Goal: Task Accomplishment & Management: Manage account settings

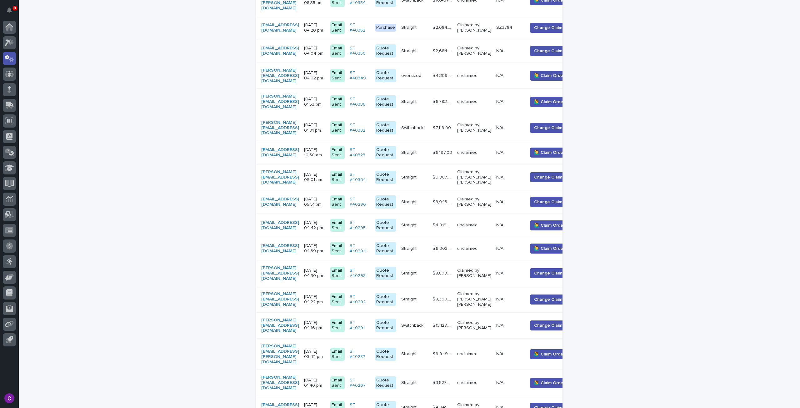
scroll to position [574, 0]
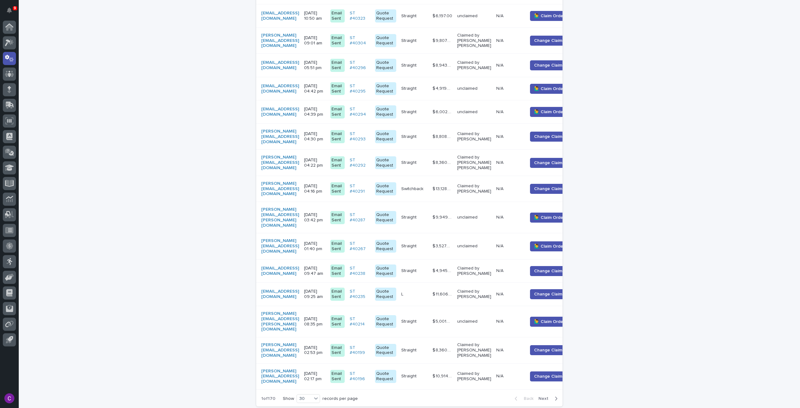
click at [555, 396] on icon "button" at bounding box center [556, 399] width 3 height 6
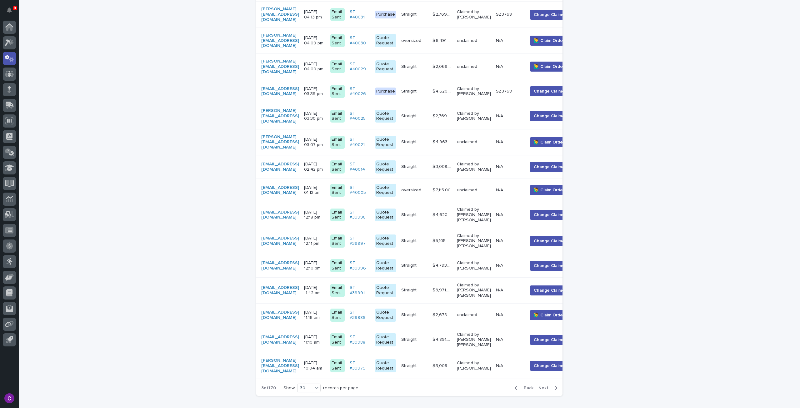
click at [540, 386] on span "Next" at bounding box center [545, 388] width 14 height 4
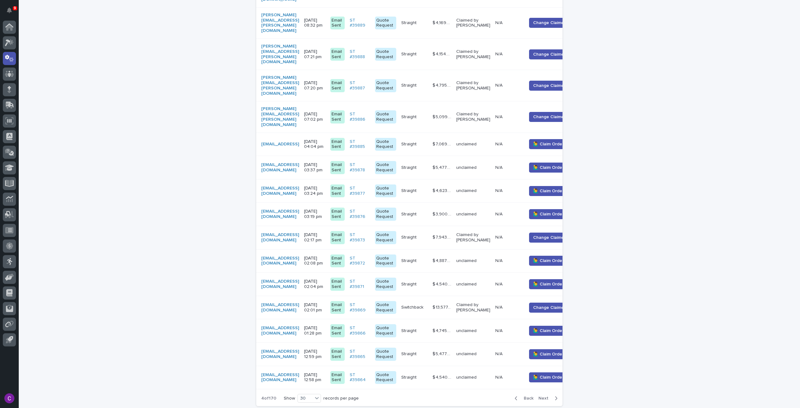
scroll to position [571, 0]
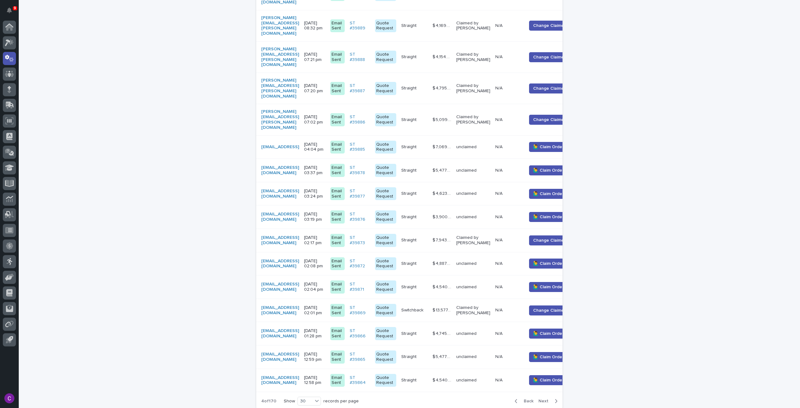
click at [544, 399] on span "Next" at bounding box center [545, 401] width 14 height 4
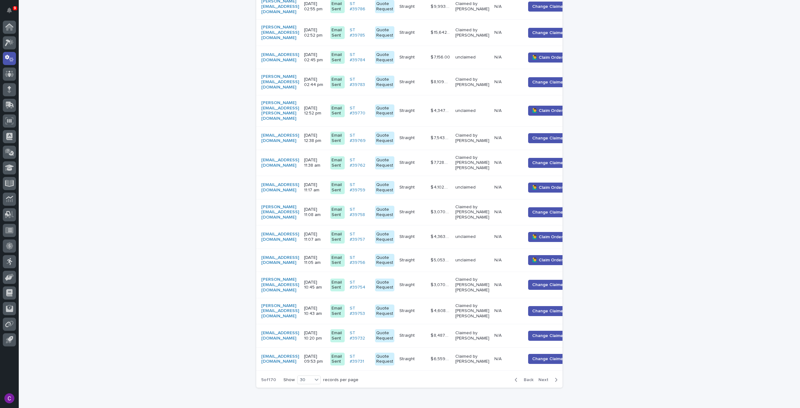
click at [542, 377] on span "Next" at bounding box center [545, 379] width 14 height 4
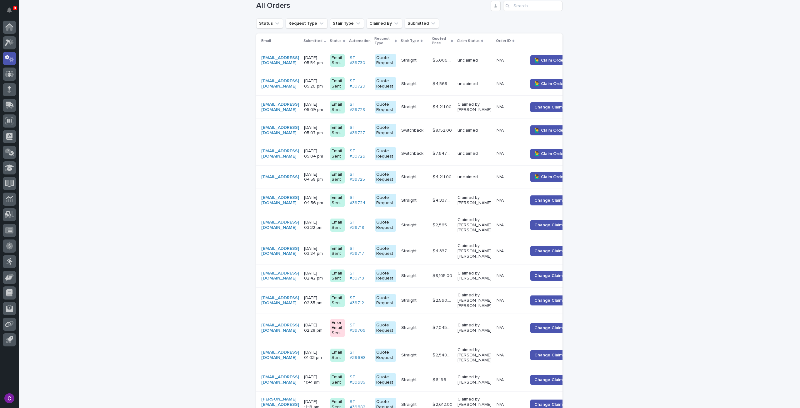
scroll to position [134, 0]
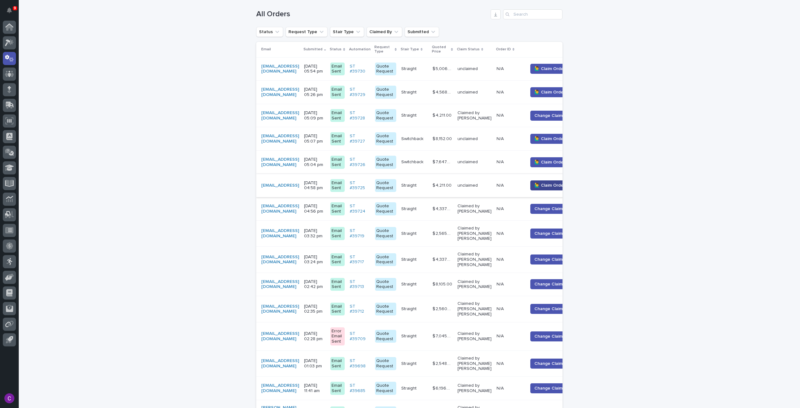
click at [551, 182] on span "🙋‍♂️ Claim Order" at bounding box center [549, 185] width 31 height 6
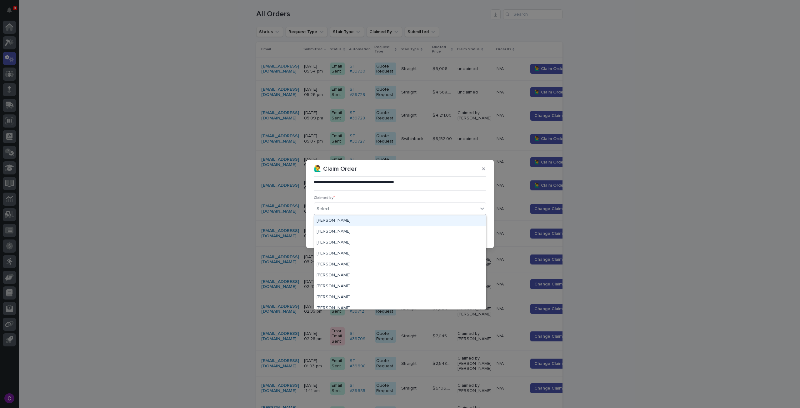
click at [417, 208] on div "Select..." at bounding box center [396, 209] width 164 height 10
type input "****"
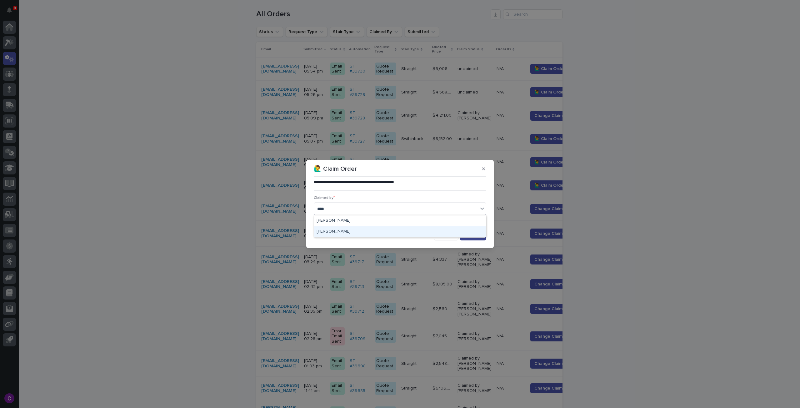
drag, startPoint x: 412, startPoint y: 234, endPoint x: 473, endPoint y: 240, distance: 60.6
click at [413, 233] on div "Cole Ziegler" at bounding box center [400, 231] width 172 height 11
click at [481, 237] on button "Save" at bounding box center [473, 235] width 27 height 10
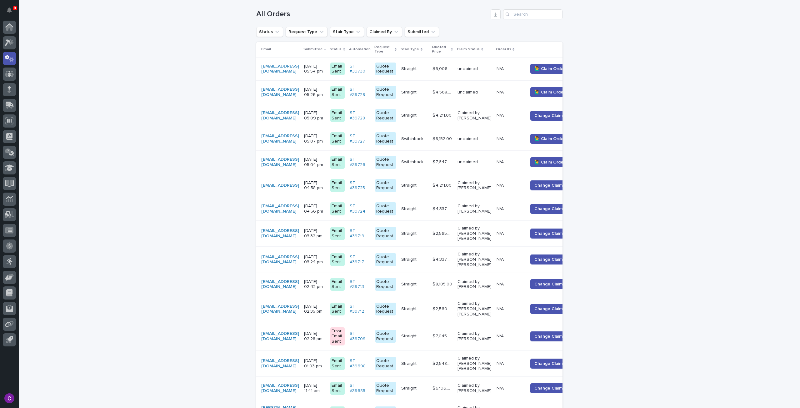
click at [525, 153] on td "N/A N/A" at bounding box center [509, 161] width 31 height 23
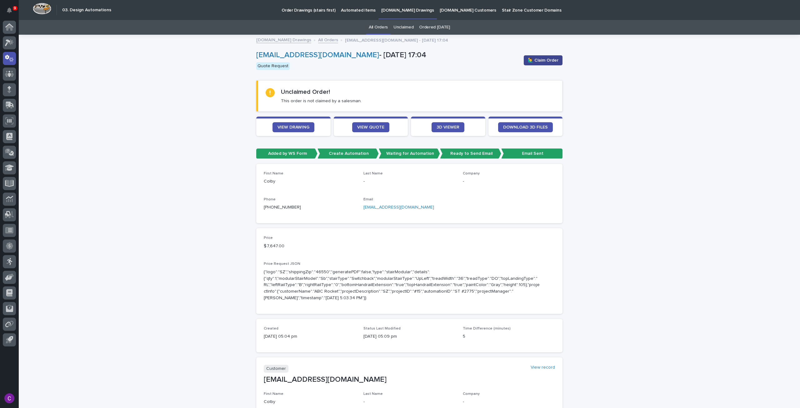
click at [557, 63] on button "🙋‍♂️ Claim Order" at bounding box center [543, 60] width 39 height 10
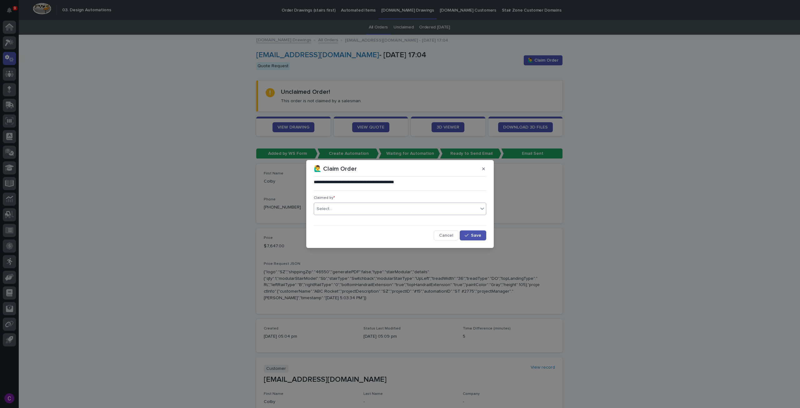
click at [383, 211] on div "Select..." at bounding box center [396, 209] width 164 height 10
type input "******"
click at [385, 222] on div "[PERSON_NAME] [PERSON_NAME]" at bounding box center [400, 220] width 172 height 11
click at [471, 235] on span "Save" at bounding box center [476, 235] width 10 height 4
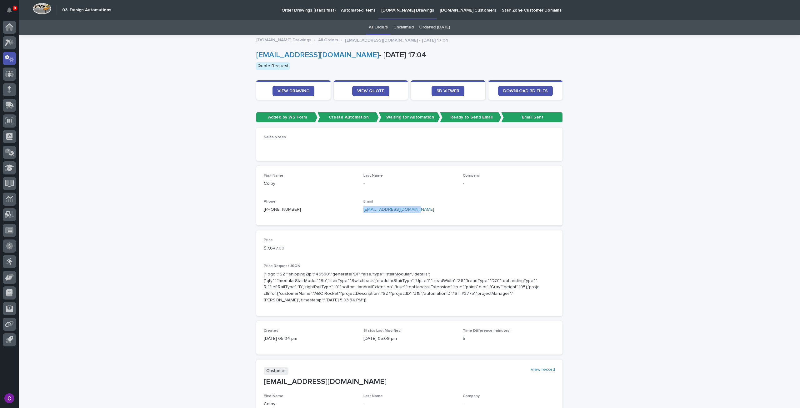
drag, startPoint x: 360, startPoint y: 210, endPoint x: 414, endPoint y: 215, distance: 54.9
click at [414, 215] on div "First Name Colby Last Name - Company - Phone +1 (207) 314-9763 Email cthayer@gs…" at bounding box center [409, 195] width 291 height 44
copy link "cthayer@gshieldpest.com"
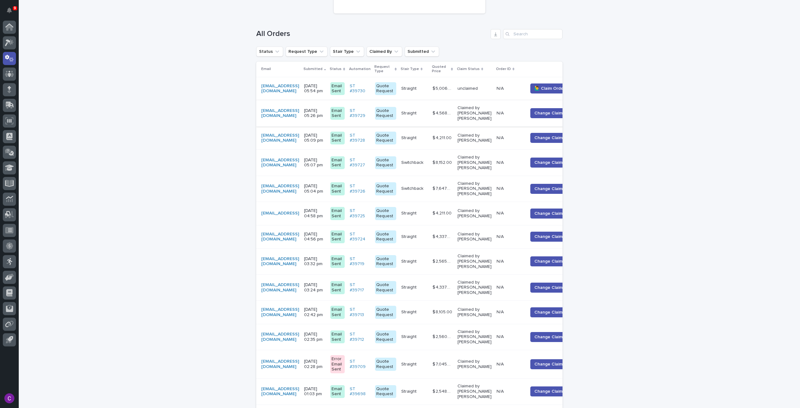
scroll to position [145, 0]
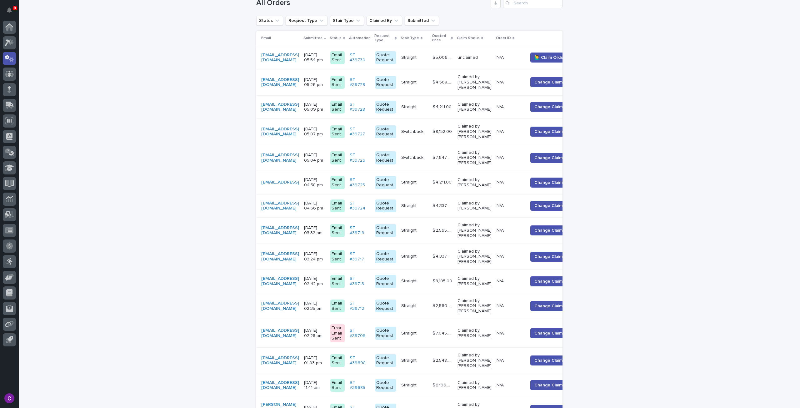
click at [427, 62] on div "Straight Straight" at bounding box center [414, 57] width 26 height 10
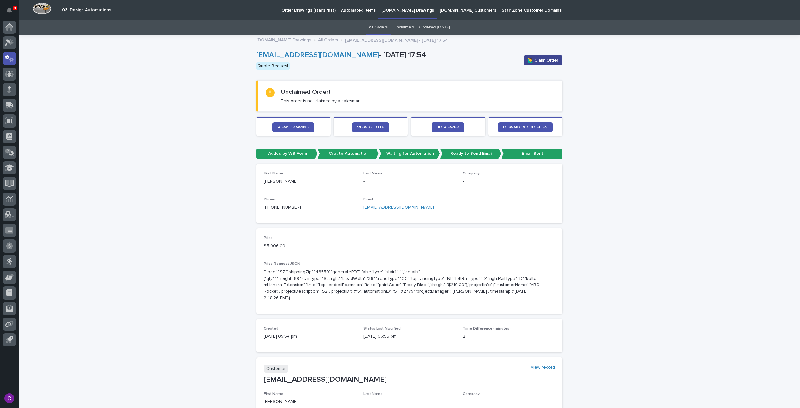
click at [530, 58] on span "🙋‍♂️ Claim Order" at bounding box center [543, 60] width 31 height 6
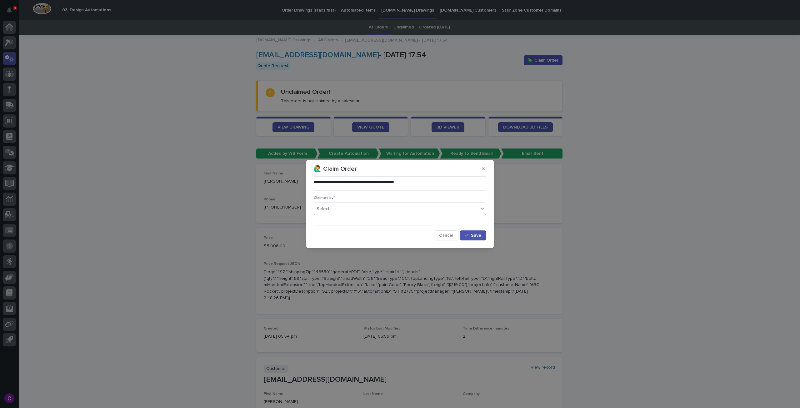
click at [421, 208] on div "Select..." at bounding box center [396, 209] width 164 height 10
type input "******"
click at [425, 219] on div "[PERSON_NAME] [PERSON_NAME]" at bounding box center [400, 220] width 172 height 11
click at [464, 232] on button "Save" at bounding box center [473, 235] width 27 height 10
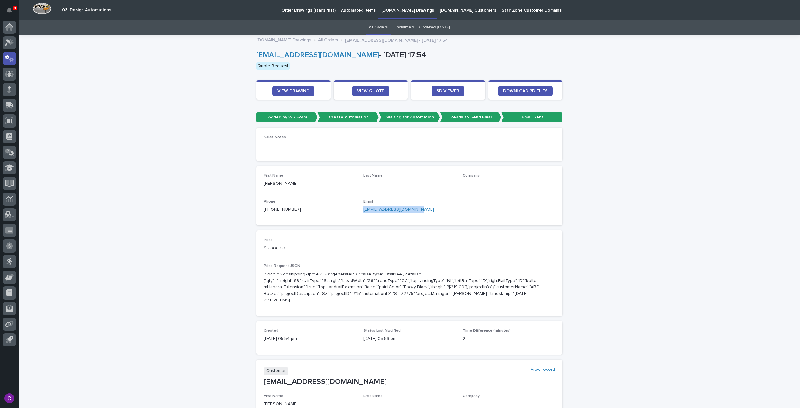
drag, startPoint x: 416, startPoint y: 209, endPoint x: 358, endPoint y: 207, distance: 57.8
click at [358, 207] on div "First Name Timothy Last Name - Company - Phone +1 (909) 289-3118 Email wildwood…" at bounding box center [409, 195] width 291 height 44
copy link "wildwoodproinc@gmail.com"
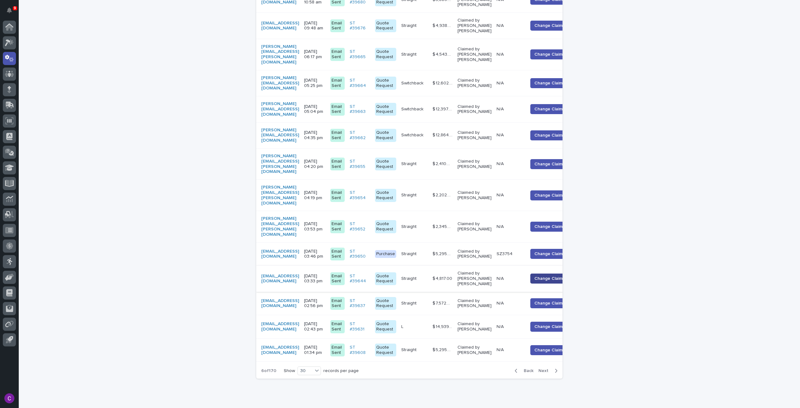
scroll to position [615, 0]
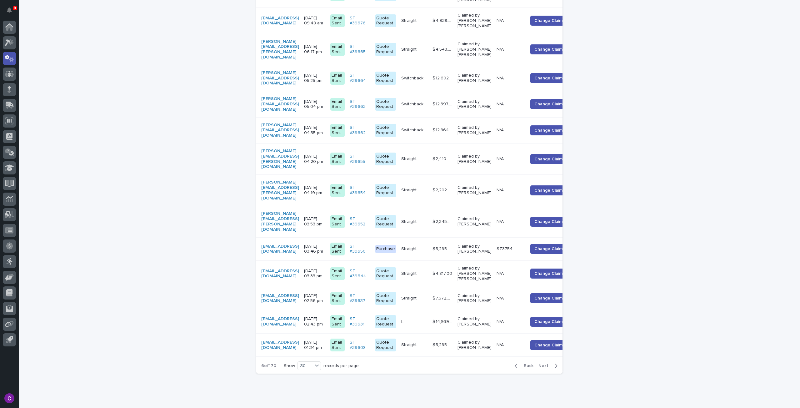
click at [518, 363] on button "Back" at bounding box center [523, 366] width 26 height 6
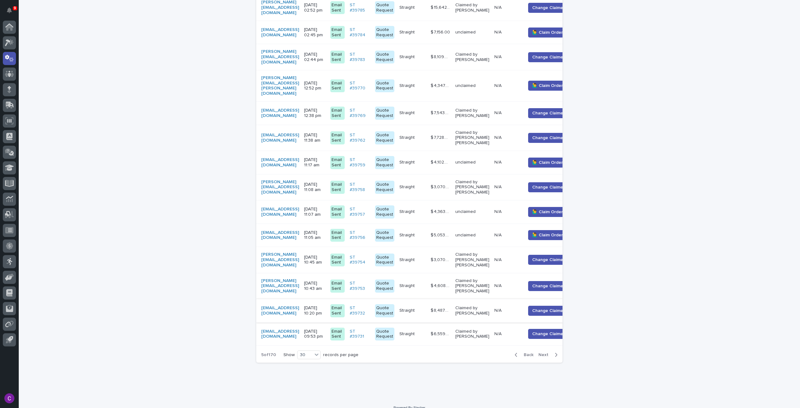
scroll to position [565, 0]
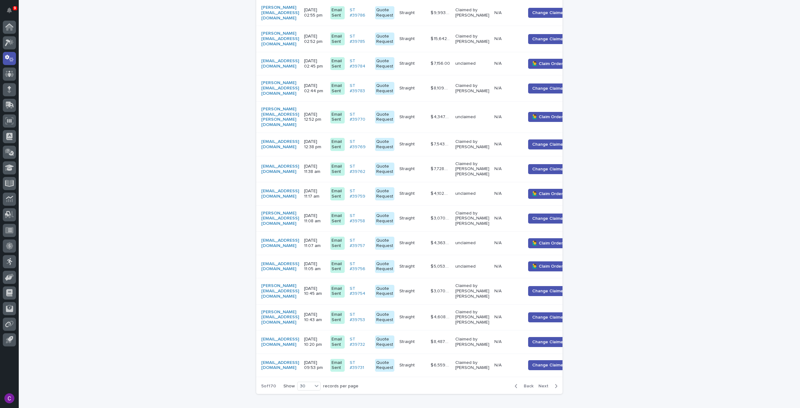
click at [520, 261] on div "N/A N/A" at bounding box center [507, 266] width 26 height 10
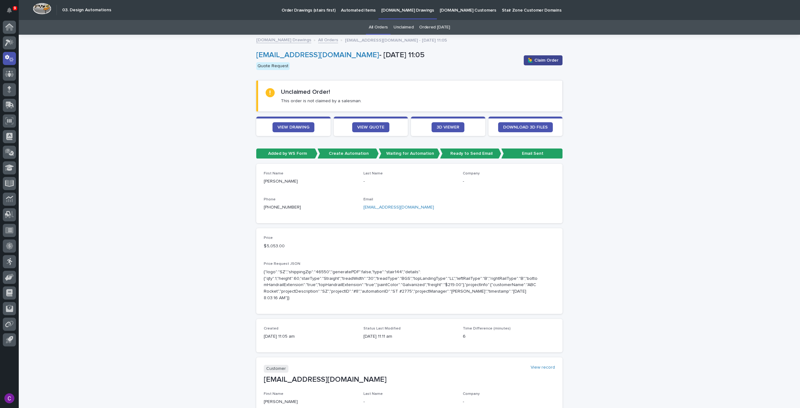
click at [538, 61] on span "🙋‍♂️ Claim Order" at bounding box center [543, 60] width 31 height 6
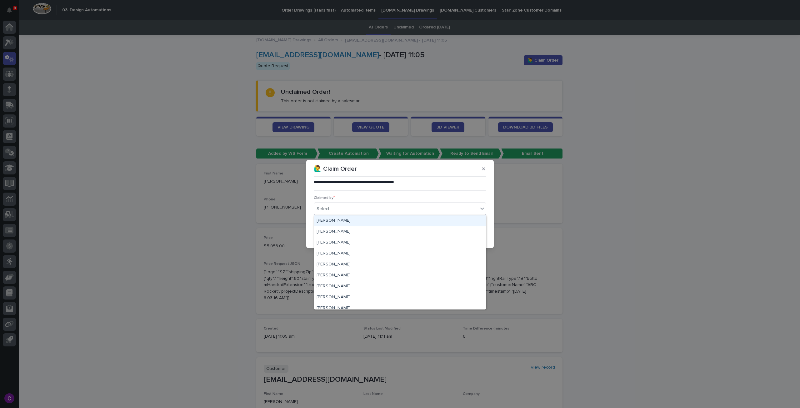
drag, startPoint x: 457, startPoint y: 212, endPoint x: 450, endPoint y: 206, distance: 8.9
click at [457, 211] on div "Select..." at bounding box center [396, 209] width 164 height 10
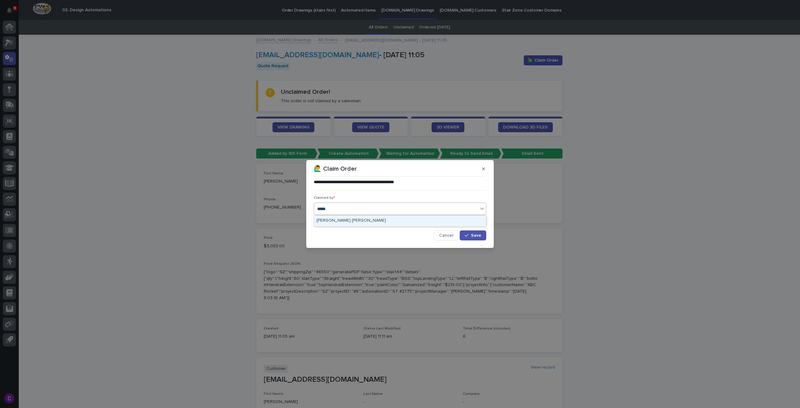
type input "******"
click at [446, 218] on div "[PERSON_NAME] [PERSON_NAME]" at bounding box center [400, 220] width 172 height 11
click at [480, 236] on span "Save" at bounding box center [476, 235] width 10 height 4
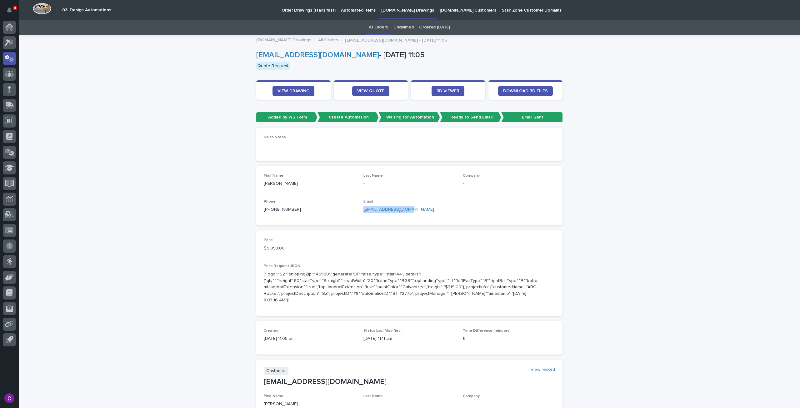
drag, startPoint x: 406, startPoint y: 209, endPoint x: 359, endPoint y: 213, distance: 47.6
click at [359, 213] on div "First Name Christopher Last Name - Company - Phone +1 (310) 650-1894 Email ctay…" at bounding box center [409, 195] width 291 height 44
copy link "ctaylor@xcelmech.com"
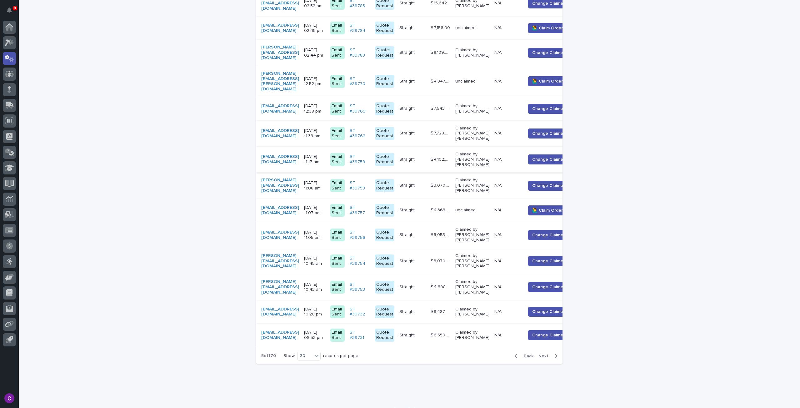
scroll to position [601, 0]
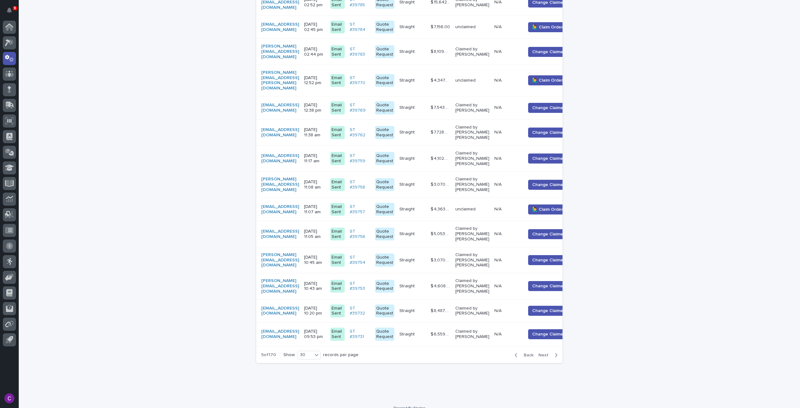
click at [547, 352] on button "Next" at bounding box center [549, 355] width 27 height 6
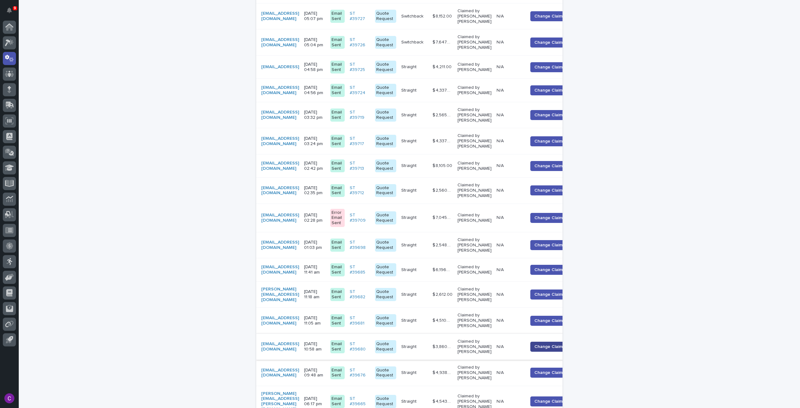
scroll to position [615, 0]
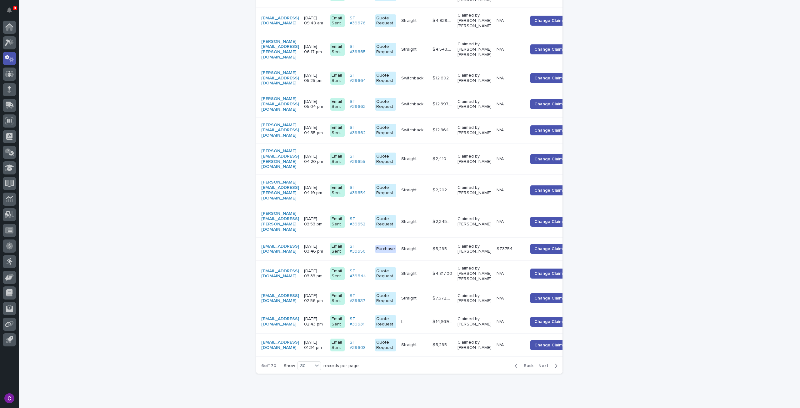
click at [524, 363] on span "Back" at bounding box center [526, 365] width 13 height 4
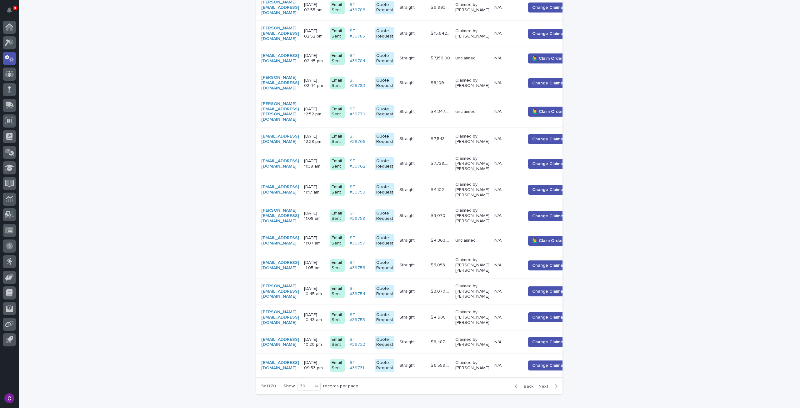
scroll to position [539, 0]
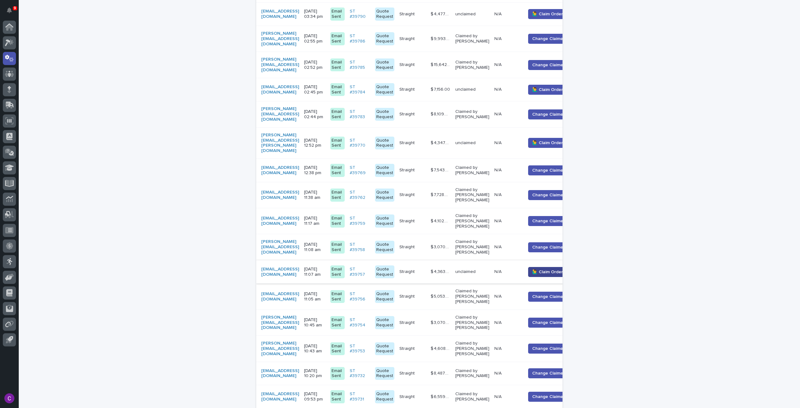
click at [549, 267] on button "🙋‍♂️ Claim Order" at bounding box center [547, 272] width 39 height 10
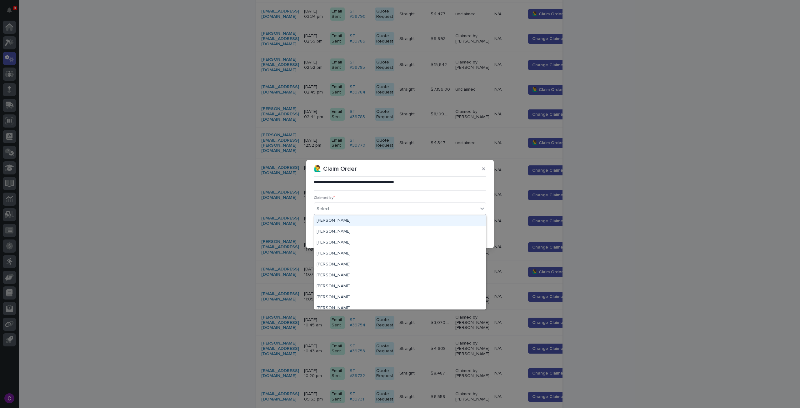
click at [387, 211] on div "Select..." at bounding box center [396, 209] width 164 height 10
type input "*****"
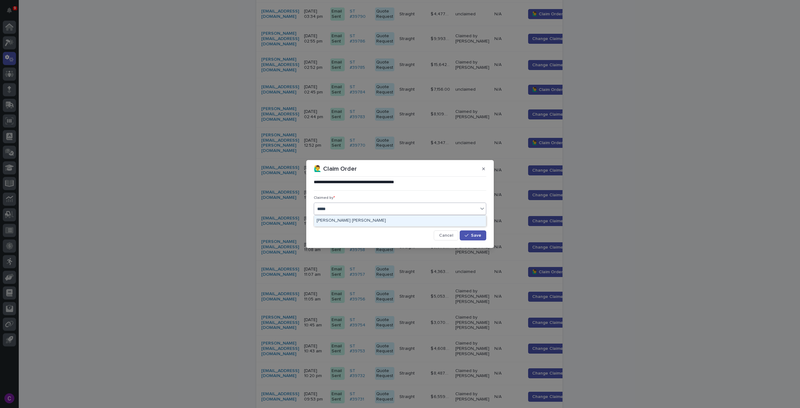
click at [391, 217] on div "[PERSON_NAME] [PERSON_NAME]" at bounding box center [400, 220] width 172 height 11
click at [471, 233] on button "Save" at bounding box center [473, 235] width 27 height 10
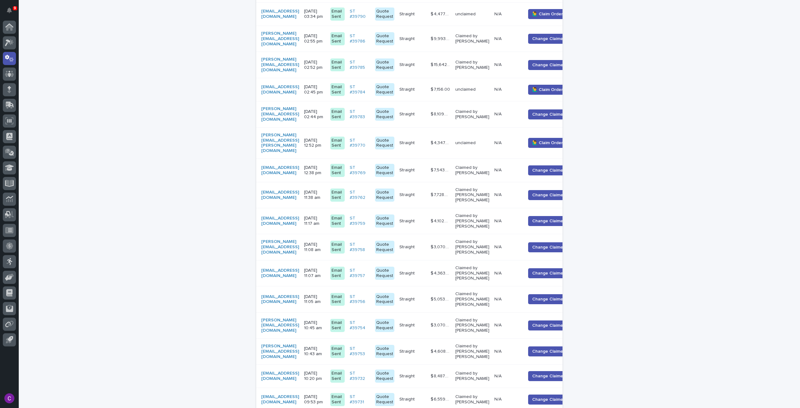
click at [489, 138] on div "unclaimed" at bounding box center [472, 143] width 34 height 10
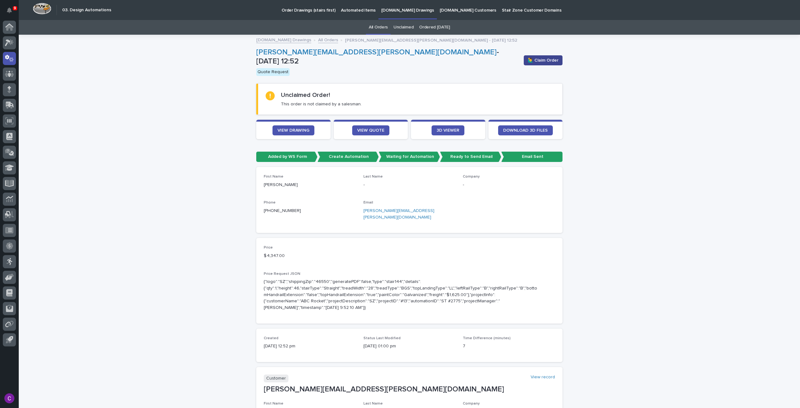
click at [547, 56] on button "🙋‍♂️ Claim Order" at bounding box center [543, 60] width 39 height 10
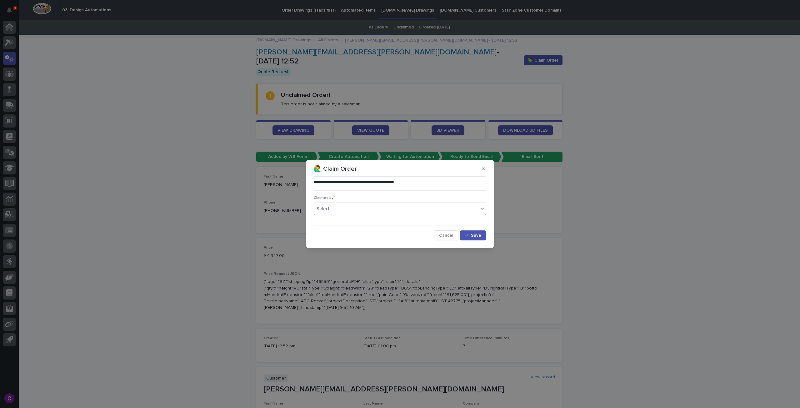
click at [431, 207] on div "Select..." at bounding box center [396, 209] width 164 height 10
type input "*****"
click at [394, 220] on div "[PERSON_NAME] [PERSON_NAME]" at bounding box center [400, 220] width 172 height 11
click at [476, 235] on span "Save" at bounding box center [476, 235] width 10 height 4
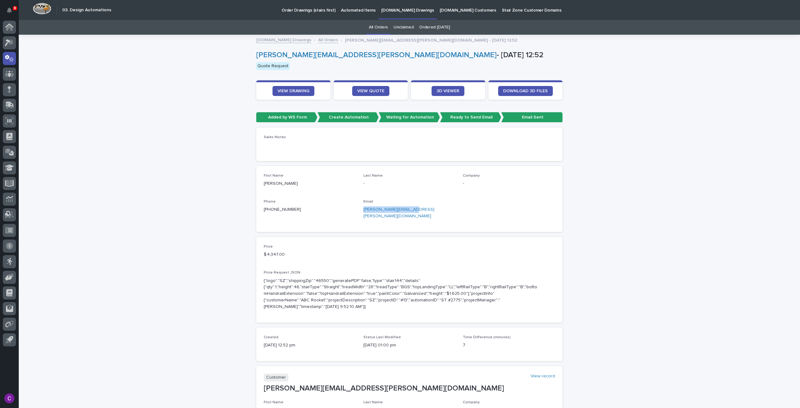
drag, startPoint x: 412, startPoint y: 209, endPoint x: 361, endPoint y: 210, distance: 50.6
click at [363, 210] on p "joshua.cotcamp@ses.com" at bounding box center [409, 212] width 92 height 13
copy link "joshua.cotcamp@ses.com"
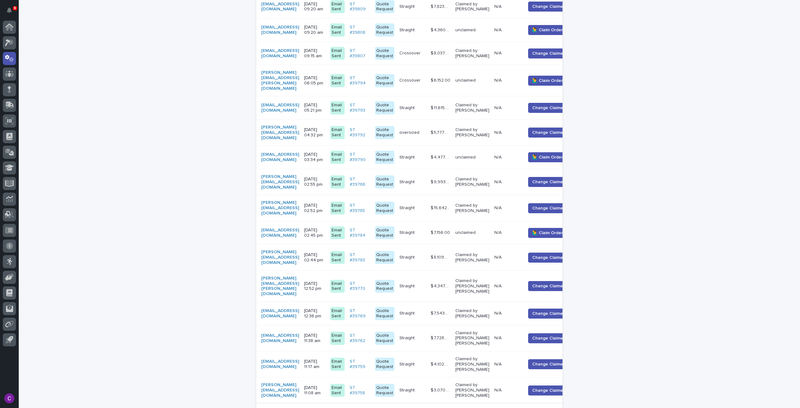
scroll to position [388, 0]
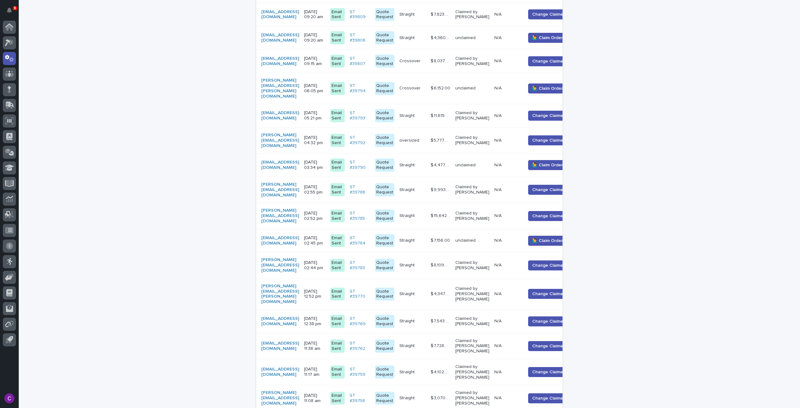
click at [510, 229] on td "N/A N/A" at bounding box center [507, 240] width 31 height 23
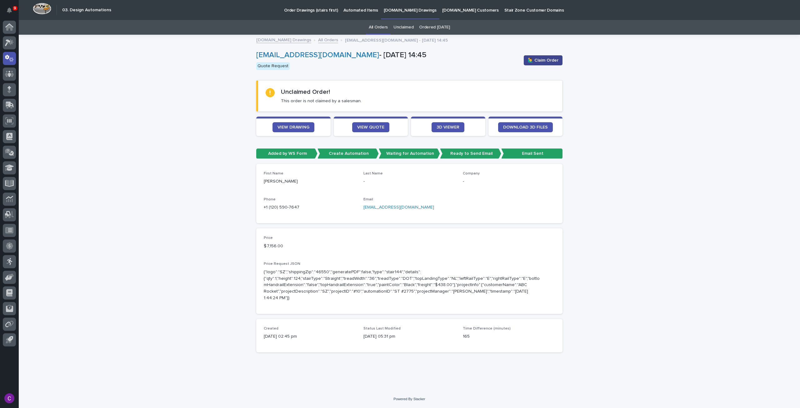
click at [539, 59] on span "🙋‍♂️ Claim Order" at bounding box center [543, 60] width 31 height 6
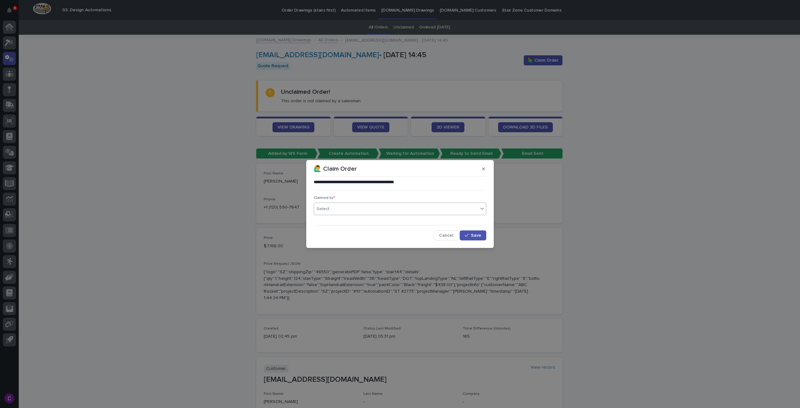
click at [419, 212] on div "Select..." at bounding box center [396, 209] width 164 height 10
type input "******"
click at [420, 218] on div "[PERSON_NAME] [PERSON_NAME]" at bounding box center [400, 220] width 172 height 11
click at [469, 239] on button "Save" at bounding box center [473, 235] width 27 height 10
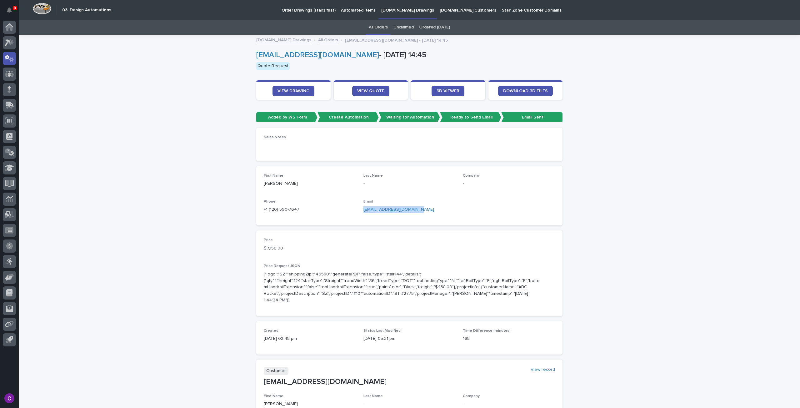
drag, startPoint x: 417, startPoint y: 208, endPoint x: 358, endPoint y: 207, distance: 59.4
click at [358, 207] on div "First Name Evan Last Name - Company - Phone +1 (120) 590-7647 Email ehouston@ra…" at bounding box center [409, 195] width 291 height 44
copy link "ehouston@radermccary.com"
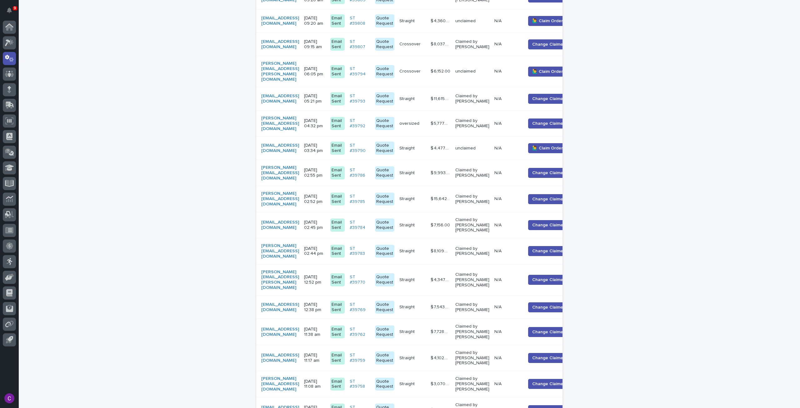
scroll to position [391, 0]
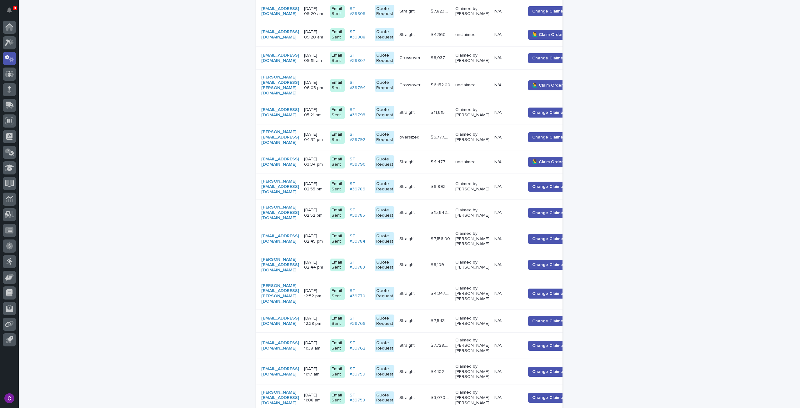
click at [451, 158] on p "$ 4,477.00" at bounding box center [441, 161] width 21 height 7
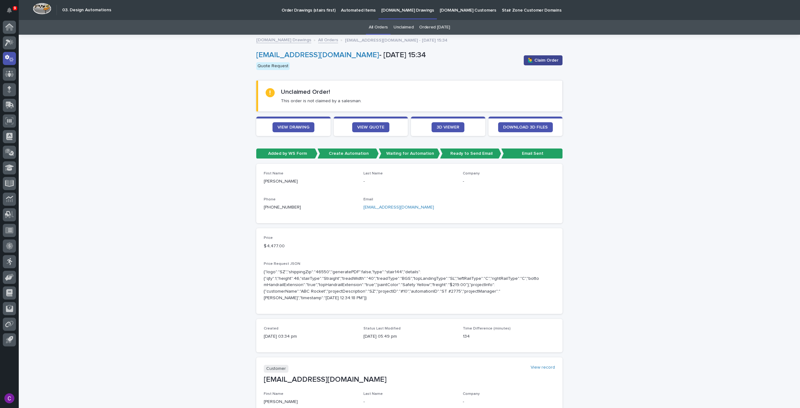
click at [535, 57] on span "🙋‍♂️ Claim Order" at bounding box center [543, 60] width 31 height 6
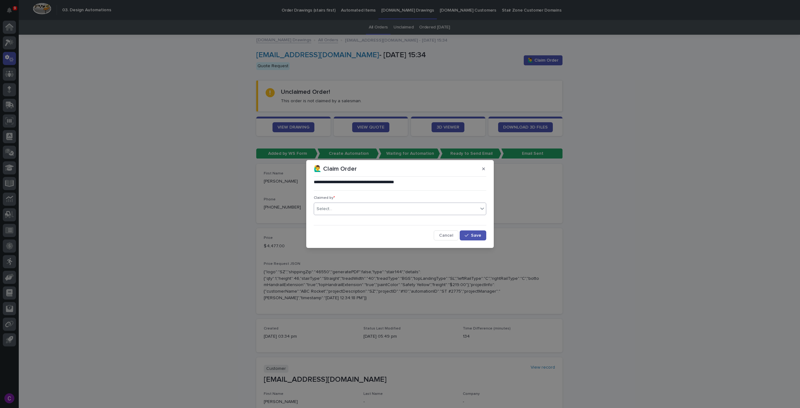
click at [442, 210] on div "Select..." at bounding box center [396, 209] width 164 height 10
type input "*****"
click at [444, 224] on div "[PERSON_NAME] [PERSON_NAME]" at bounding box center [400, 220] width 172 height 11
click at [481, 235] on button "Save" at bounding box center [473, 235] width 27 height 10
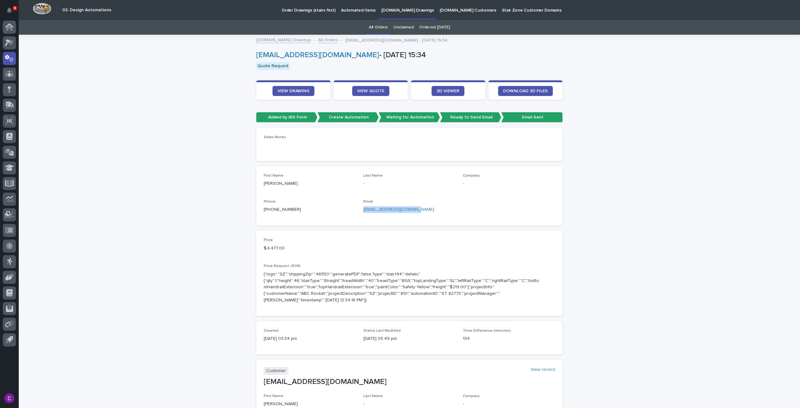
drag, startPoint x: 412, startPoint y: 210, endPoint x: 360, endPoint y: 209, distance: 52.8
click at [360, 209] on div "First Name John Last Name - Company - Phone +1 (559) 210-2646 Email johnkulick1…" at bounding box center [409, 195] width 291 height 44
copy link "johnkulick123@gmail.com"
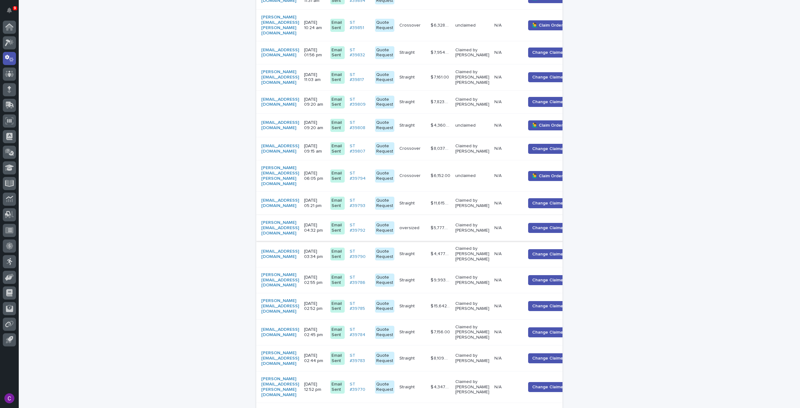
scroll to position [300, 0]
click at [453, 174] on td "$ 6,152.00 $ 6,152.00" at bounding box center [440, 176] width 25 height 31
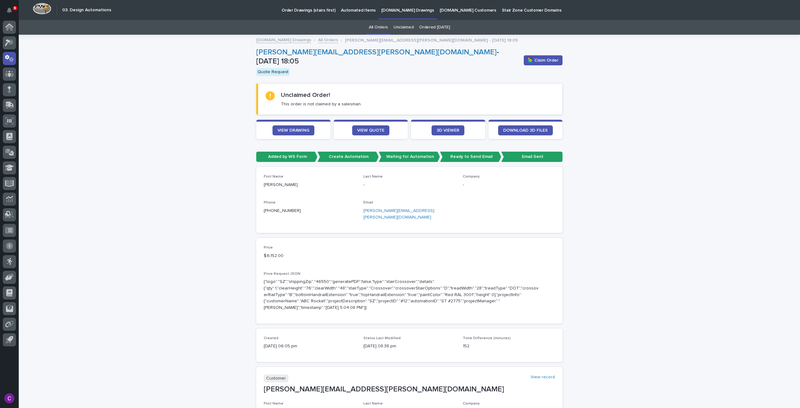
click at [548, 52] on div "🙋‍♂️ Claim Order" at bounding box center [541, 60] width 41 height 25
click at [550, 61] on span "🙋‍♂️ Claim Order" at bounding box center [543, 60] width 31 height 6
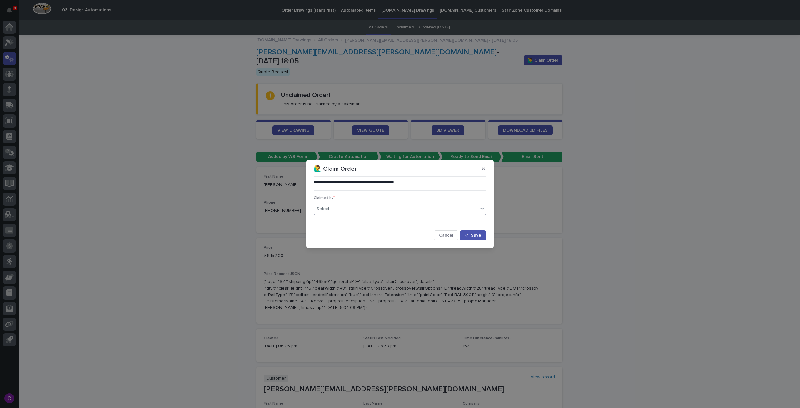
click at [339, 214] on div "Select..." at bounding box center [396, 209] width 164 height 10
type input "*****"
click at [345, 220] on div "[PERSON_NAME] [PERSON_NAME]" at bounding box center [400, 220] width 172 height 11
click at [482, 237] on button "Save" at bounding box center [473, 235] width 27 height 10
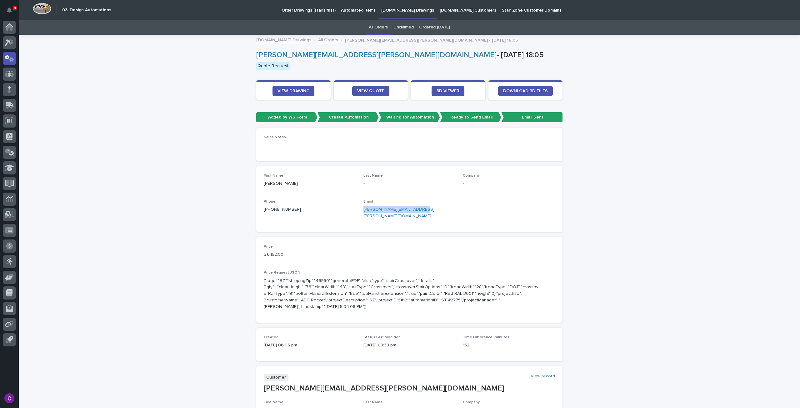
drag, startPoint x: 422, startPoint y: 208, endPoint x: 361, endPoint y: 212, distance: 61.3
click at [363, 212] on p "dwight.mchazlett@gmail.com" at bounding box center [409, 212] width 92 height 13
copy link "dwight.mchazlett@gmail.com"
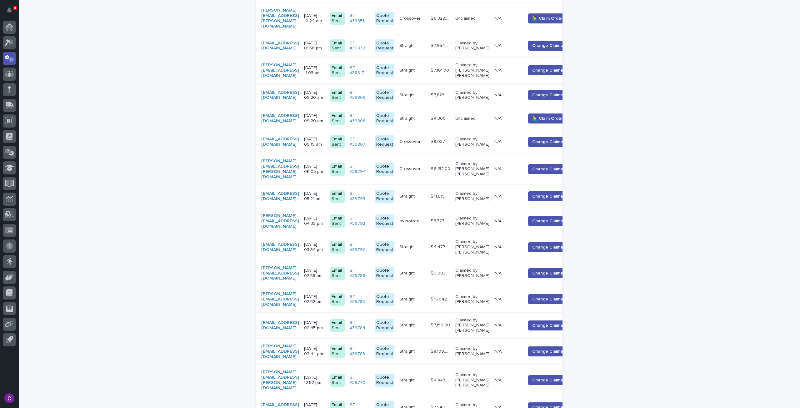
scroll to position [239, 0]
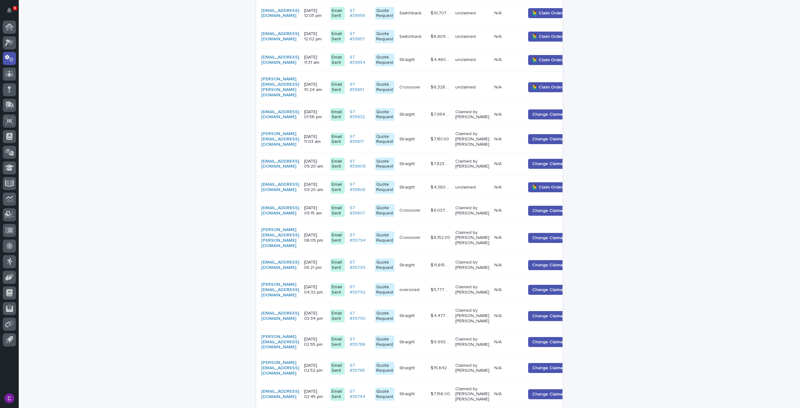
click at [489, 185] on p "unclaimed" at bounding box center [472, 187] width 34 height 5
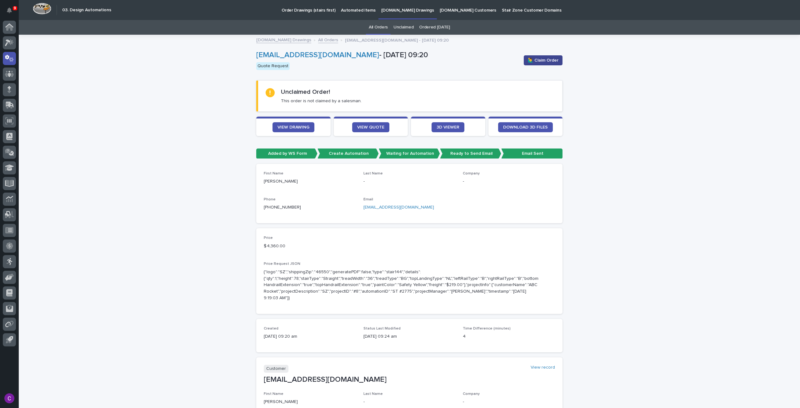
click at [545, 57] on span "🙋‍♂️ Claim Order" at bounding box center [543, 60] width 31 height 6
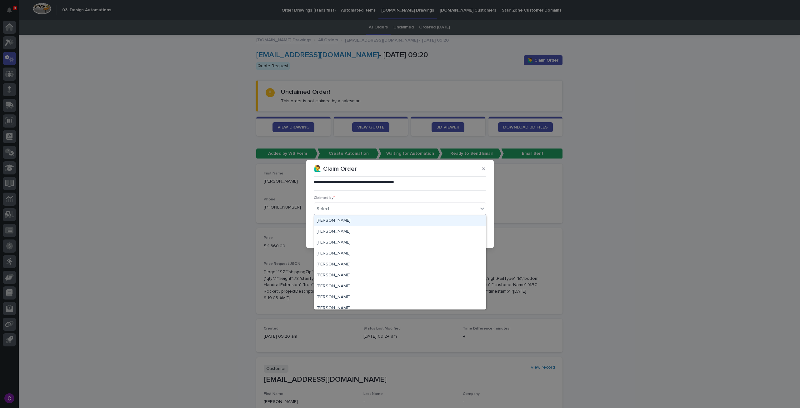
click at [411, 207] on div "Select..." at bounding box center [396, 209] width 164 height 10
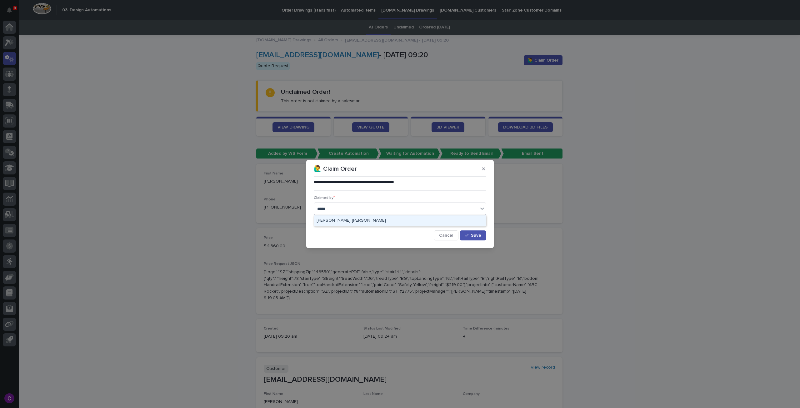
type input "******"
click at [420, 222] on div "[PERSON_NAME] [PERSON_NAME]" at bounding box center [400, 220] width 172 height 11
click at [477, 234] on span "Save" at bounding box center [476, 235] width 10 height 4
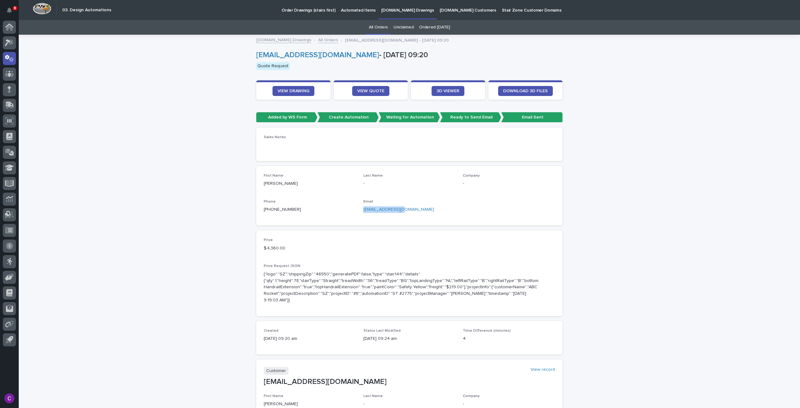
drag, startPoint x: 399, startPoint y: 209, endPoint x: 361, endPoint y: 210, distance: 38.1
click at [363, 210] on p "ghagel@holtcc.com" at bounding box center [409, 209] width 92 height 7
copy link "ghagel@holtcc.com"
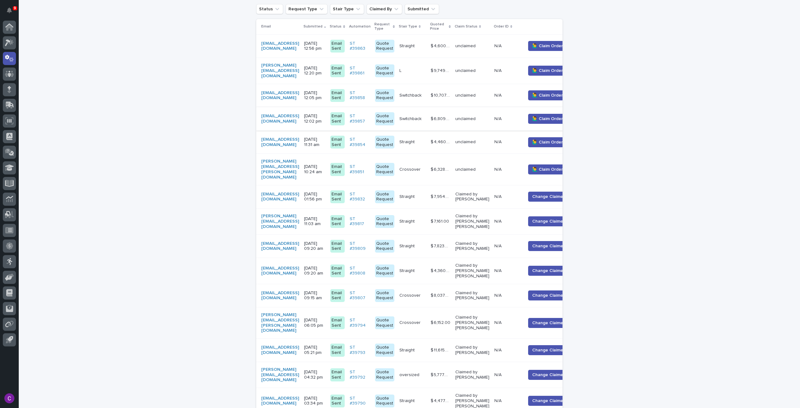
scroll to position [176, 0]
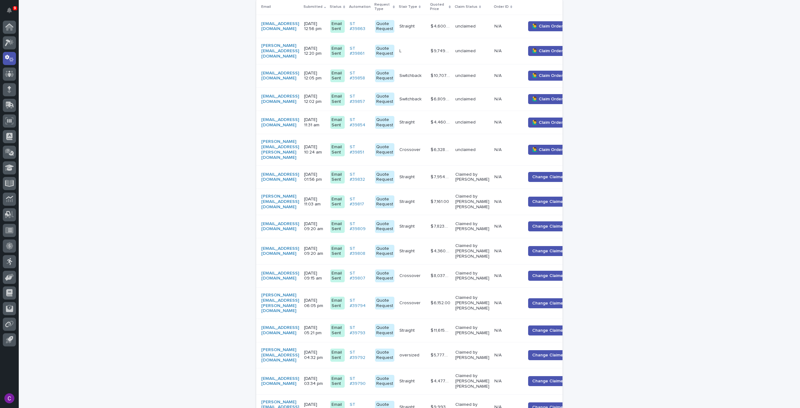
click at [451, 146] on p "$ 6,328.00" at bounding box center [441, 149] width 21 height 7
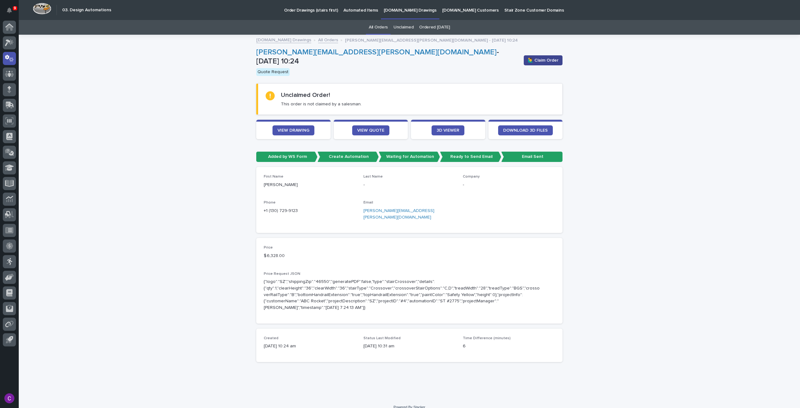
click at [558, 60] on button "🙋‍♂️ Claim Order" at bounding box center [543, 60] width 39 height 10
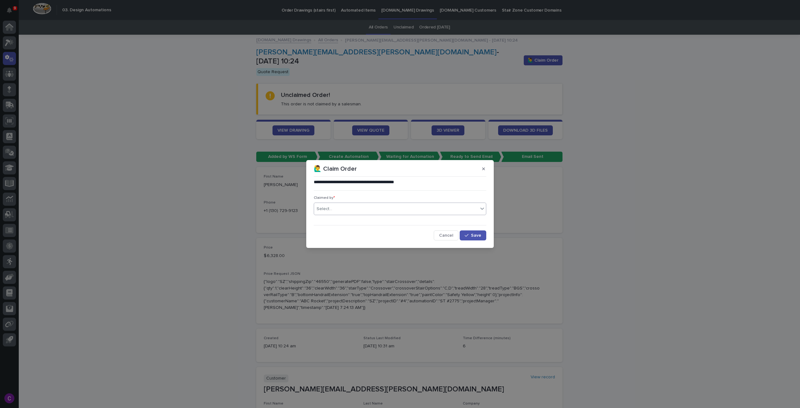
click at [427, 207] on div "Select..." at bounding box center [396, 209] width 164 height 10
type input "******"
click at [428, 222] on div "[PERSON_NAME] [PERSON_NAME]" at bounding box center [400, 220] width 172 height 11
click at [477, 238] on button "Save" at bounding box center [473, 235] width 27 height 10
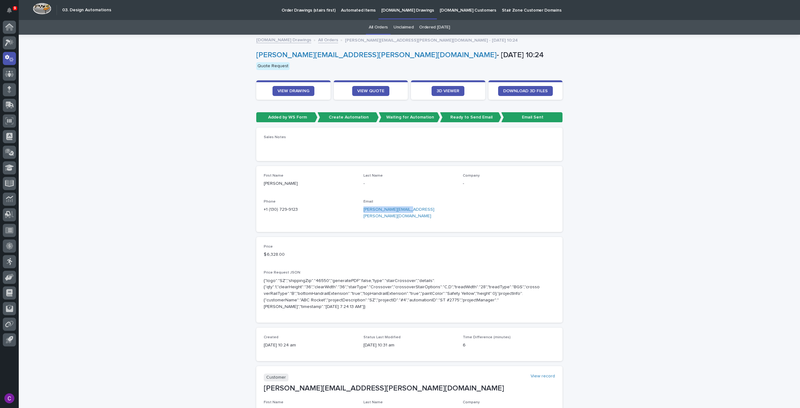
drag, startPoint x: 406, startPoint y: 209, endPoint x: 360, endPoint y: 212, distance: 46.6
click at [360, 212] on div "First Name josh Last Name - Company - Phone +1 (130) 729-9123 Email josh.walsh@…" at bounding box center [409, 198] width 291 height 51
copy link "josh.walsh@mtnwin.us"
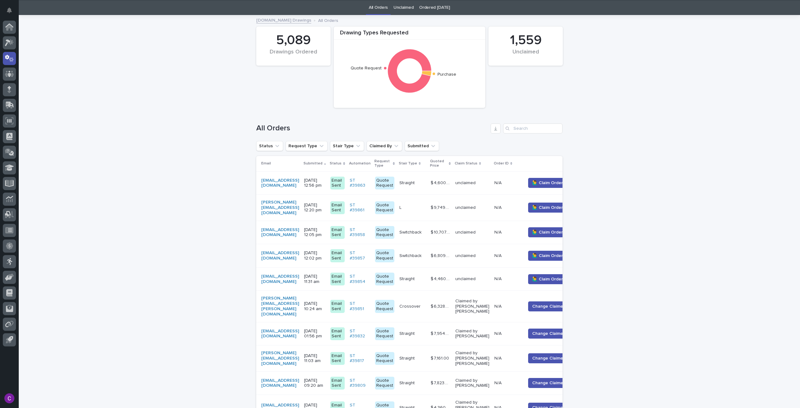
scroll to position [20, 0]
click at [560, 276] on span "🙋‍♂️ Claim Order" at bounding box center [547, 279] width 31 height 6
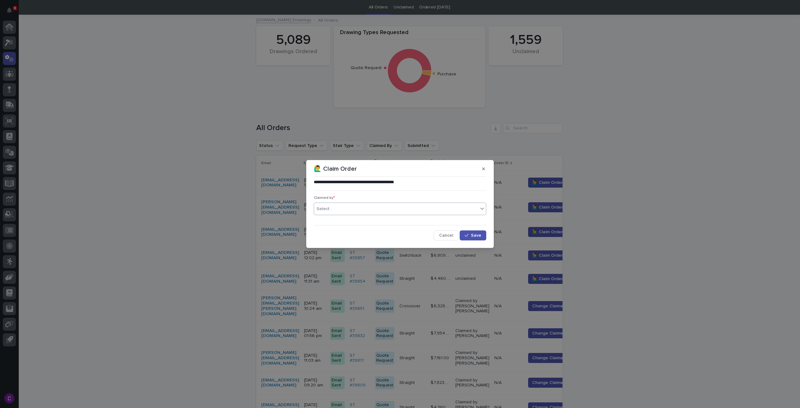
click at [474, 213] on div "Select..." at bounding box center [396, 209] width 164 height 10
type input "******"
click at [402, 222] on div "[PERSON_NAME] [PERSON_NAME]" at bounding box center [400, 220] width 172 height 11
click at [482, 234] on button "Save" at bounding box center [473, 235] width 27 height 10
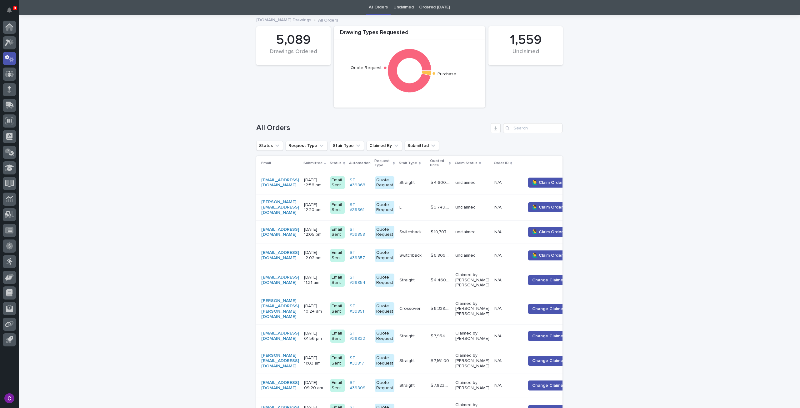
click at [520, 205] on p at bounding box center [507, 207] width 26 height 5
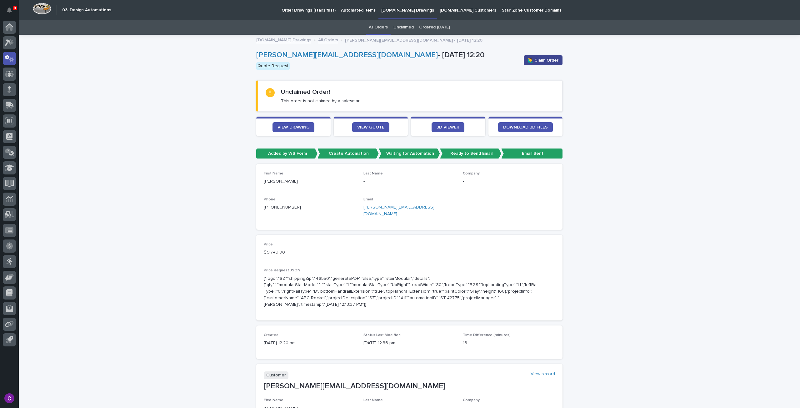
click at [547, 65] on button "🙋‍♂️ Claim Order" at bounding box center [543, 60] width 39 height 10
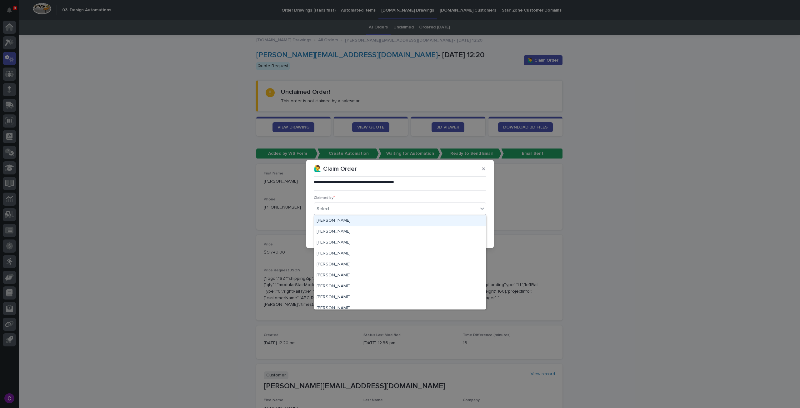
click at [399, 214] on div "Select..." at bounding box center [400, 208] width 172 height 12
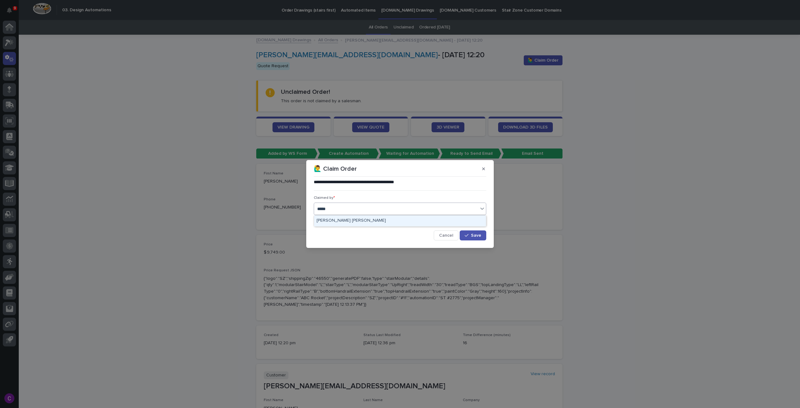
type input "******"
click at [479, 234] on span "Save" at bounding box center [476, 235] width 10 height 4
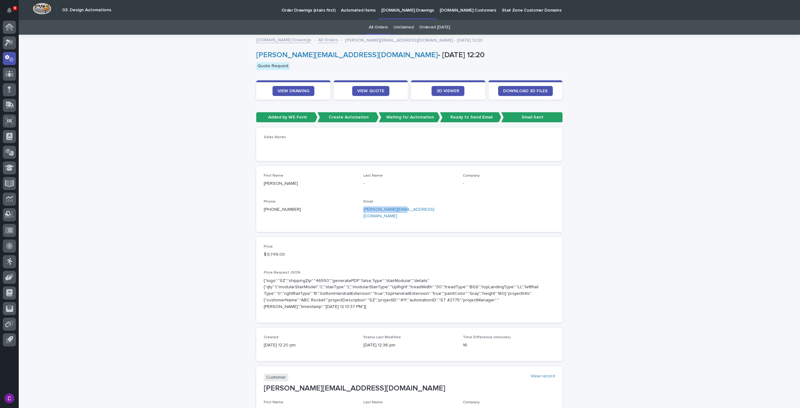
drag, startPoint x: 401, startPoint y: 210, endPoint x: 357, endPoint y: 212, distance: 43.2
click at [357, 212] on div "First Name Ron Last Name - Company - Phone +1 (815) 791-9704 Email ron@kaebsale…" at bounding box center [409, 198] width 291 height 51
copy link "ron@kaebsales.com"
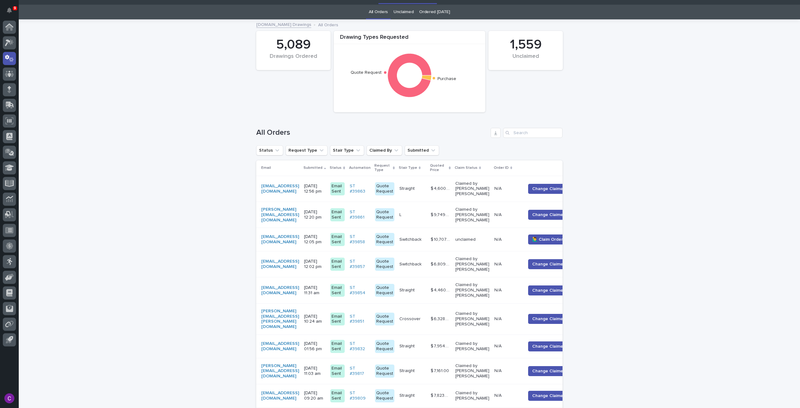
scroll to position [20, 0]
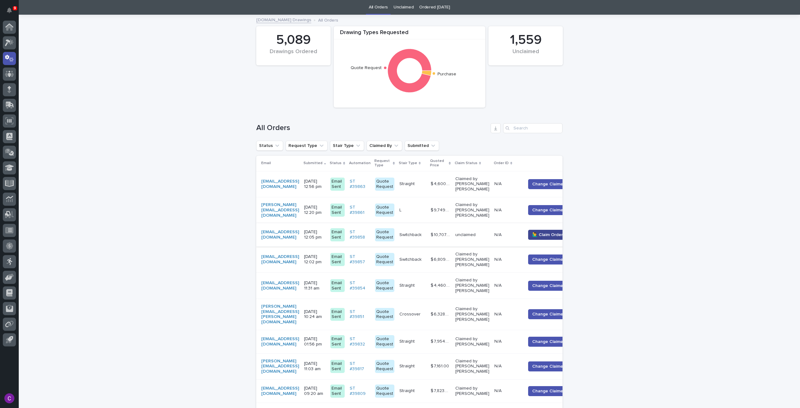
click at [554, 235] on span "🙋‍♂️ Claim Order" at bounding box center [547, 235] width 31 height 6
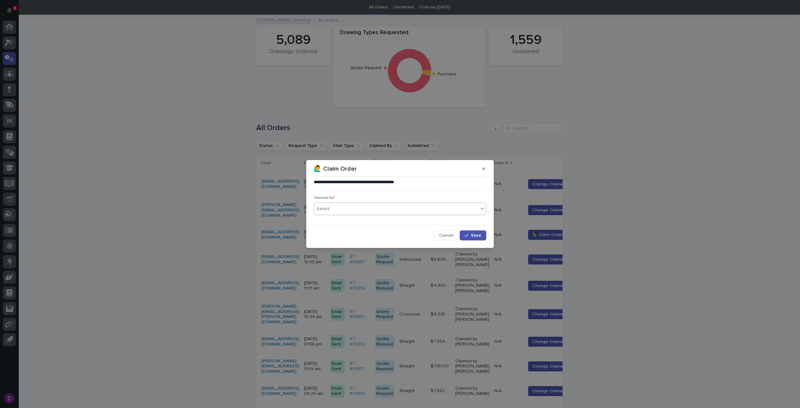
click at [394, 208] on div "Select..." at bounding box center [396, 209] width 164 height 10
type input "***"
click at [392, 217] on div "[PERSON_NAME] [PERSON_NAME]" at bounding box center [400, 220] width 172 height 11
click at [482, 232] on button "Save" at bounding box center [473, 235] width 27 height 10
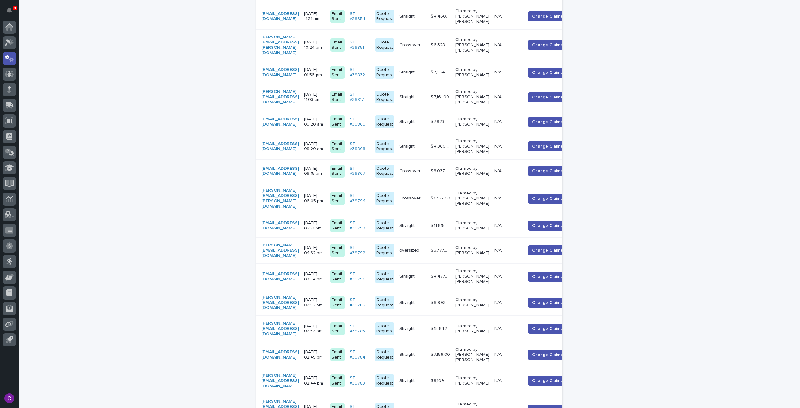
scroll to position [634, 0]
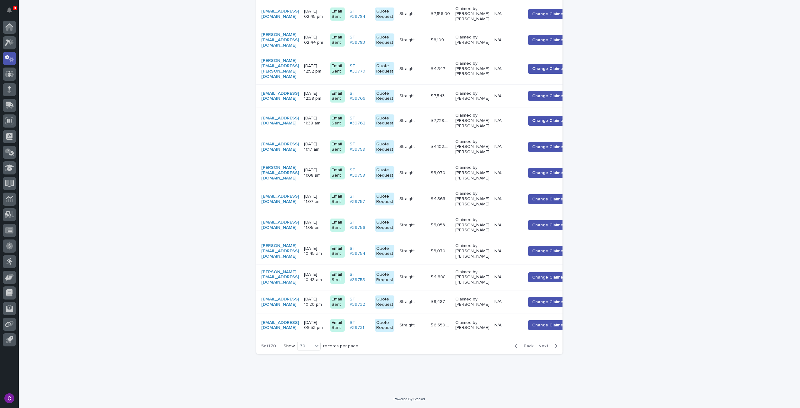
click at [520, 347] on span "Back" at bounding box center [526, 346] width 13 height 4
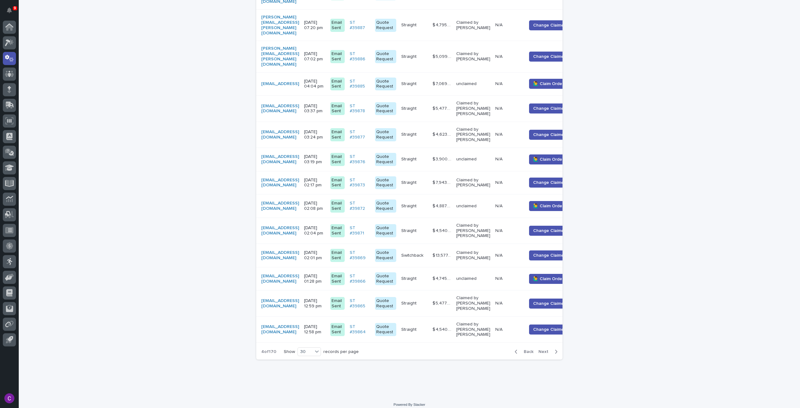
scroll to position [585, 0]
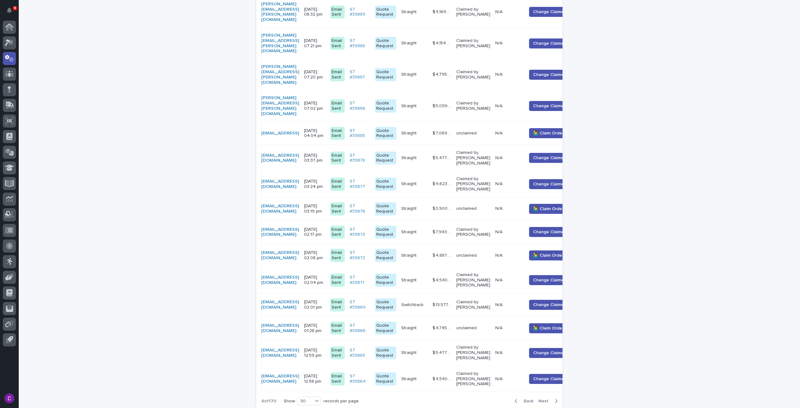
click at [482, 323] on div "unclaimed" at bounding box center [473, 328] width 34 height 10
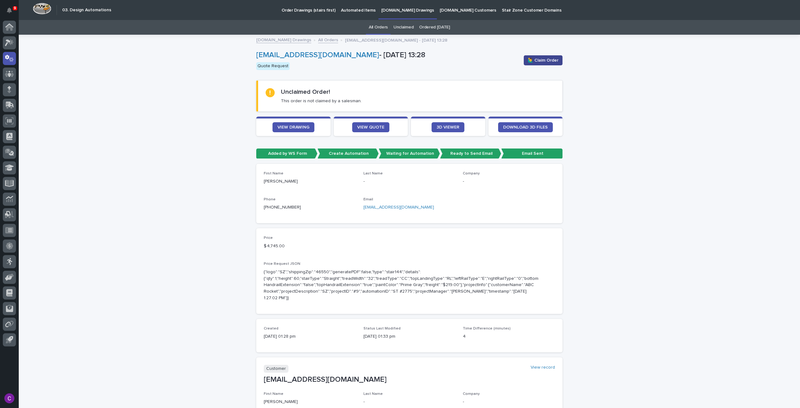
click at [542, 63] on button "🙋‍♂️ Claim Order" at bounding box center [543, 60] width 39 height 10
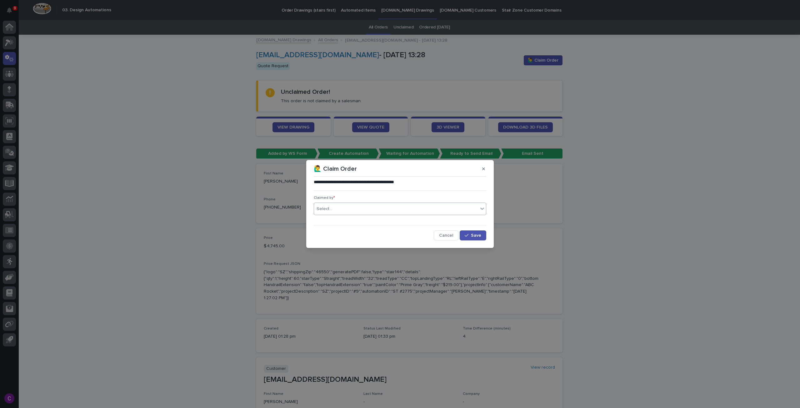
click at [372, 207] on div "Select..." at bounding box center [396, 209] width 164 height 10
type input "******"
click at [374, 224] on div "[PERSON_NAME] [PERSON_NAME]" at bounding box center [400, 220] width 172 height 11
click at [475, 240] on div "**********" at bounding box center [400, 209] width 176 height 64
click at [473, 236] on span "Save" at bounding box center [476, 235] width 10 height 4
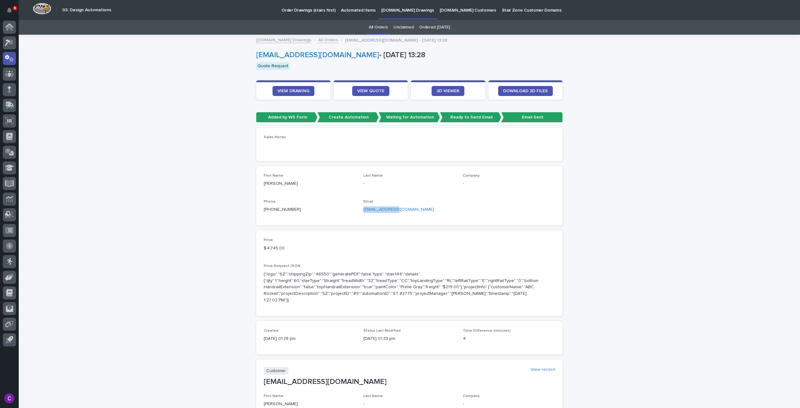
drag, startPoint x: 396, startPoint y: 211, endPoint x: 359, endPoint y: 210, distance: 37.5
click at [359, 210] on div "First Name Anastasios Last Name - Company - Phone +1 (914) 434-2226 Email tasos…" at bounding box center [409, 195] width 291 height 44
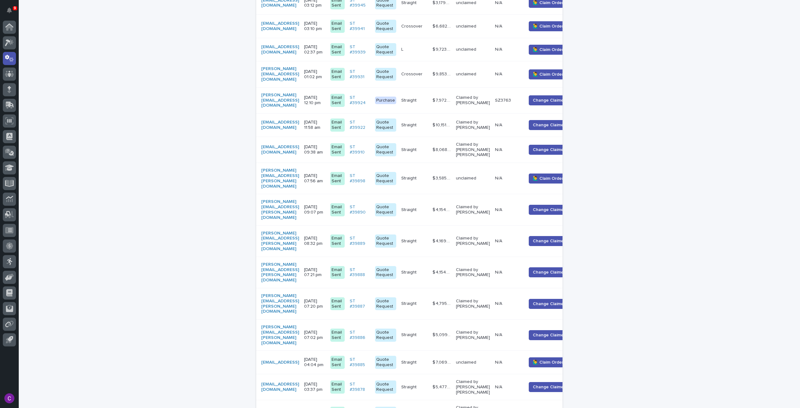
scroll to position [585, 0]
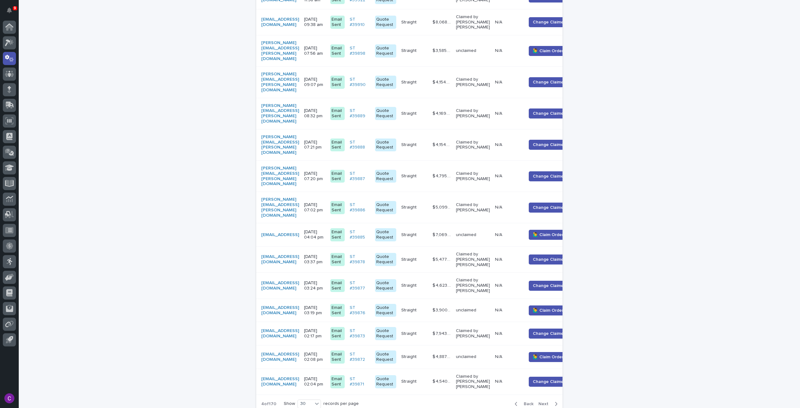
drag, startPoint x: 522, startPoint y: 293, endPoint x: 530, endPoint y: 292, distance: 8.1
click at [521, 354] on p at bounding box center [508, 356] width 26 height 5
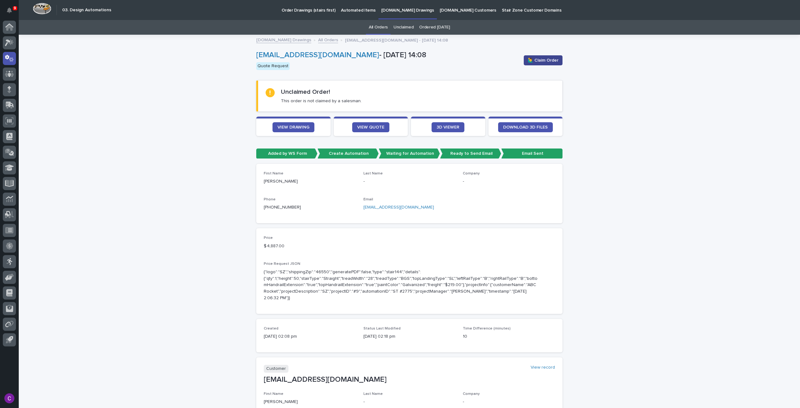
click at [535, 65] on button "🙋‍♂️ Claim Order" at bounding box center [543, 60] width 39 height 10
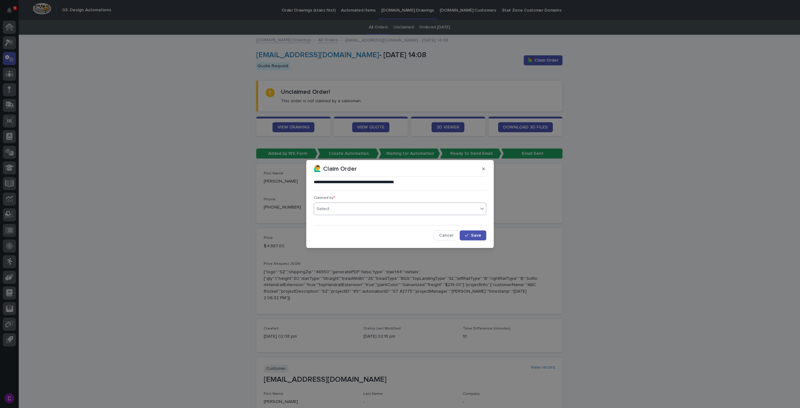
click at [382, 210] on div "Select..." at bounding box center [396, 209] width 164 height 10
type input "******"
click at [388, 220] on div "[PERSON_NAME] [PERSON_NAME]" at bounding box center [400, 220] width 172 height 11
click at [473, 235] on span "Save" at bounding box center [476, 235] width 10 height 4
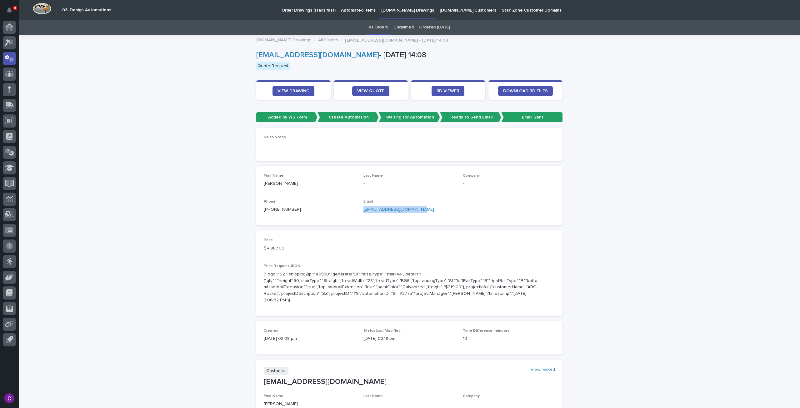
drag, startPoint x: 420, startPoint y: 208, endPoint x: 360, endPoint y: 207, distance: 60.3
click at [360, 207] on div "First Name Michael Last Name - Company - Phone +1 (317) 993-7820 Email mbowman@…" at bounding box center [409, 195] width 291 height 44
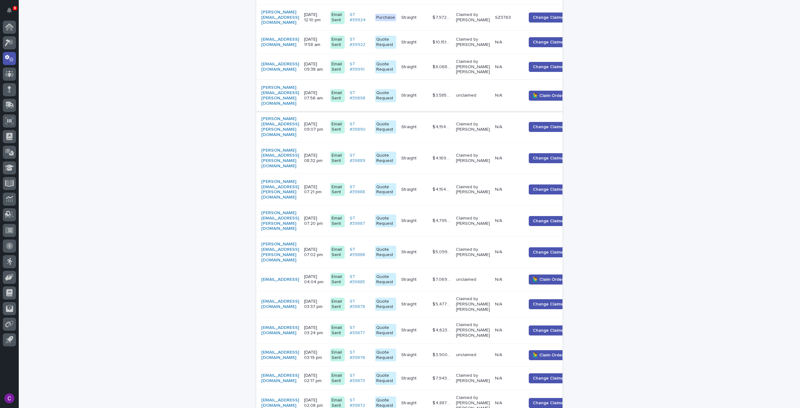
scroll to position [588, 0]
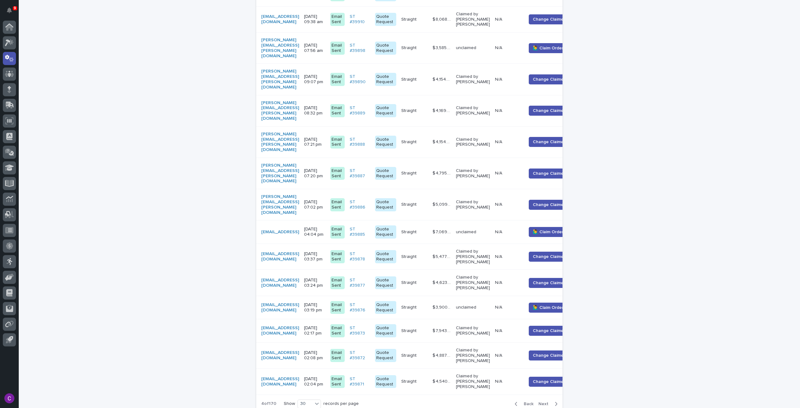
click at [523, 296] on td "N/A N/A" at bounding box center [507, 307] width 31 height 23
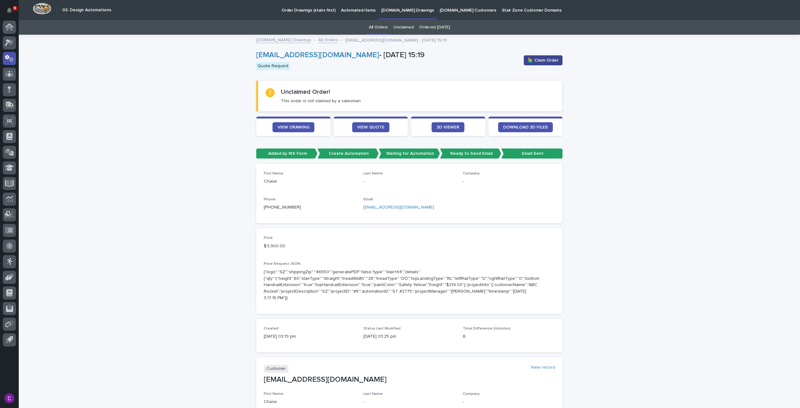
click at [530, 57] on button "🙋‍♂️ Claim Order" at bounding box center [543, 60] width 39 height 10
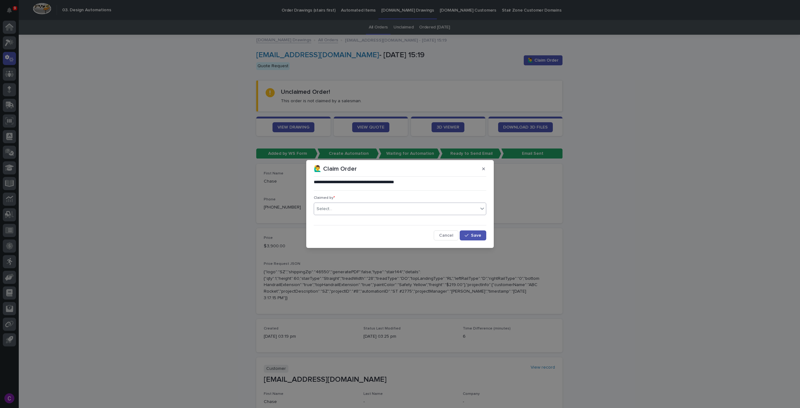
click at [376, 214] on div "Select..." at bounding box center [400, 208] width 172 height 12
type input "******"
click at [375, 218] on div "[PERSON_NAME] [PERSON_NAME]" at bounding box center [400, 220] width 172 height 11
click at [471, 232] on button "Save" at bounding box center [473, 235] width 27 height 10
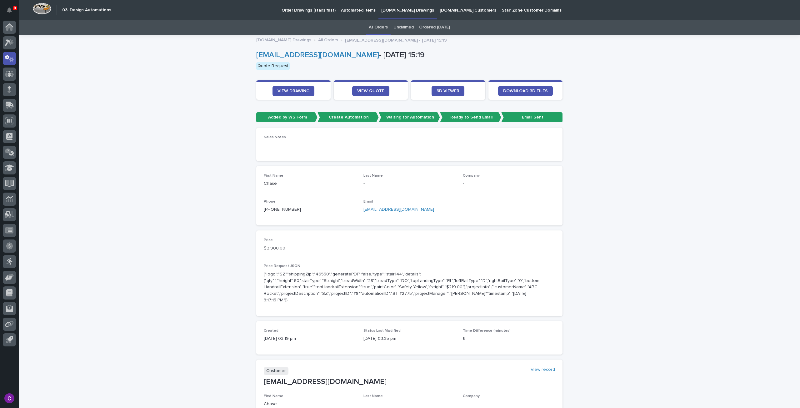
drag, startPoint x: 422, startPoint y: 210, endPoint x: 358, endPoint y: 210, distance: 64.0
click at [358, 210] on div "First Name Chase Last Name - Company - Phone +1 (973) 856-5062 Email ceverett@p…" at bounding box center [409, 195] width 291 height 44
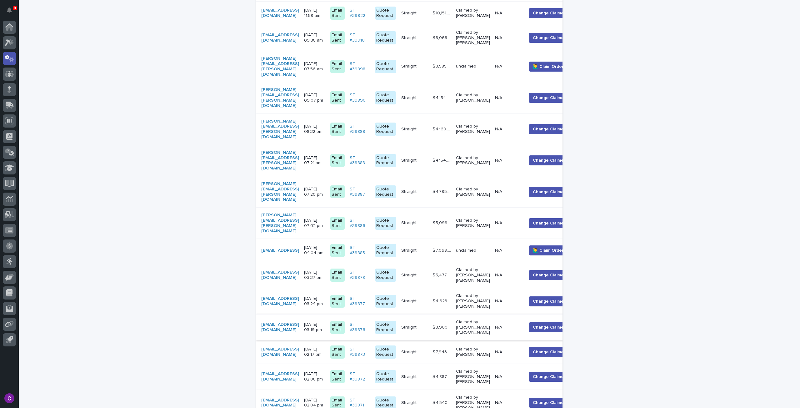
scroll to position [590, 0]
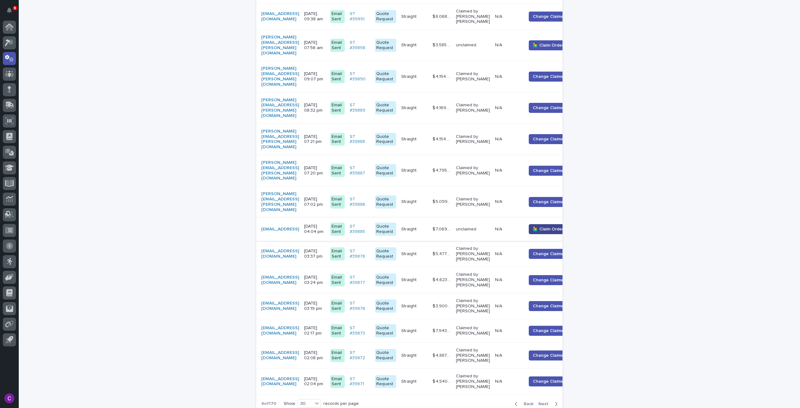
click at [548, 224] on button "🙋‍♂️ Claim Order" at bounding box center [548, 229] width 39 height 10
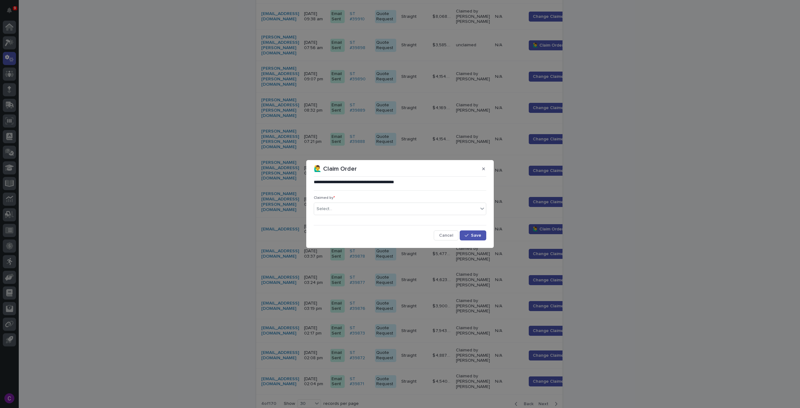
click at [368, 200] on p "Claimed by *" at bounding box center [400, 198] width 172 height 4
click at [369, 205] on div "Select..." at bounding box center [396, 209] width 164 height 10
type input "*****"
click at [366, 218] on div "[PERSON_NAME] [PERSON_NAME]" at bounding box center [400, 220] width 172 height 11
click at [472, 235] on span "Save" at bounding box center [476, 235] width 10 height 4
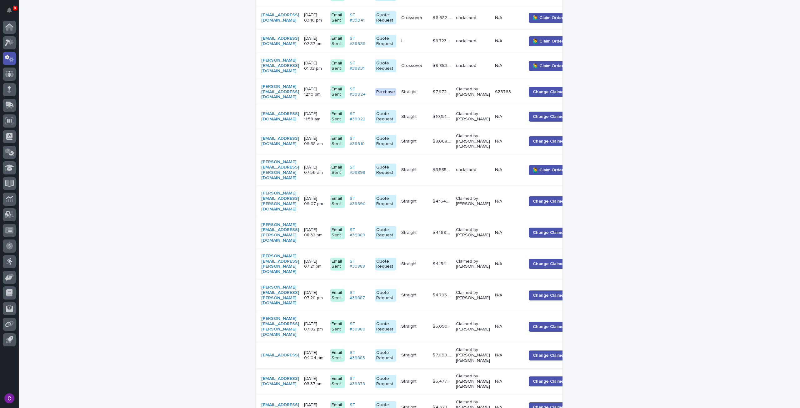
scroll to position [466, 0]
click at [451, 165] on div "$ 3,585.00 $ 3,585.00" at bounding box center [441, 170] width 18 height 10
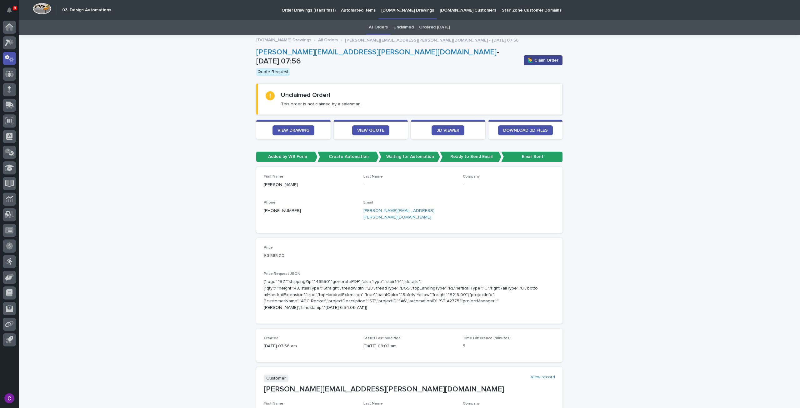
click at [539, 62] on span "🙋‍♂️ Claim Order" at bounding box center [543, 60] width 31 height 6
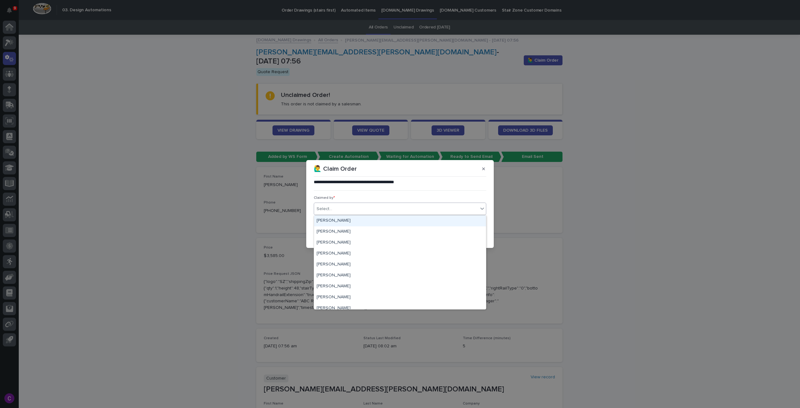
click at [471, 206] on div "Select..." at bounding box center [396, 209] width 164 height 10
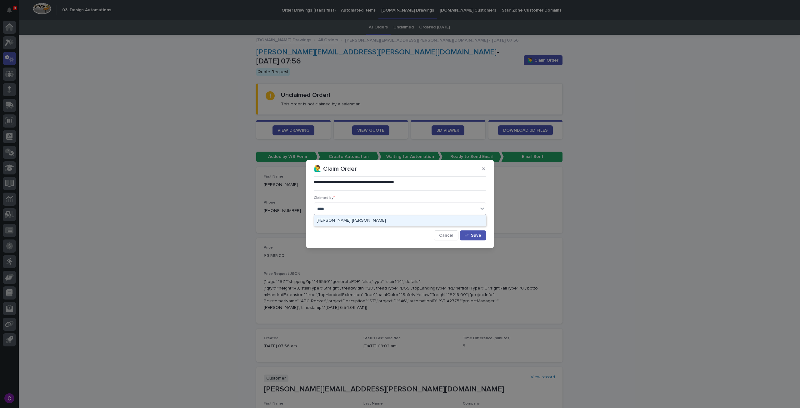
type input "*****"
click at [444, 216] on div "[PERSON_NAME] [PERSON_NAME]" at bounding box center [400, 220] width 172 height 11
click at [476, 238] on button "Save" at bounding box center [473, 235] width 27 height 10
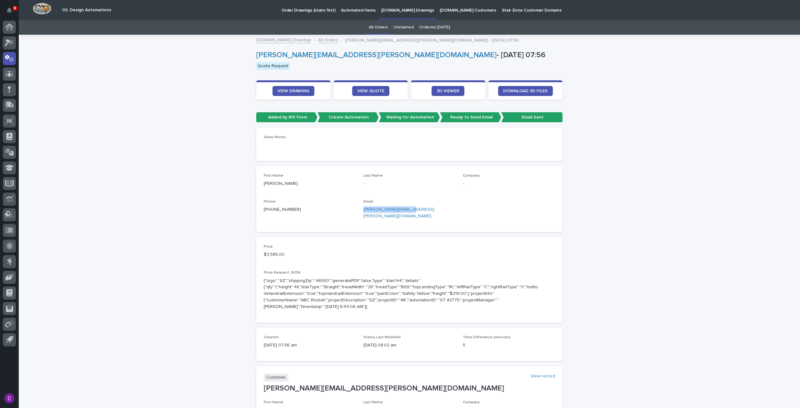
drag, startPoint x: 406, startPoint y: 210, endPoint x: 361, endPoint y: 211, distance: 45.0
click at [363, 211] on p "brian.thiede@toro.com" at bounding box center [409, 212] width 92 height 13
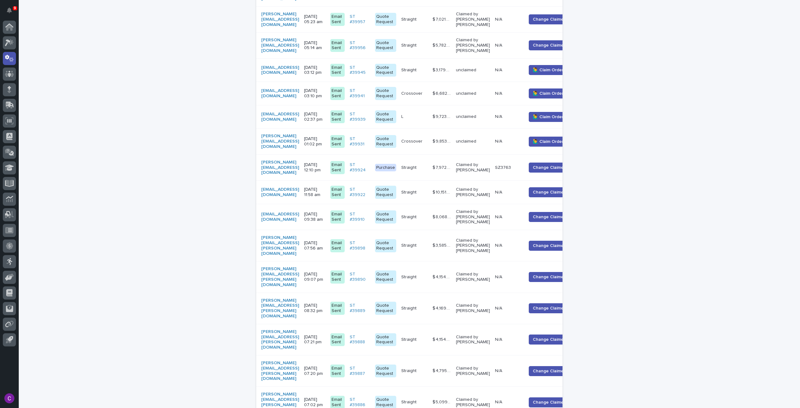
scroll to position [377, 0]
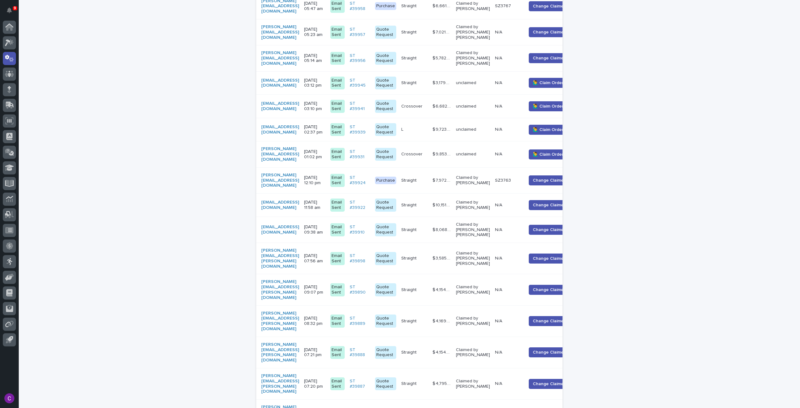
click at [490, 152] on p "unclaimed" at bounding box center [473, 154] width 34 height 5
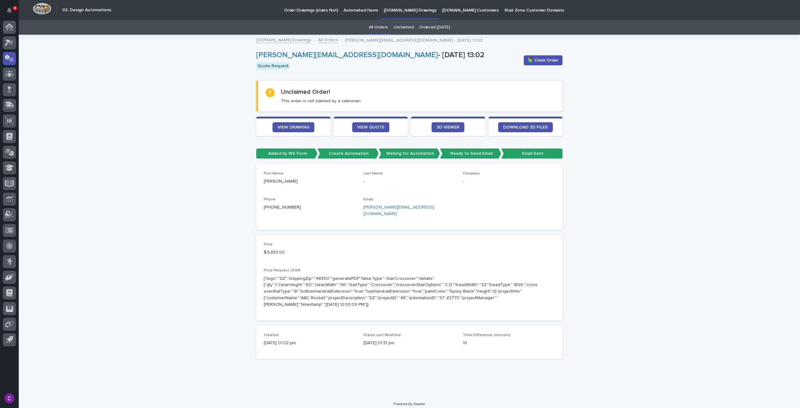
click at [540, 66] on div "🙋‍♂️ Claim Order" at bounding box center [541, 60] width 41 height 25
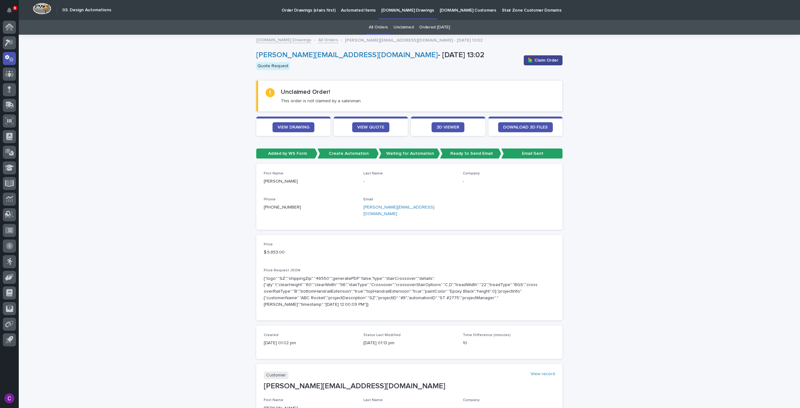
click at [527, 64] on button "🙋‍♂️ Claim Order" at bounding box center [543, 60] width 39 height 10
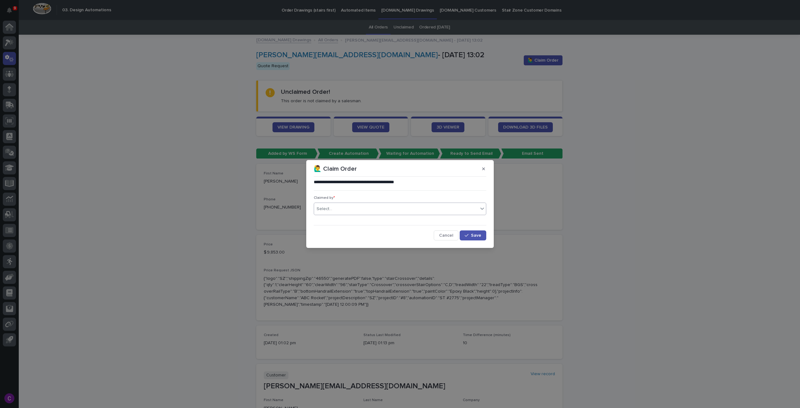
click at [431, 210] on div "Select..." at bounding box center [396, 209] width 164 height 10
type input "******"
click at [470, 223] on div "[PERSON_NAME] [PERSON_NAME]" at bounding box center [400, 220] width 172 height 11
click at [472, 237] on span "Save" at bounding box center [476, 235] width 10 height 4
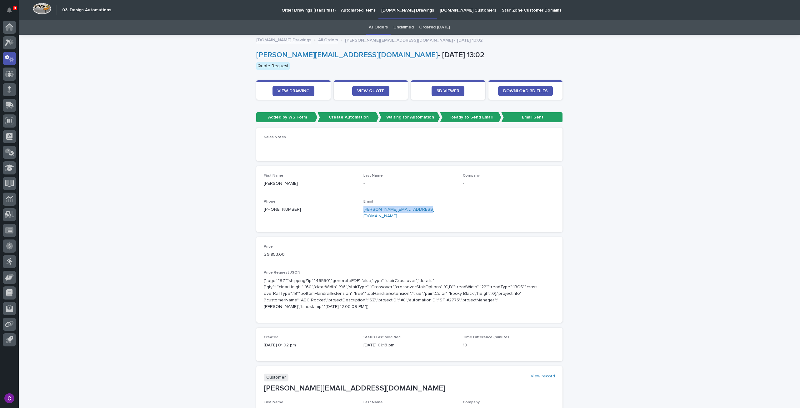
drag, startPoint x: 420, startPoint y: 210, endPoint x: 359, endPoint y: 210, distance: 61.6
click at [359, 210] on div "First Name Kevin Routh Last Name - Company - Phone +1 (214) 912-6933 Email kevi…" at bounding box center [409, 198] width 291 height 51
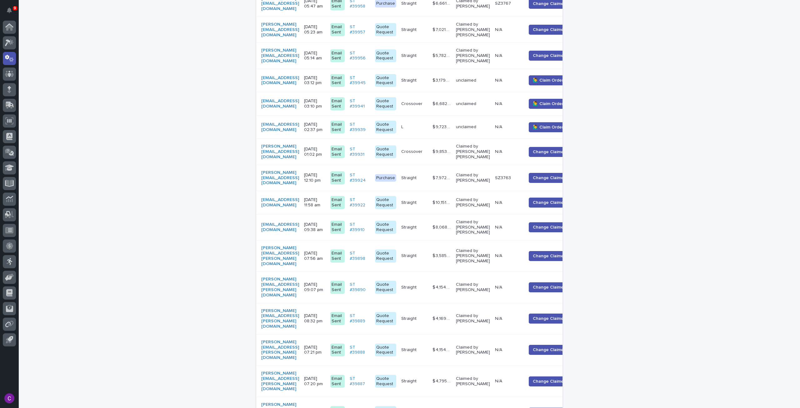
scroll to position [349, 0]
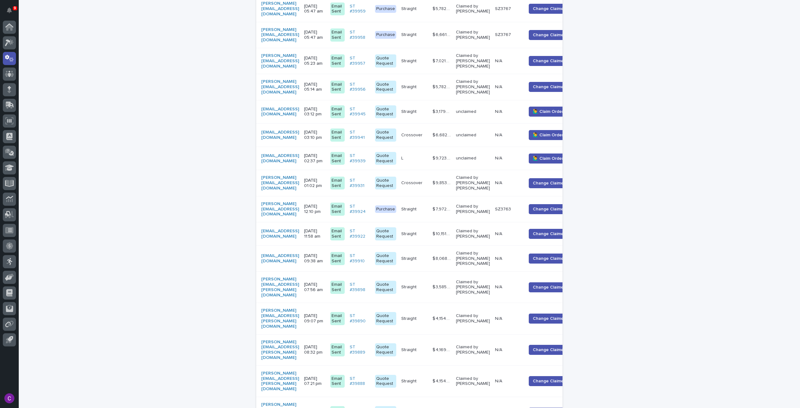
click at [524, 152] on td "N/A N/A" at bounding box center [507, 158] width 31 height 23
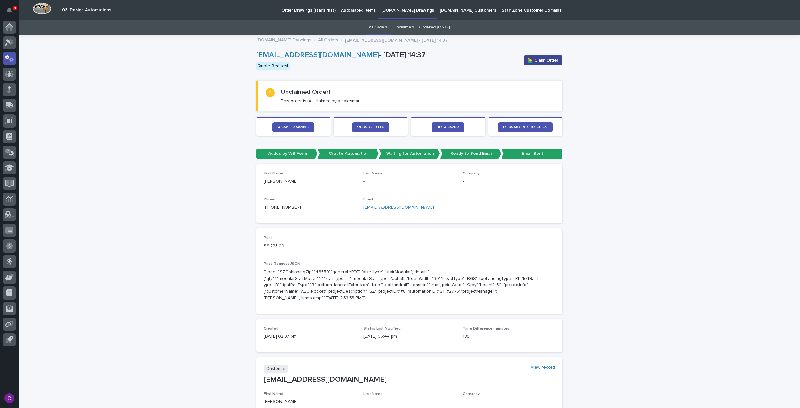
click at [555, 60] on span "🙋‍♂️ Claim Order" at bounding box center [543, 60] width 31 height 6
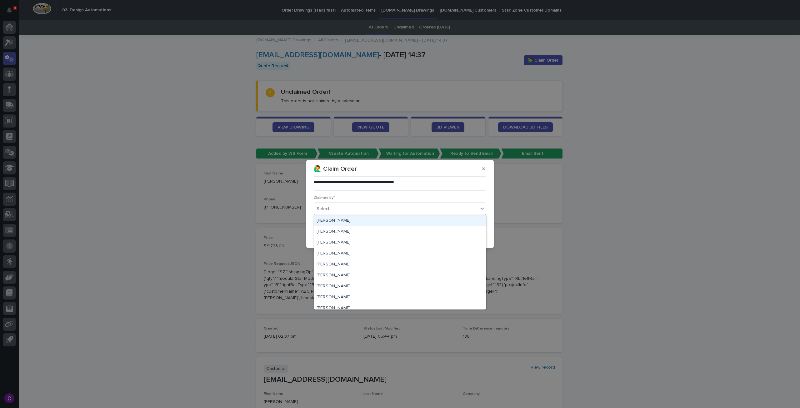
click at [377, 206] on div "Select..." at bounding box center [396, 209] width 164 height 10
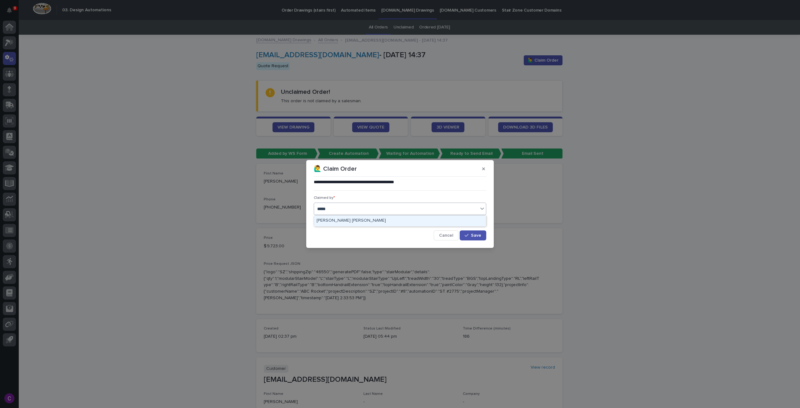
type input "******"
click at [381, 215] on div "[PERSON_NAME] [PERSON_NAME]" at bounding box center [400, 220] width 172 height 11
click at [474, 232] on button "Save" at bounding box center [473, 235] width 27 height 10
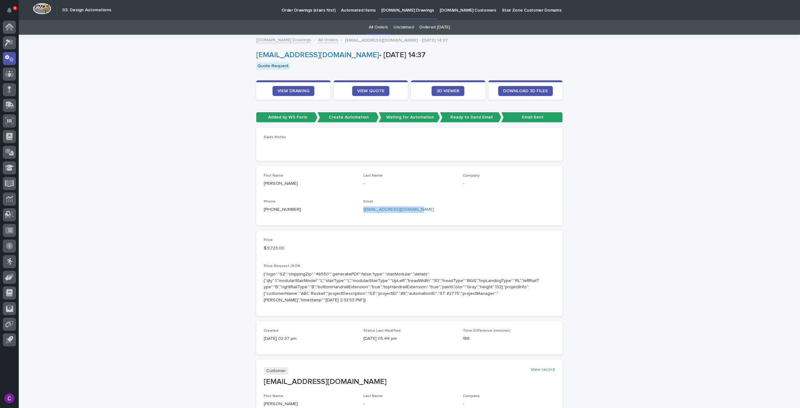
drag, startPoint x: 418, startPoint y: 209, endPoint x: 358, endPoint y: 210, distance: 60.0
click at [358, 210] on div "First Name jaime Last Name - Company - Phone +1 (551) 254-0814 Email jaimemejia…" at bounding box center [409, 195] width 291 height 44
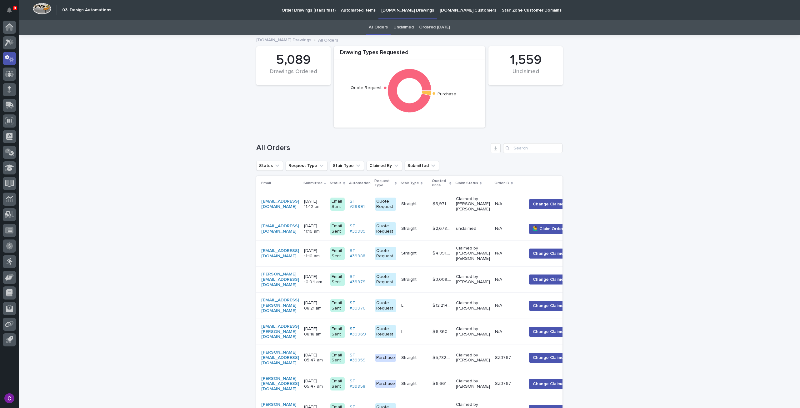
click at [352, 10] on p "Automated Items" at bounding box center [358, 6] width 34 height 13
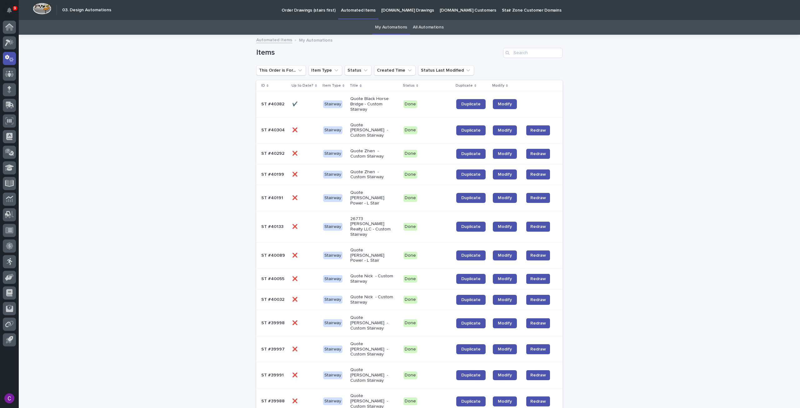
click at [431, 23] on link "All Automations" at bounding box center [428, 27] width 31 height 15
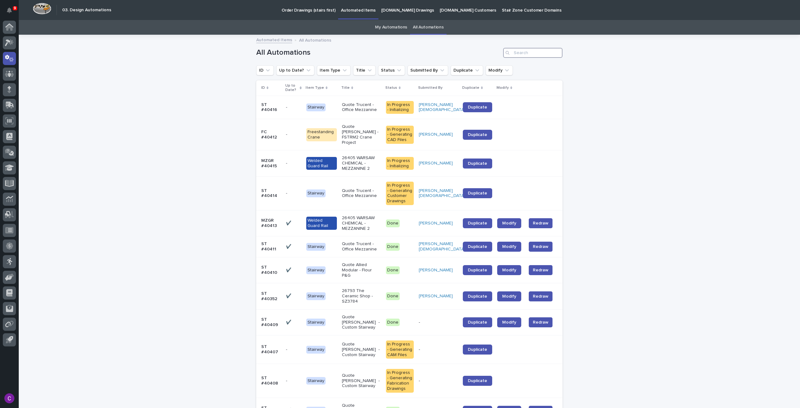
click at [528, 54] on input "Search" at bounding box center [532, 53] width 59 height 10
paste input "brian.thiede@toro.com"
type input "brian.thiede@toro.com"
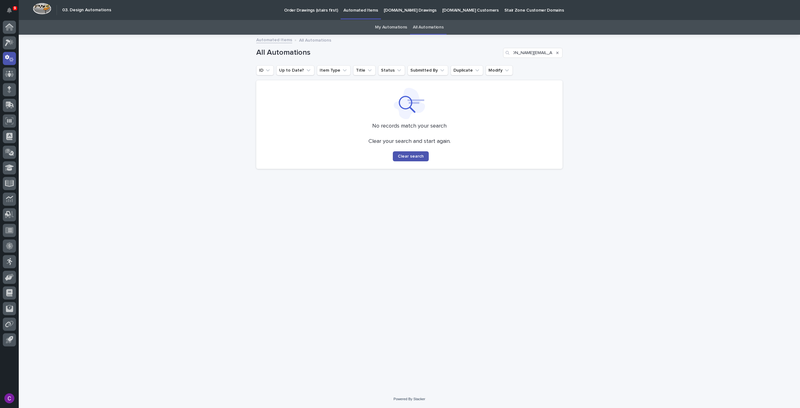
click at [400, 7] on p "StairZone.com Drawings" at bounding box center [410, 6] width 53 height 13
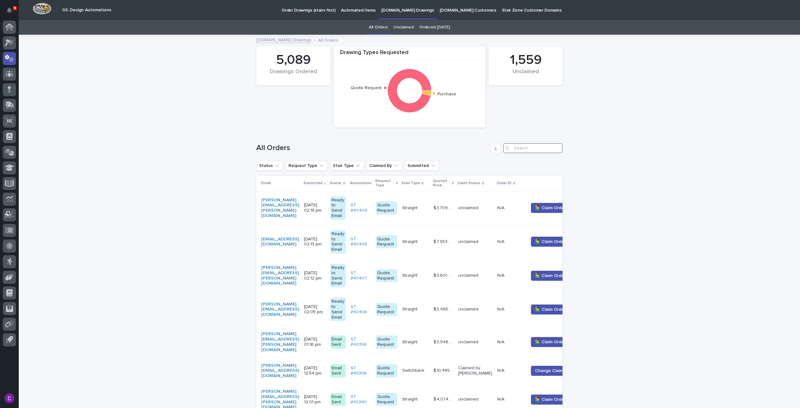
click at [546, 147] on input "Search" at bounding box center [532, 148] width 59 height 10
paste input "brian.thiede@toro.com"
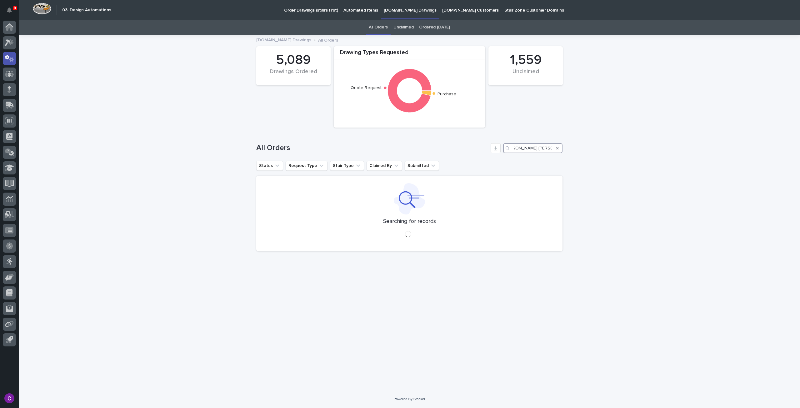
scroll to position [0, 8]
click at [518, 148] on input "brian.thiede@toro" at bounding box center [532, 148] width 59 height 10
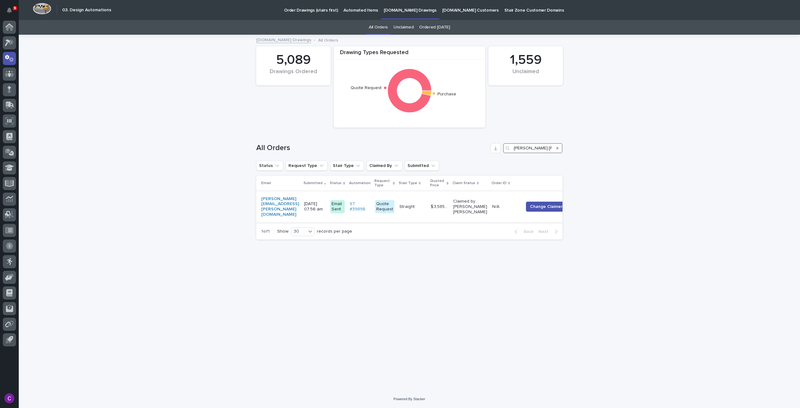
type input "brian.thiede@toro"
click at [503, 204] on p at bounding box center [505, 206] width 26 height 5
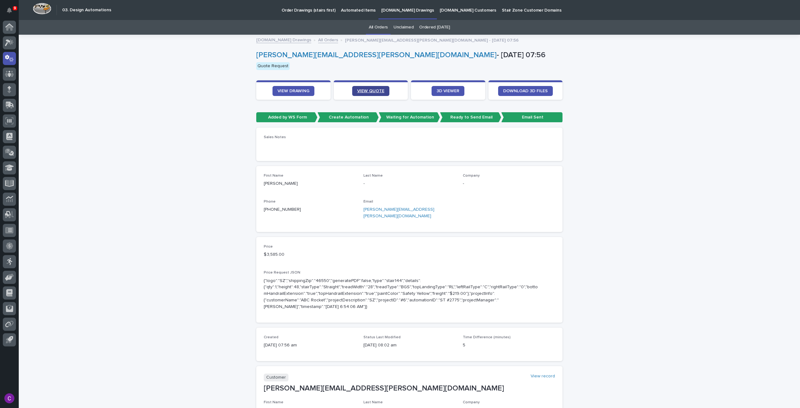
click at [366, 91] on span "VIEW QUOTE" at bounding box center [370, 91] width 27 height 4
click at [298, 94] on link "VIEW DRAWING" at bounding box center [293, 91] width 42 height 10
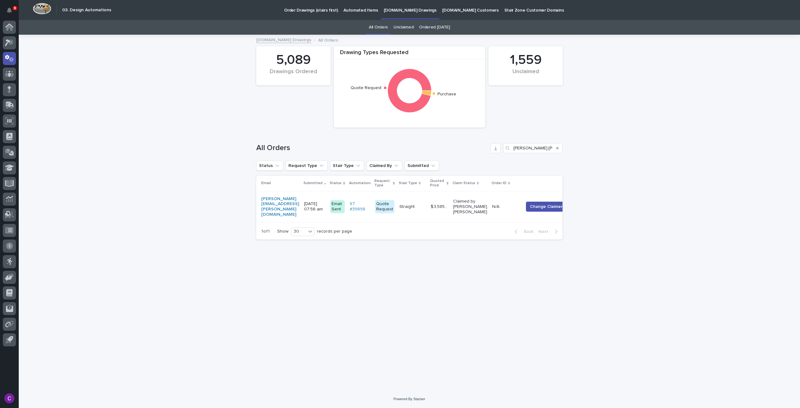
click at [391, 10] on p "StairZone.com Drawings" at bounding box center [410, 6] width 53 height 13
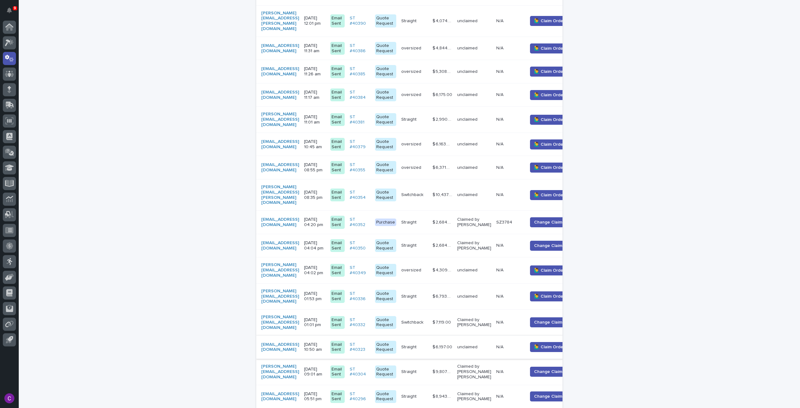
scroll to position [571, 0]
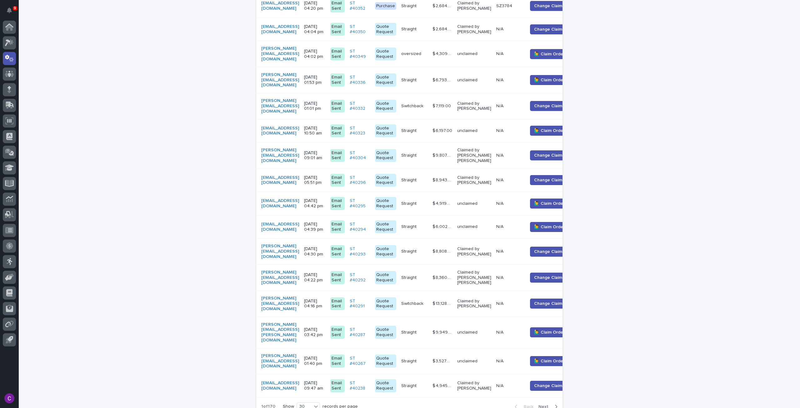
click at [539, 404] on span "Next" at bounding box center [545, 406] width 14 height 4
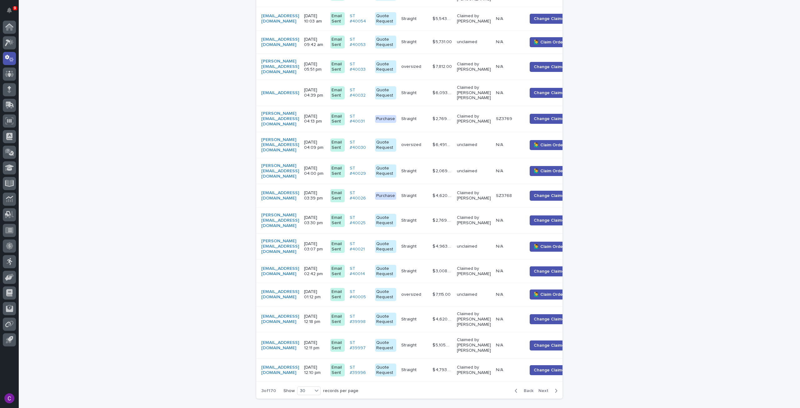
click at [544, 388] on span "Next" at bounding box center [545, 390] width 14 height 4
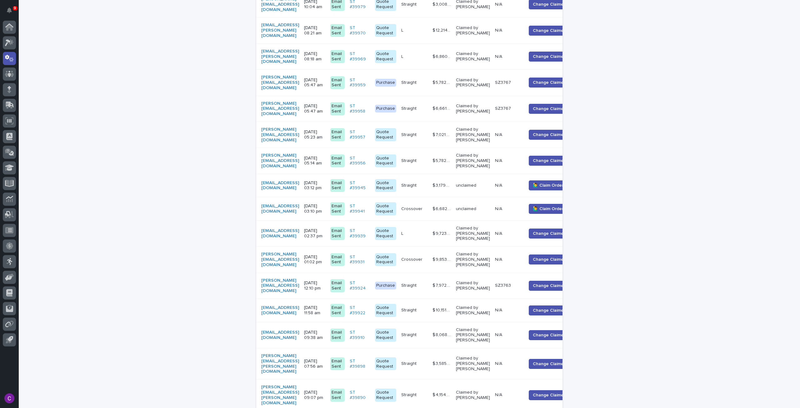
scroll to position [259, 0]
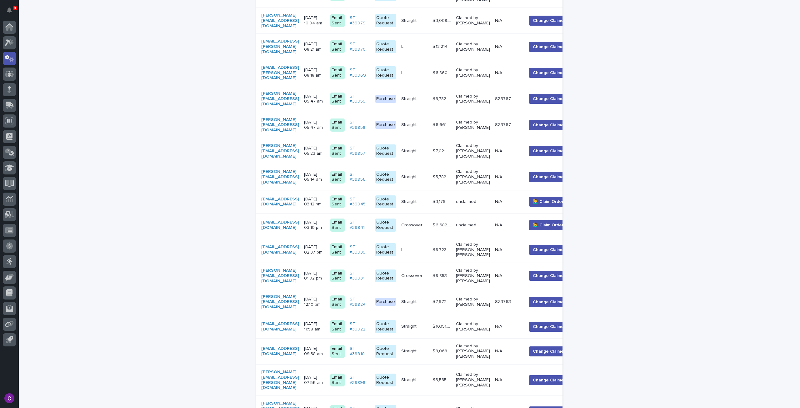
click at [503, 221] on p "N/A" at bounding box center [499, 224] width 8 height 7
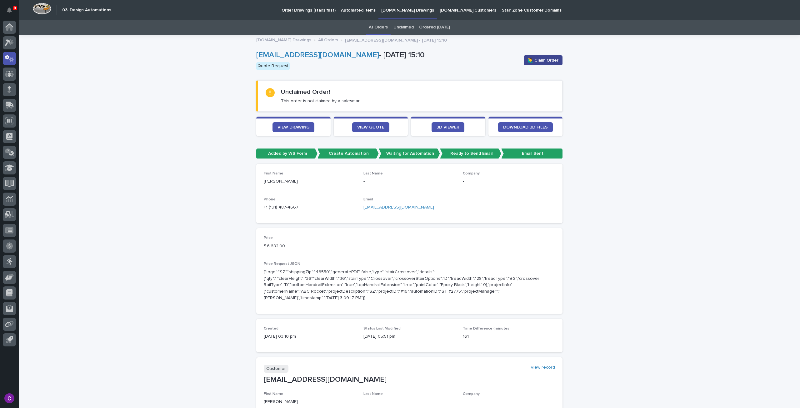
click at [539, 62] on span "🙋‍♂️ Claim Order" at bounding box center [543, 60] width 31 height 6
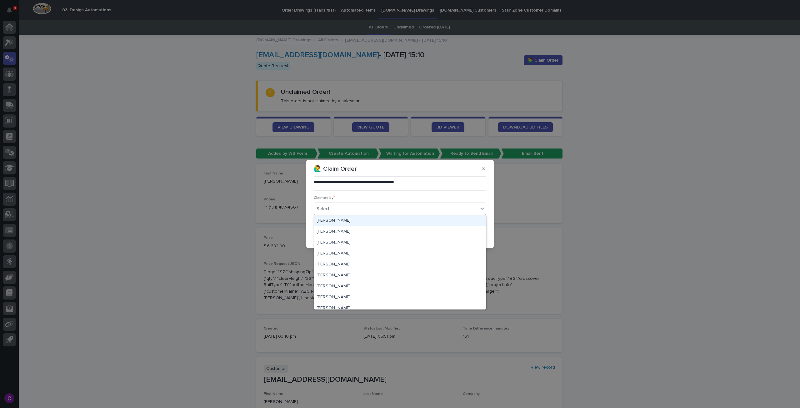
click at [393, 209] on div "Select..." at bounding box center [396, 209] width 164 height 10
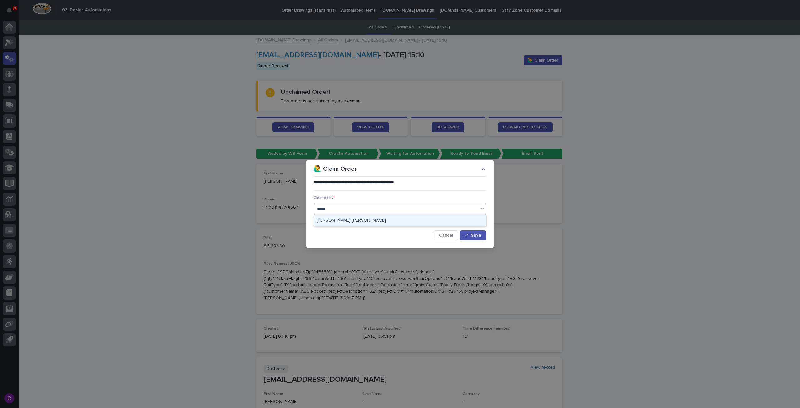
type input "******"
click at [388, 221] on div "[PERSON_NAME] [PERSON_NAME]" at bounding box center [400, 220] width 172 height 11
click at [471, 232] on button "Save" at bounding box center [473, 235] width 27 height 10
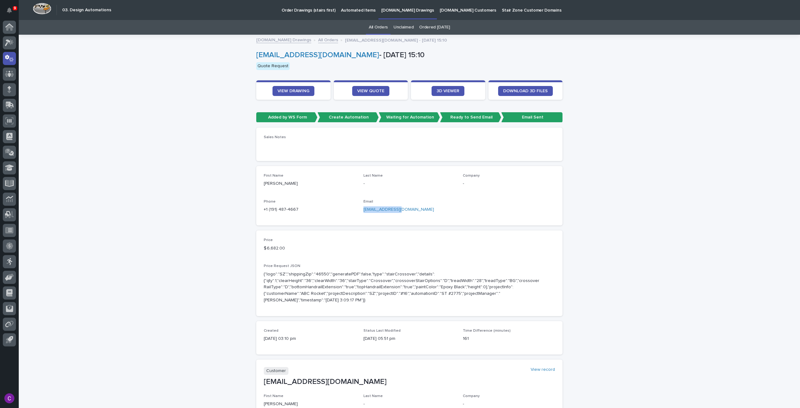
drag, startPoint x: 400, startPoint y: 207, endPoint x: 359, endPoint y: 209, distance: 40.7
click at [359, 209] on div "First Name Darragh Last Name - Company - Phone +1 (191) 487-4667 Email dhynes@h…" at bounding box center [409, 195] width 291 height 44
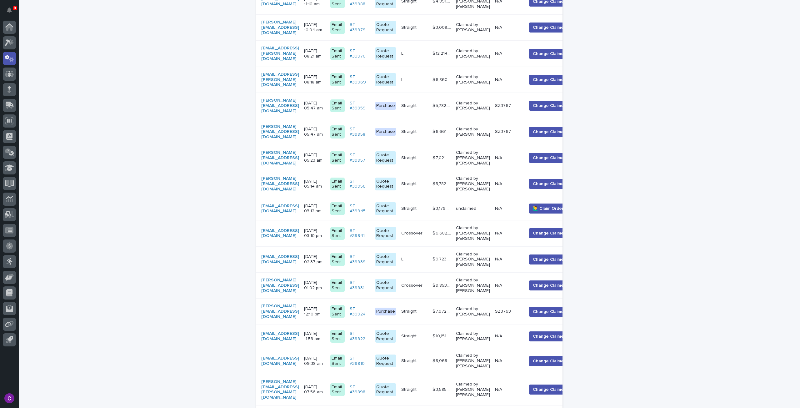
scroll to position [270, 0]
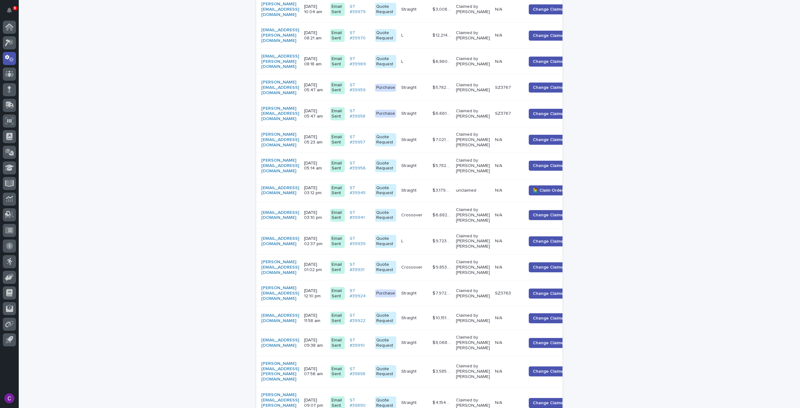
click at [430, 187] on td "Straight Straight" at bounding box center [414, 190] width 31 height 23
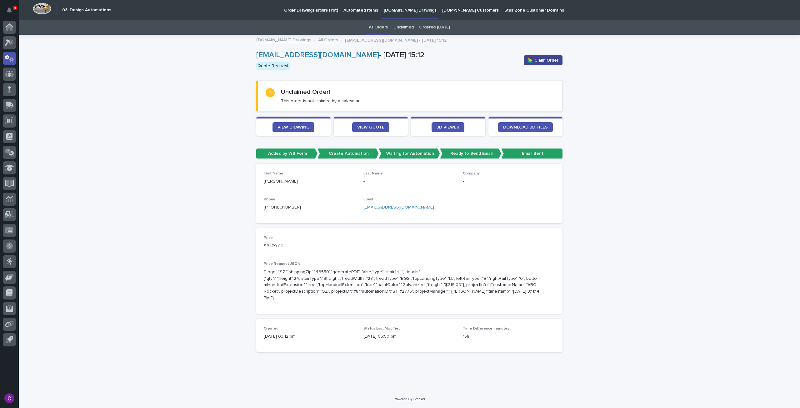
click at [536, 62] on span "🙋‍♂️ Claim Order" at bounding box center [543, 60] width 31 height 6
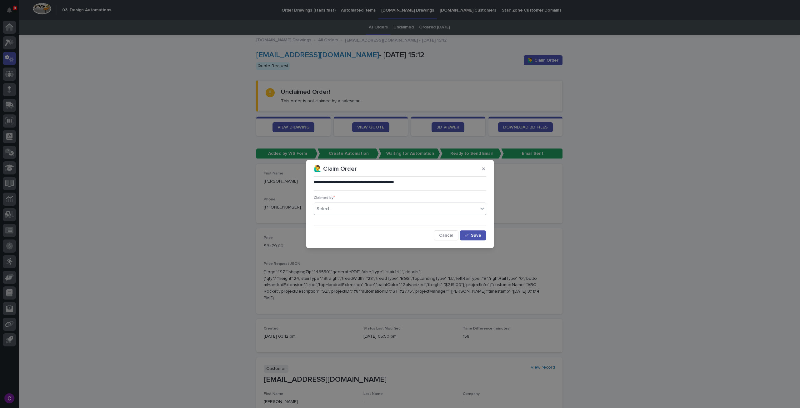
click at [368, 211] on div "Select..." at bounding box center [396, 209] width 164 height 10
type input "******"
click at [367, 216] on div "[PERSON_NAME] [PERSON_NAME]" at bounding box center [400, 220] width 172 height 11
click at [471, 235] on div "button" at bounding box center [468, 235] width 6 height 4
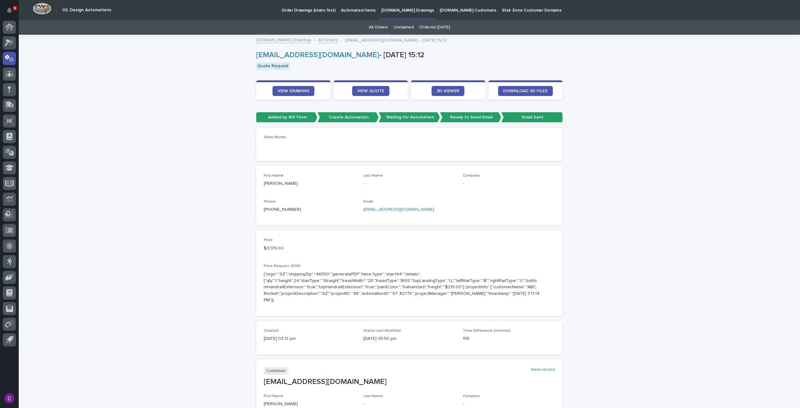
drag, startPoint x: 429, startPoint y: 209, endPoint x: 357, endPoint y: 212, distance: 71.9
click at [357, 212] on div "First Name Russ Last Name - Company - Phone +1 (513) 335-7339 Email rbockerstet…" at bounding box center [409, 195] width 291 height 44
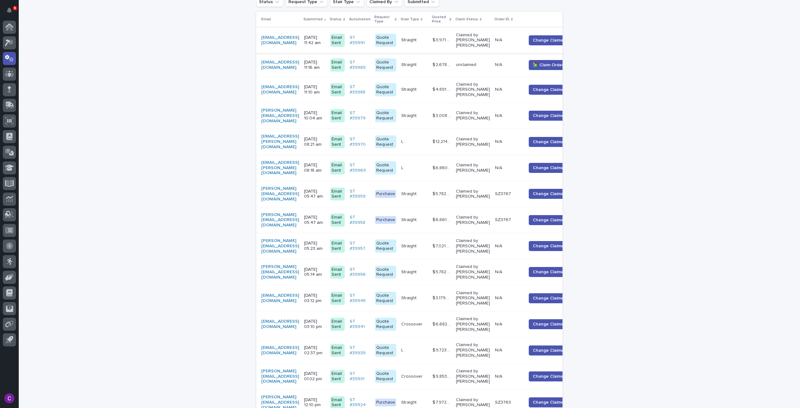
scroll to position [145, 0]
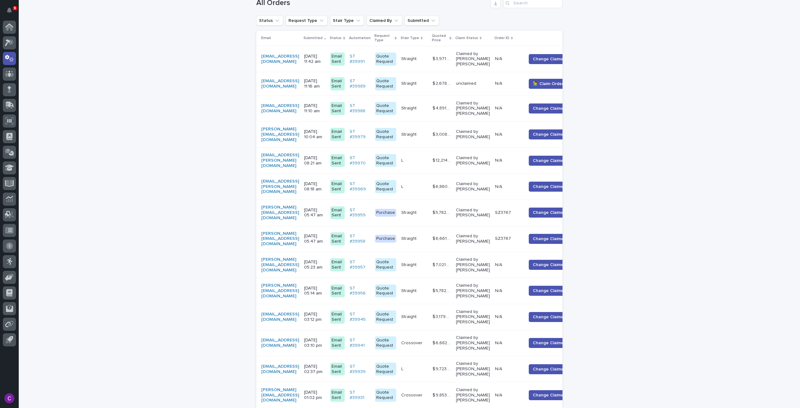
click at [492, 76] on td "unclaimed" at bounding box center [472, 83] width 39 height 23
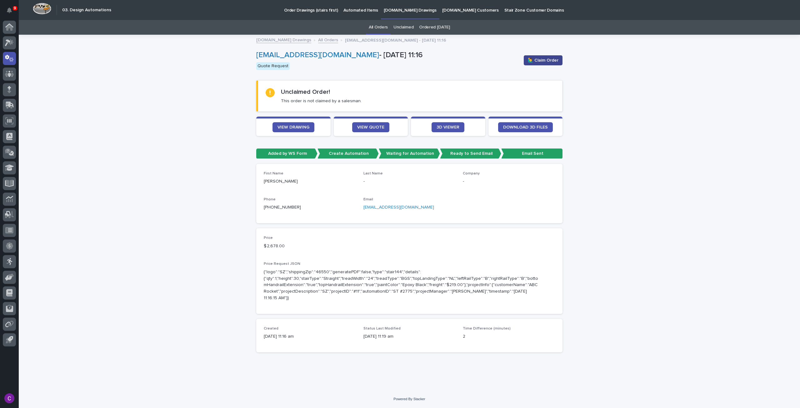
click at [540, 57] on span "🙋‍♂️ Claim Order" at bounding box center [543, 60] width 31 height 6
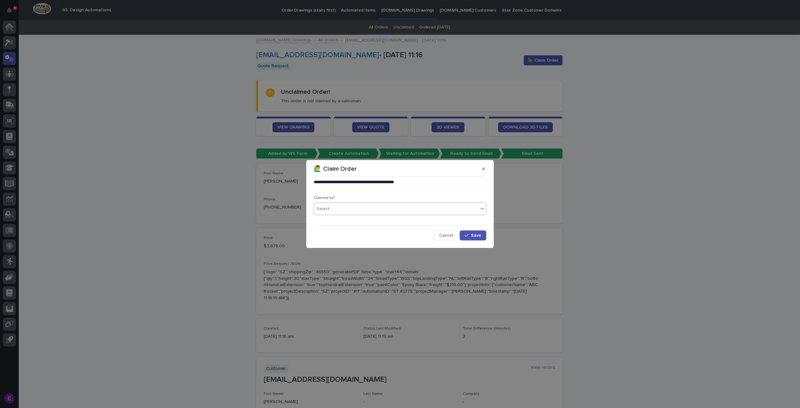
drag, startPoint x: 417, startPoint y: 215, endPoint x: 414, endPoint y: 210, distance: 5.6
click at [416, 215] on div "Claimed by * Select..." at bounding box center [400, 208] width 172 height 24
click at [411, 205] on div "Select..." at bounding box center [396, 209] width 164 height 10
type input "*****"
click at [415, 221] on div "[PERSON_NAME] [PERSON_NAME]" at bounding box center [400, 220] width 172 height 11
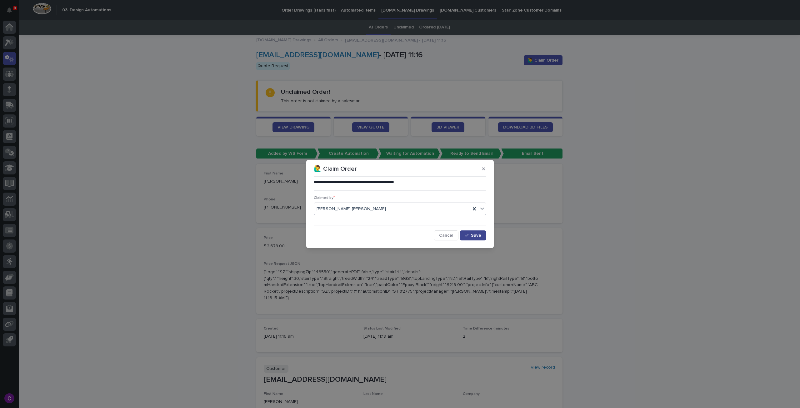
click at [466, 232] on button "Save" at bounding box center [473, 235] width 27 height 10
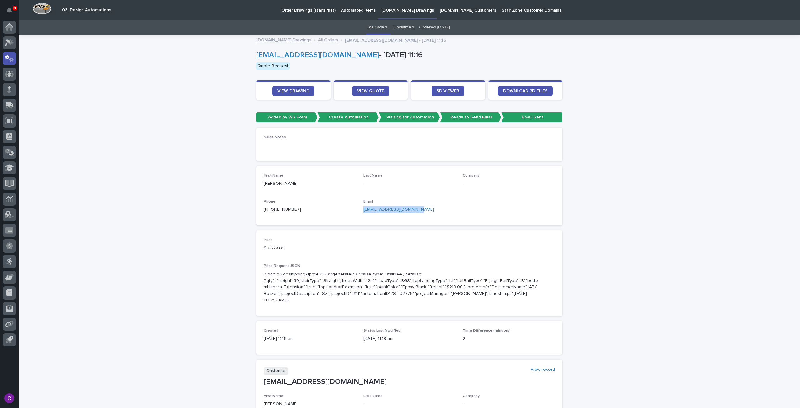
drag, startPoint x: 418, startPoint y: 207, endPoint x: 361, endPoint y: 212, distance: 56.7
click at [363, 212] on p "mtassiello@gilbaneco.com" at bounding box center [409, 209] width 92 height 7
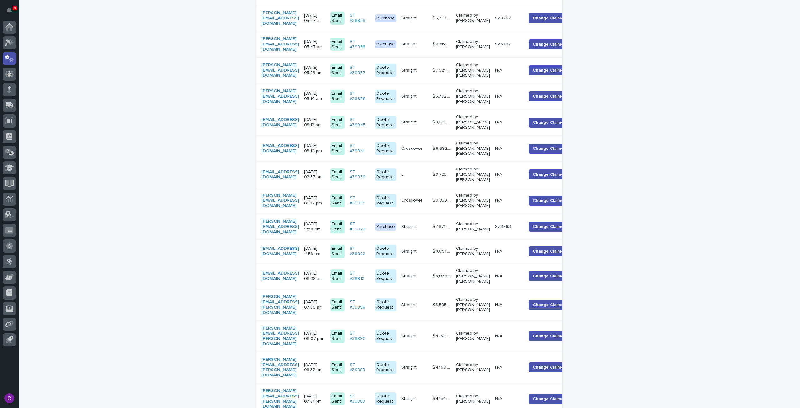
scroll to position [610, 0]
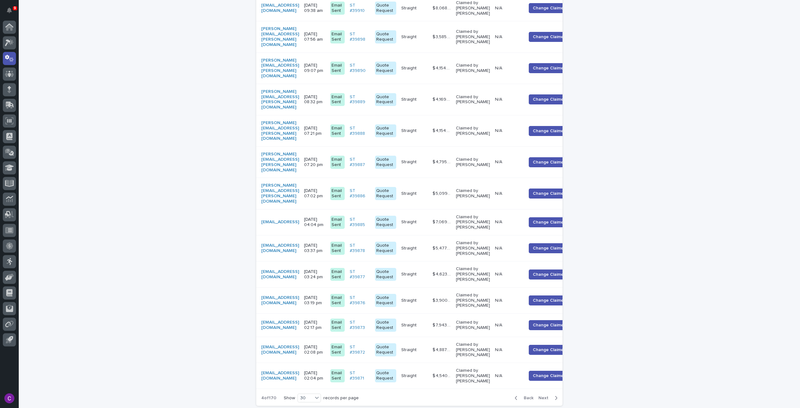
click at [522, 395] on button "Back" at bounding box center [523, 398] width 26 height 6
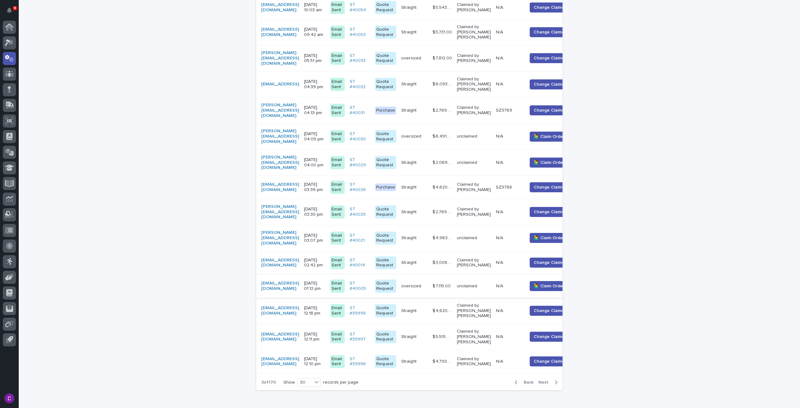
scroll to position [585, 0]
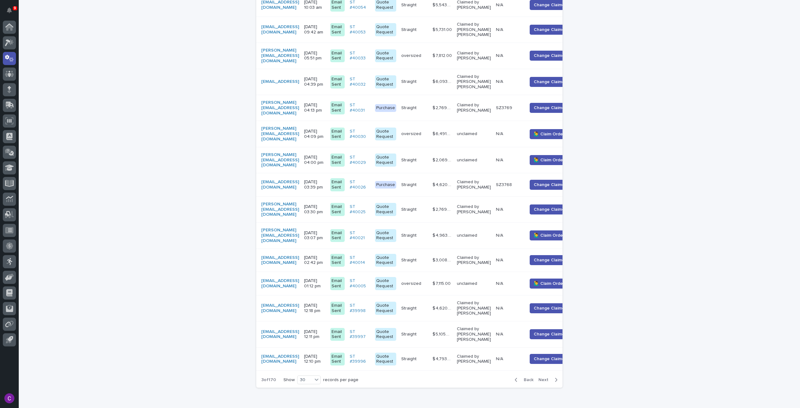
click at [491, 278] on div "unclaimed" at bounding box center [474, 283] width 34 height 10
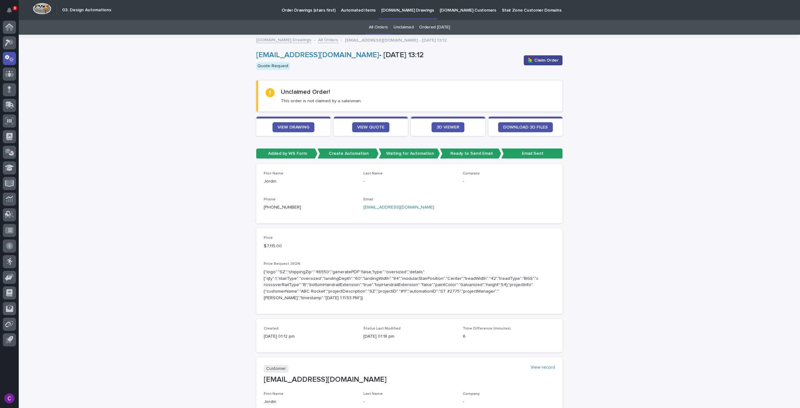
click at [540, 57] on button "🙋‍♂️ Claim Order" at bounding box center [543, 60] width 39 height 10
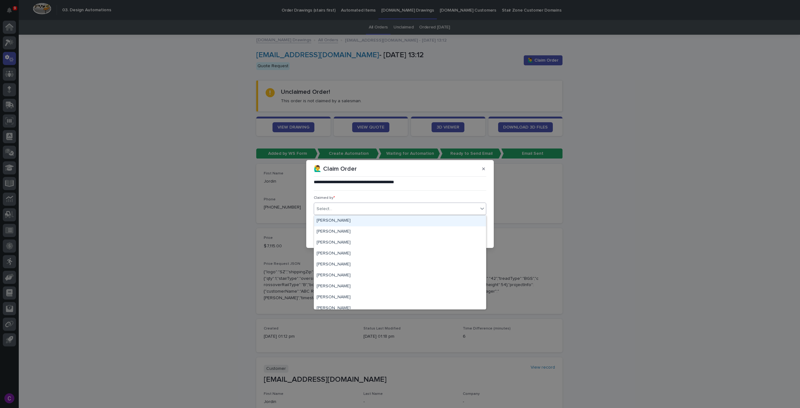
click at [364, 208] on div "Select..." at bounding box center [396, 209] width 164 height 10
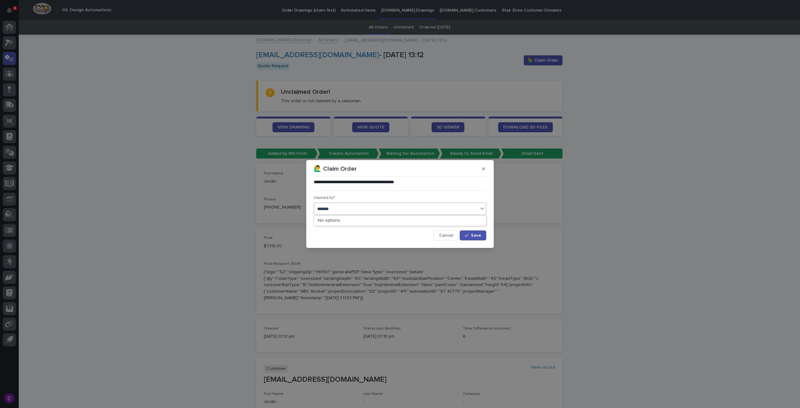
type input "******"
click at [459, 222] on div "[PERSON_NAME] [PERSON_NAME]" at bounding box center [400, 220] width 172 height 11
click at [472, 232] on button "Save" at bounding box center [473, 235] width 27 height 10
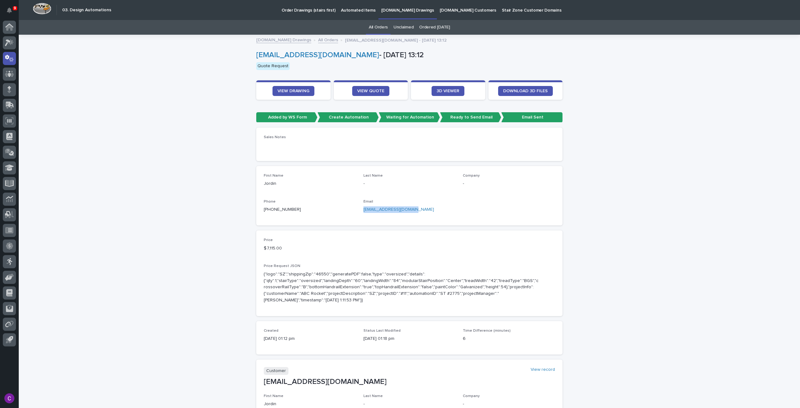
drag, startPoint x: 413, startPoint y: 207, endPoint x: 359, endPoint y: 211, distance: 53.8
click at [359, 211] on div "First Name Jordin Last Name - Company - Phone +1 (770) 256-4388 Email jmontoya@…" at bounding box center [409, 195] width 291 height 44
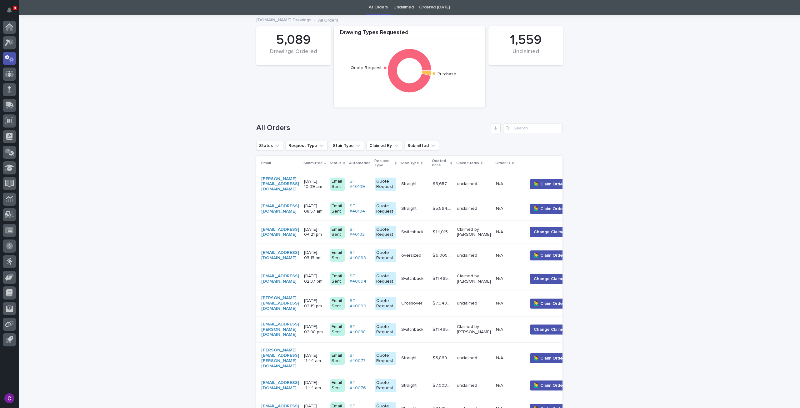
scroll to position [588, 0]
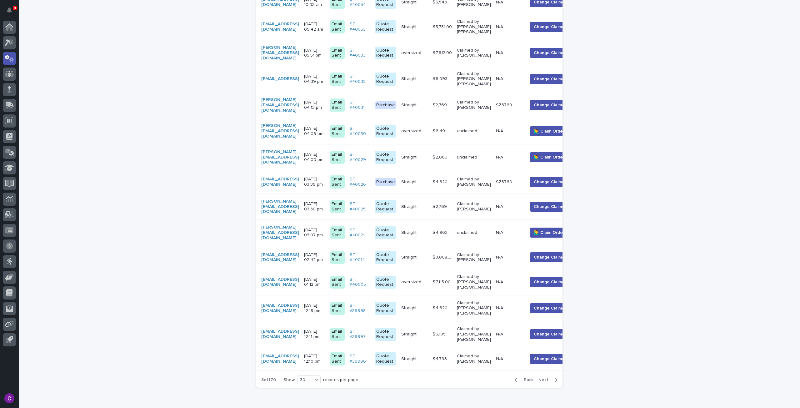
click at [491, 227] on div "unclaimed" at bounding box center [474, 232] width 34 height 10
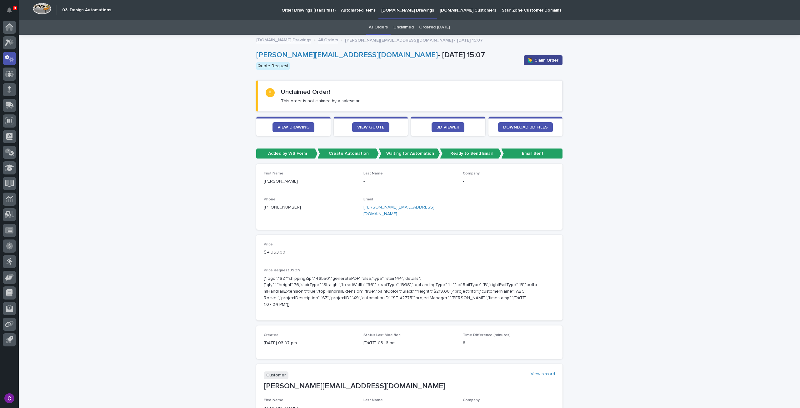
click at [545, 57] on span "🙋‍♂️ Claim Order" at bounding box center [543, 60] width 31 height 6
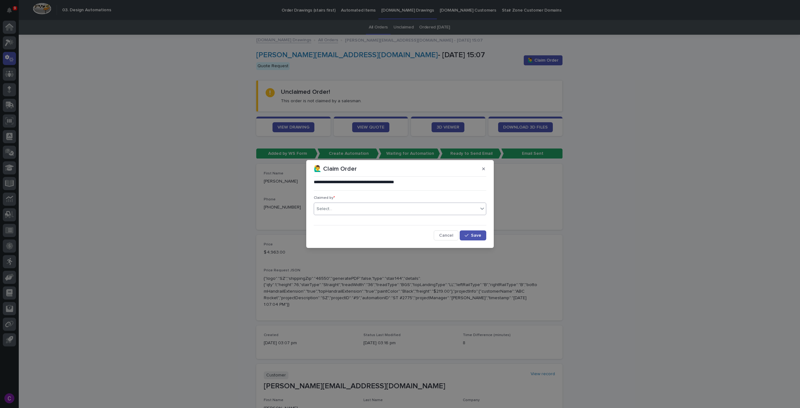
click at [438, 206] on div "Select..." at bounding box center [396, 209] width 164 height 10
type input "*****"
click at [411, 219] on div "[PERSON_NAME] [PERSON_NAME]" at bounding box center [400, 220] width 172 height 11
click at [478, 238] on button "Save" at bounding box center [473, 235] width 27 height 10
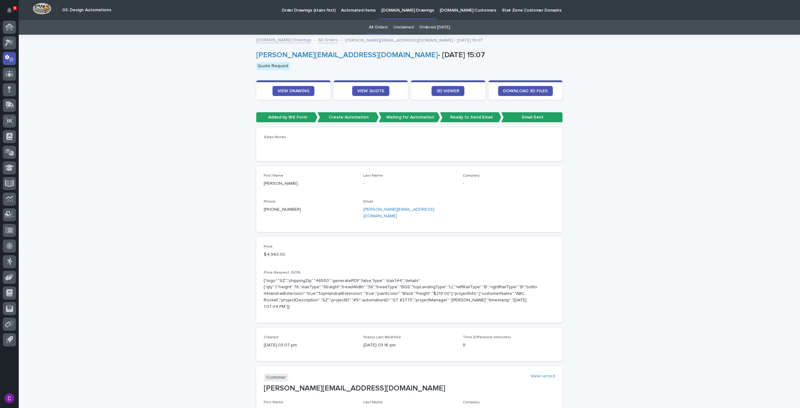
drag, startPoint x: 407, startPoint y: 212, endPoint x: 357, endPoint y: 209, distance: 50.7
click at [357, 209] on div "First Name Josh Last Name - Company - Phone +1 (949) 677-0057 Email josh@joshle…" at bounding box center [409, 198] width 291 height 51
click at [412, 210] on p "josh@joshlemos.com" at bounding box center [409, 212] width 92 height 13
drag, startPoint x: 409, startPoint y: 210, endPoint x: 358, endPoint y: 210, distance: 50.6
click at [358, 210] on div "First Name Josh Last Name - Company - Phone +1 (949) 677-0057 Email josh@joshle…" at bounding box center [409, 198] width 291 height 51
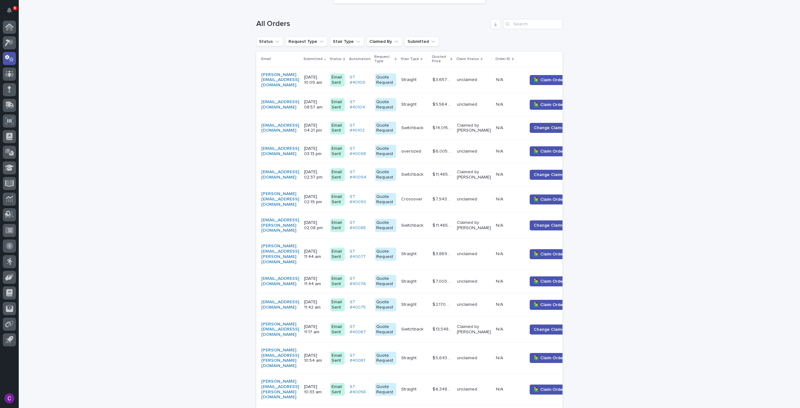
scroll to position [593, 0]
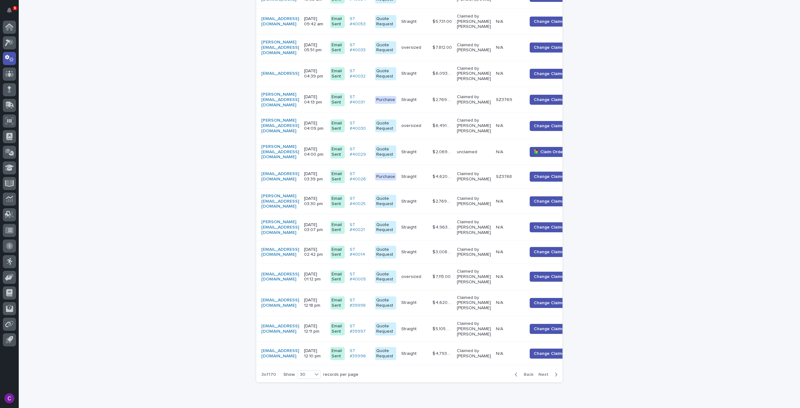
click at [454, 139] on td "$ 2,069.00 $ 2,069.00" at bounding box center [442, 152] width 24 height 26
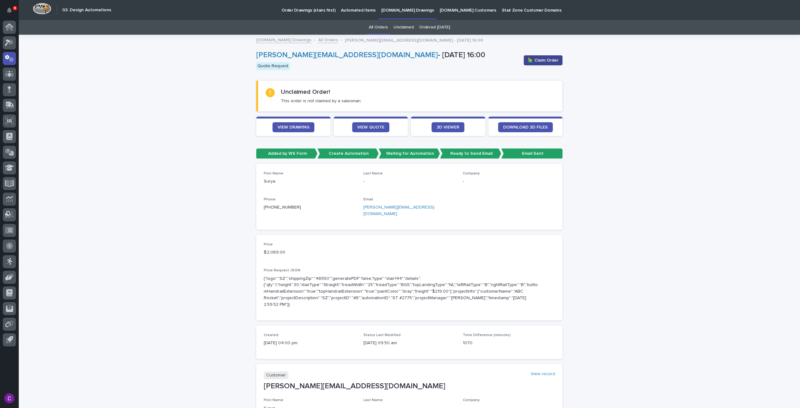
click at [535, 60] on span "🙋‍♂️ Claim Order" at bounding box center [543, 60] width 31 height 6
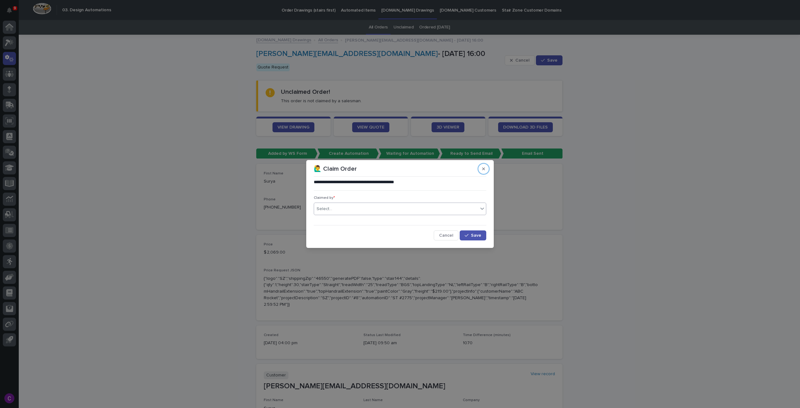
click at [440, 209] on div "Select..." at bounding box center [396, 209] width 164 height 10
type input "****"
click at [402, 230] on div "Cole Ziegler" at bounding box center [400, 231] width 172 height 11
click at [483, 236] on button "Save" at bounding box center [473, 235] width 27 height 10
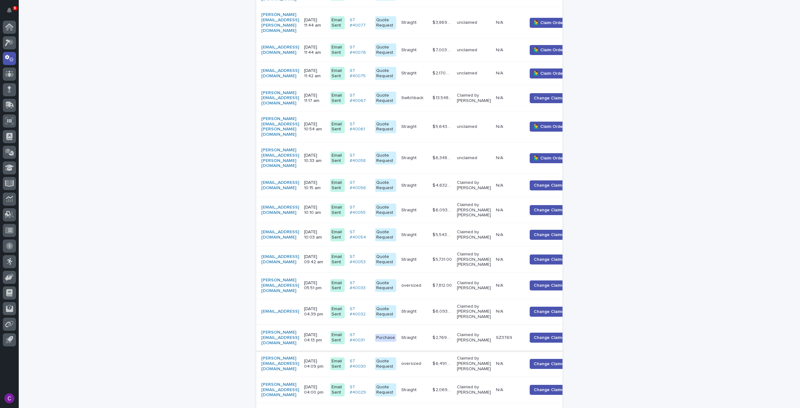
scroll to position [343, 0]
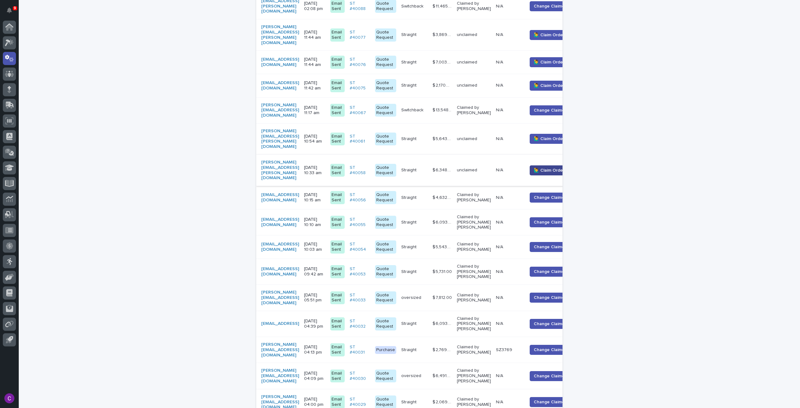
click at [556, 165] on button "🙋‍♂️ Claim Order" at bounding box center [549, 170] width 39 height 10
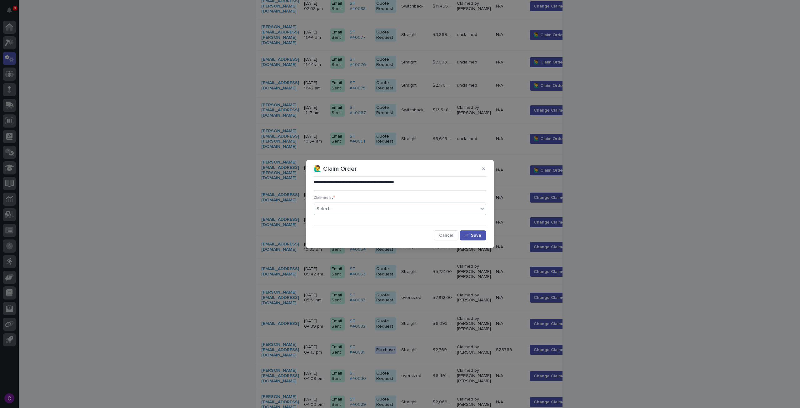
click at [428, 212] on div "Select..." at bounding box center [396, 209] width 164 height 10
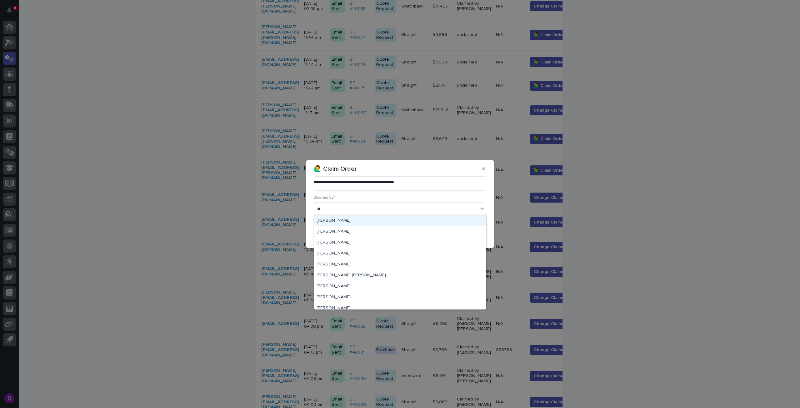
type input "***"
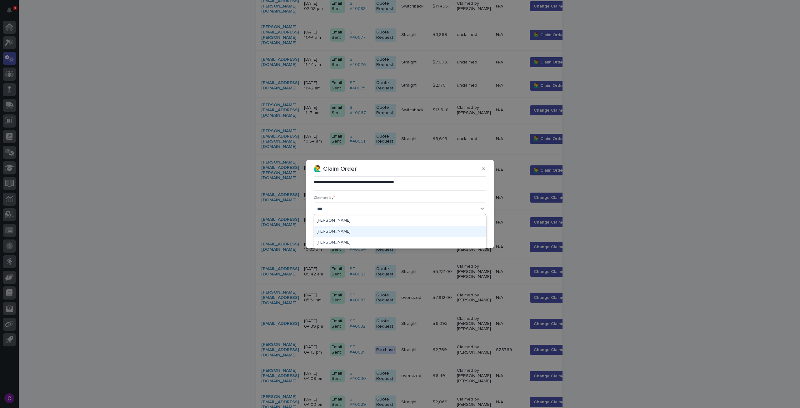
click at [397, 234] on div "Cole Ziegler" at bounding box center [400, 231] width 172 height 11
click at [472, 238] on button "Save" at bounding box center [473, 235] width 27 height 10
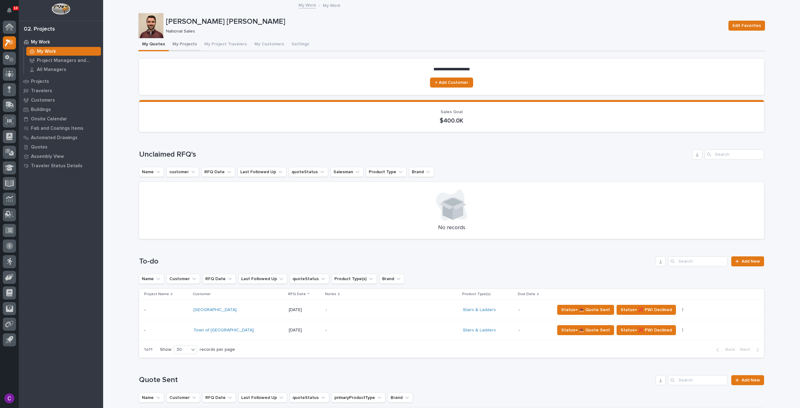
click at [180, 45] on button "My Projects" at bounding box center [185, 44] width 32 height 13
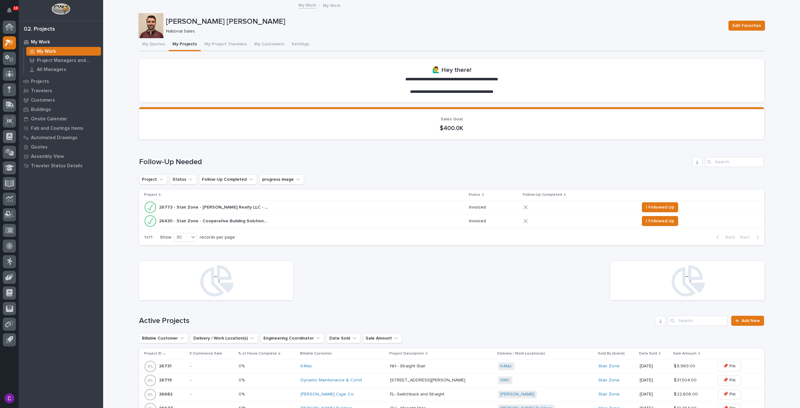
scroll to position [187, 0]
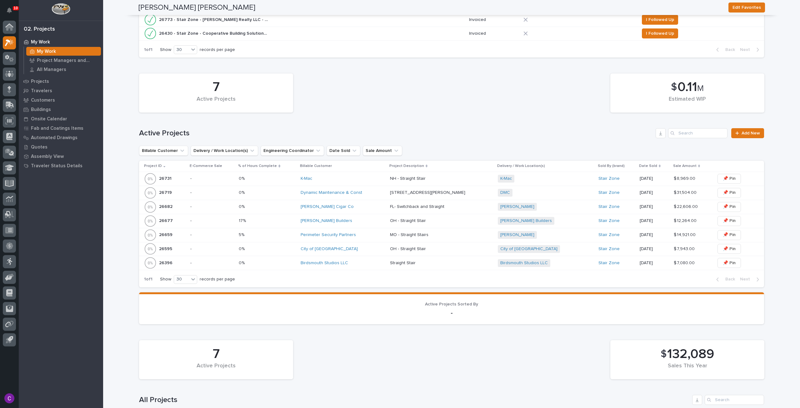
click at [334, 230] on div "Perimeter Security Partners" at bounding box center [343, 235] width 84 height 10
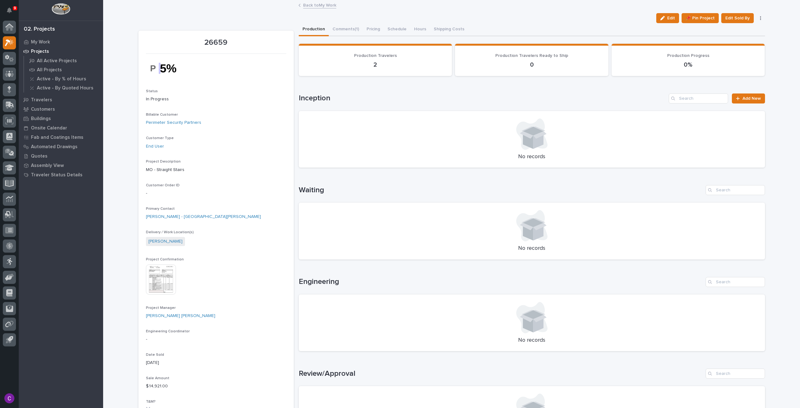
click at [321, 7] on link "Back to My Work" at bounding box center [319, 4] width 33 height 7
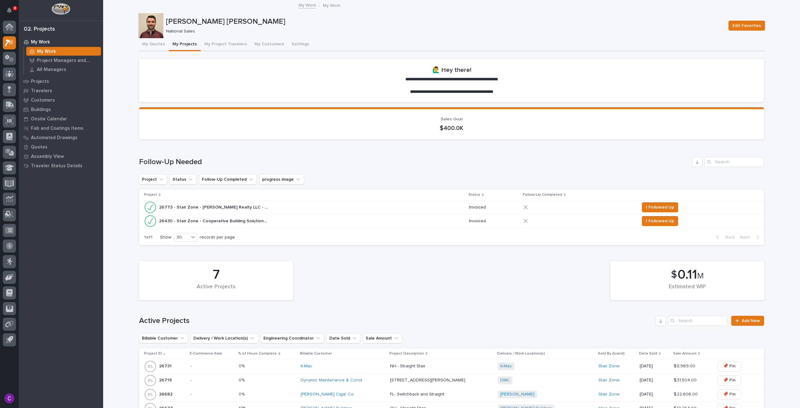
scroll to position [156, 0]
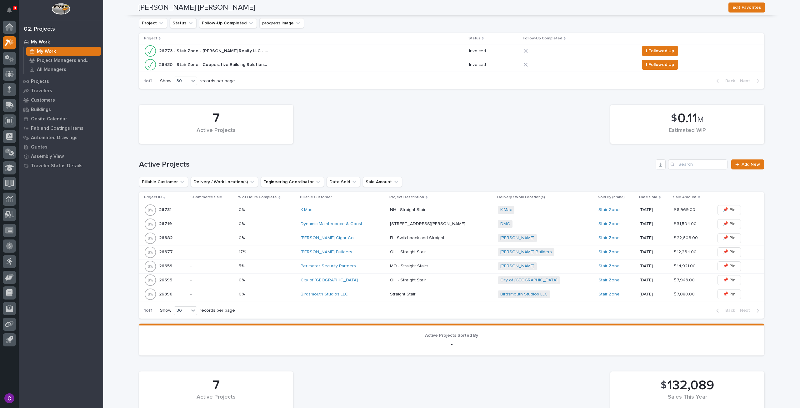
click at [373, 276] on div "City of [GEOGRAPHIC_DATA]" at bounding box center [343, 280] width 84 height 10
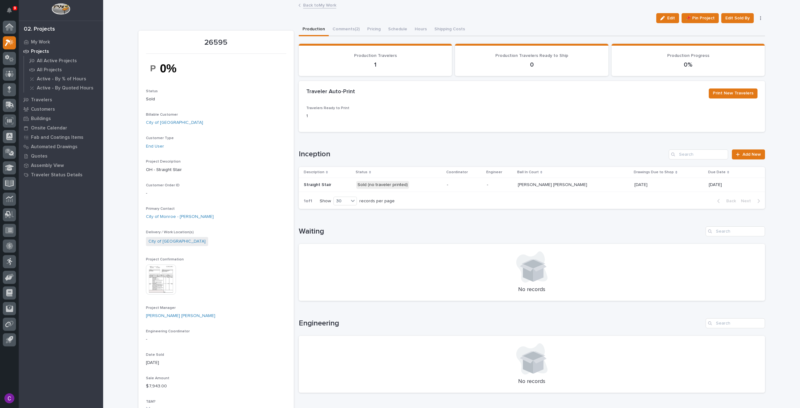
click at [445, 187] on td "Sold (no traveler printed)" at bounding box center [399, 185] width 91 height 14
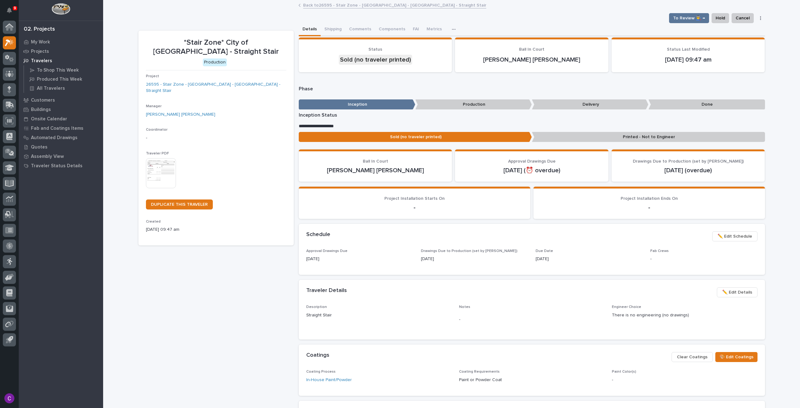
click at [721, 237] on span "✏️ Edit Schedule" at bounding box center [734, 235] width 35 height 7
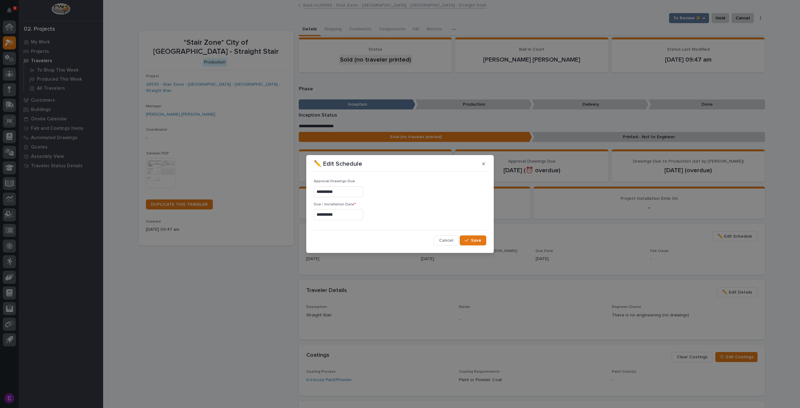
click at [342, 212] on input "**********" at bounding box center [338, 214] width 49 height 11
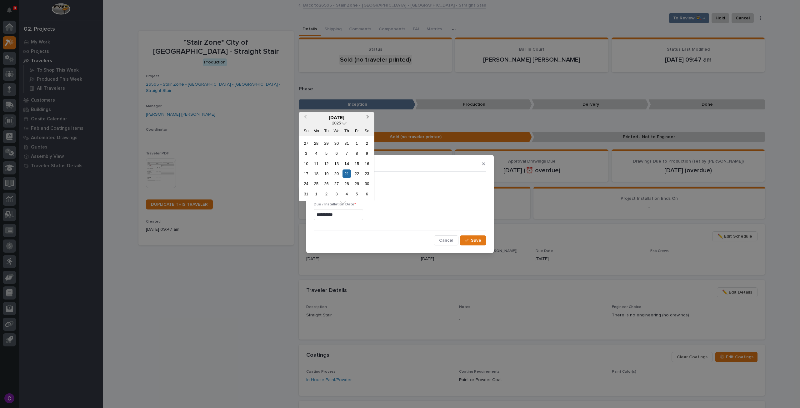
click at [366, 115] on button "Next Month" at bounding box center [368, 118] width 10 height 10
click at [348, 154] on div "11" at bounding box center [346, 153] width 8 height 8
type input "**********"
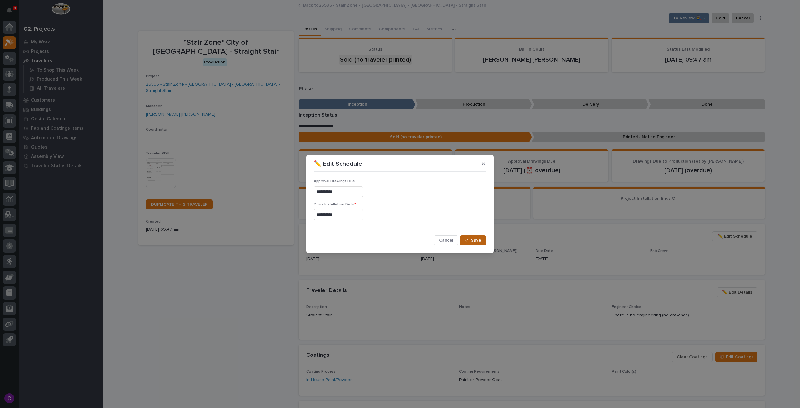
click at [480, 236] on button "Save" at bounding box center [473, 240] width 27 height 10
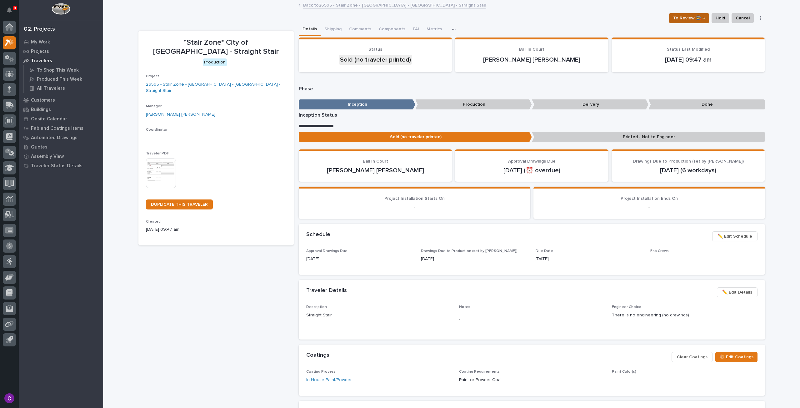
click at [680, 14] on span "To Review 👨‍🏭 →" at bounding box center [689, 17] width 32 height 7
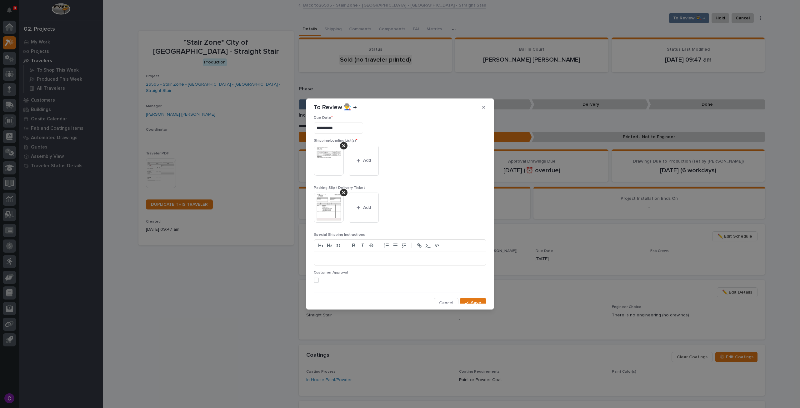
scroll to position [11, 0]
click at [471, 297] on span "Save" at bounding box center [476, 299] width 10 height 6
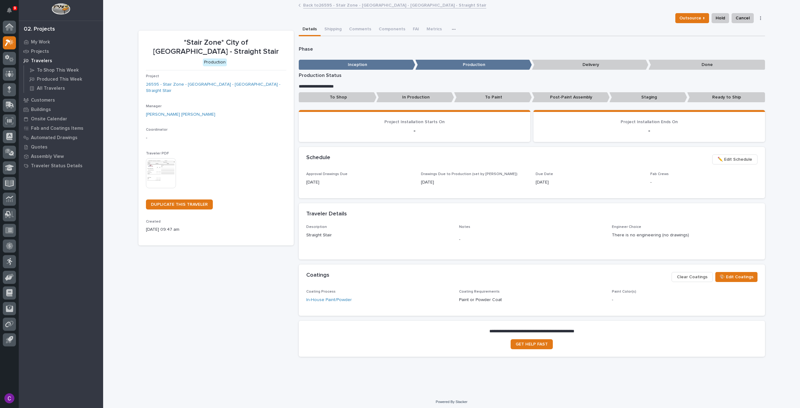
click at [347, 5] on link "Back to 26595 - Stair Zone - [GEOGRAPHIC_DATA] - [GEOGRAPHIC_DATA] - Straight S…" at bounding box center [394, 4] width 183 height 7
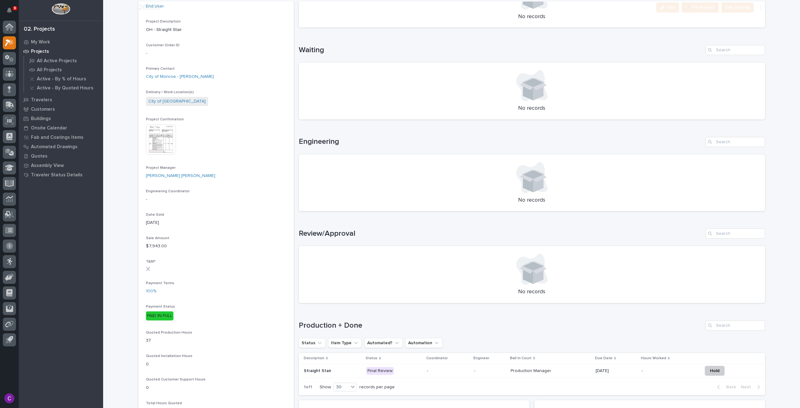
scroll to position [281, 0]
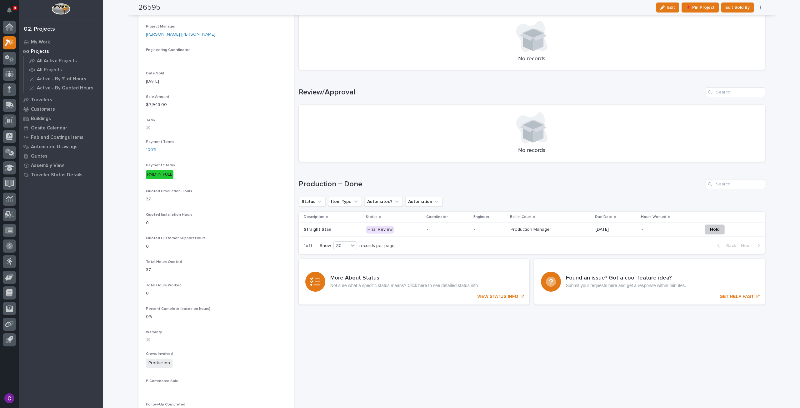
click at [447, 227] on p "-" at bounding box center [448, 229] width 42 height 5
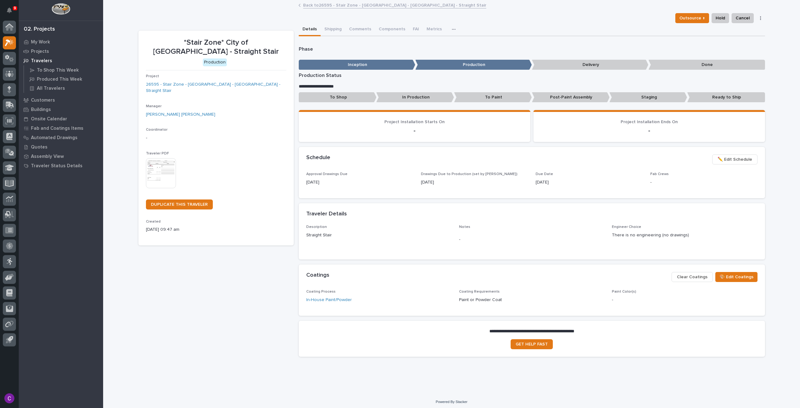
click at [320, 6] on link "Back to 26595 - Stair Zone - [GEOGRAPHIC_DATA] - [GEOGRAPHIC_DATA] - Straight S…" at bounding box center [394, 4] width 183 height 7
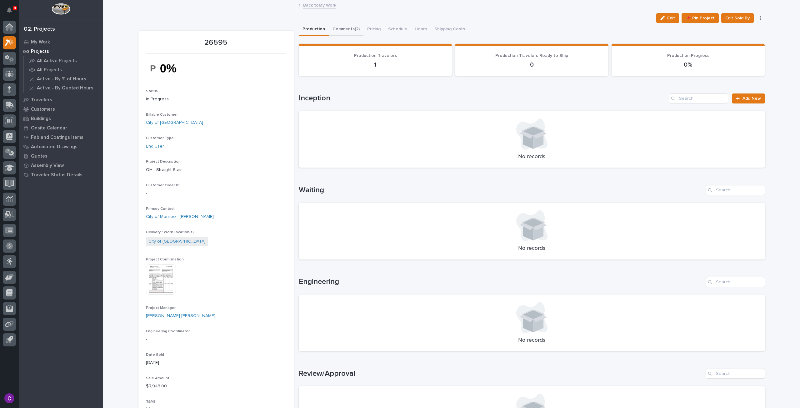
click at [341, 31] on button "Comments (2)" at bounding box center [346, 29] width 35 height 13
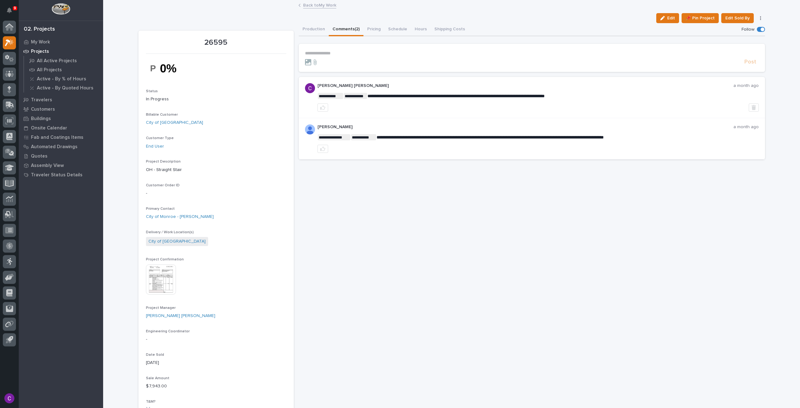
click at [331, 6] on link "Back to My Work" at bounding box center [319, 4] width 33 height 7
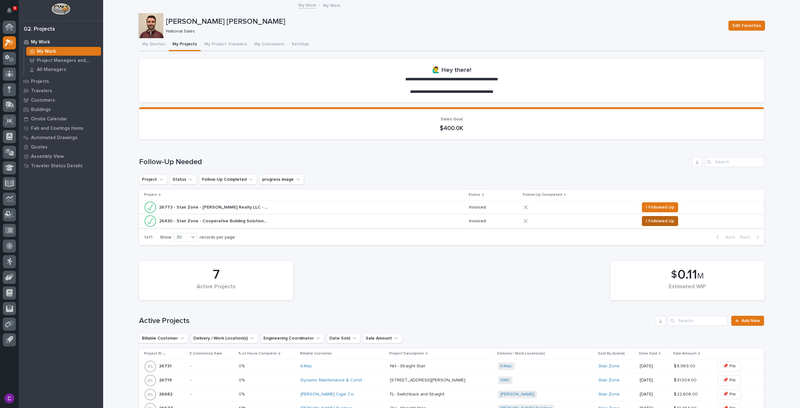
click at [665, 219] on span "I Followed Up" at bounding box center [660, 220] width 28 height 7
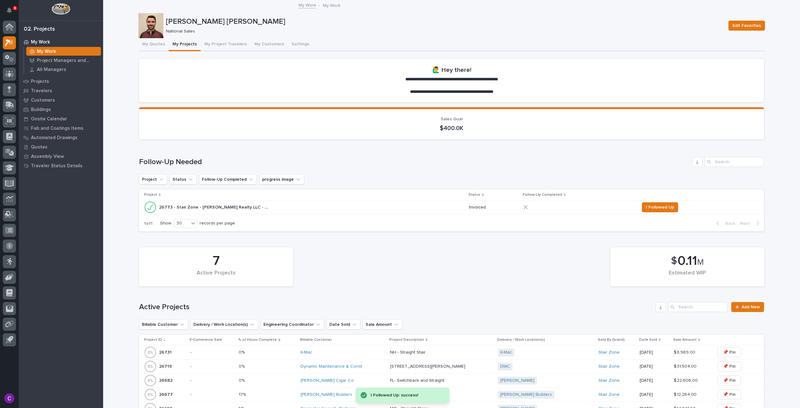
click at [312, 208] on div "26773 - Stair Zone - Edwards Realty LLC - CT - Straight Stair 26773 - Stair Zon…" at bounding box center [304, 207] width 320 height 12
click at [658, 204] on span "I Followed Up" at bounding box center [660, 206] width 28 height 7
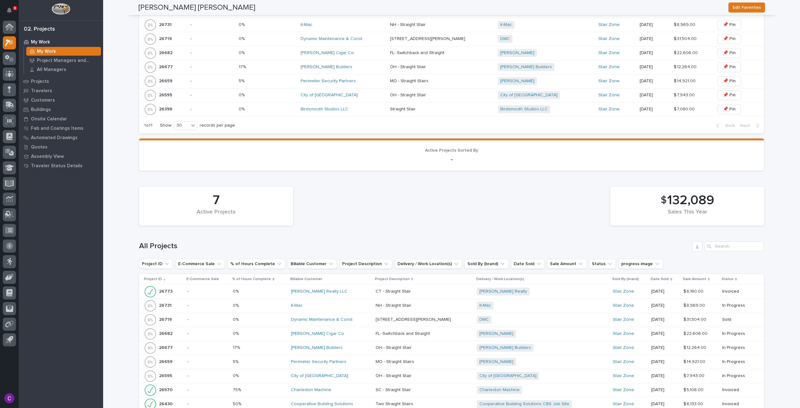
scroll to position [258, 0]
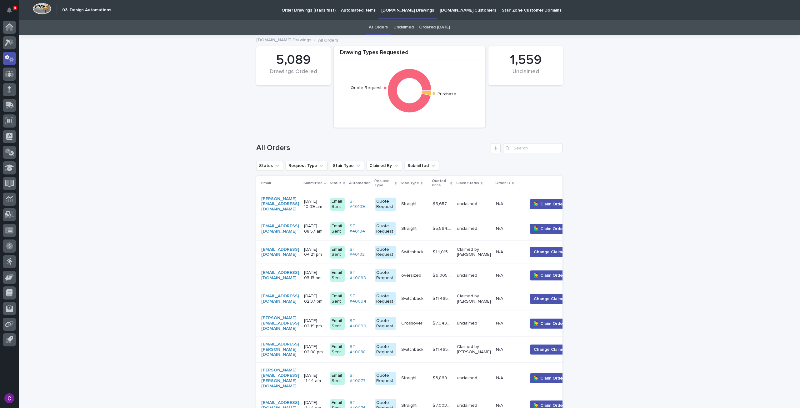
scroll to position [343, 0]
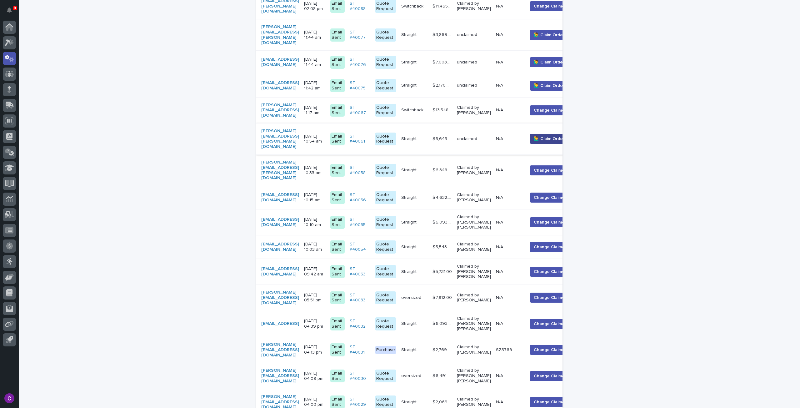
click at [557, 134] on button "🙋‍♂️ Claim Order" at bounding box center [549, 139] width 39 height 10
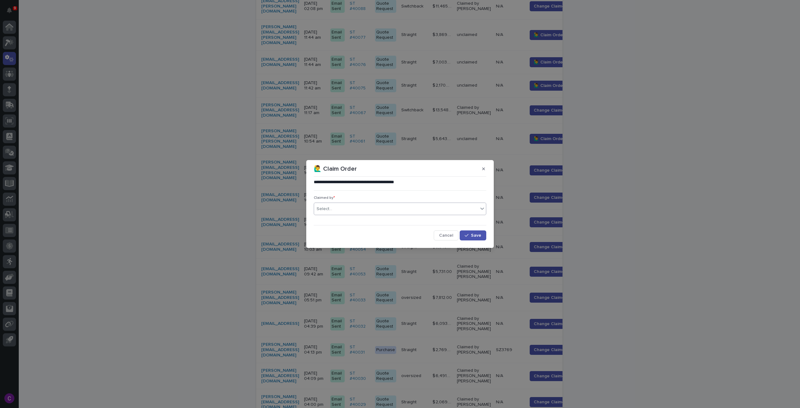
click at [413, 207] on div "Select..." at bounding box center [396, 209] width 164 height 10
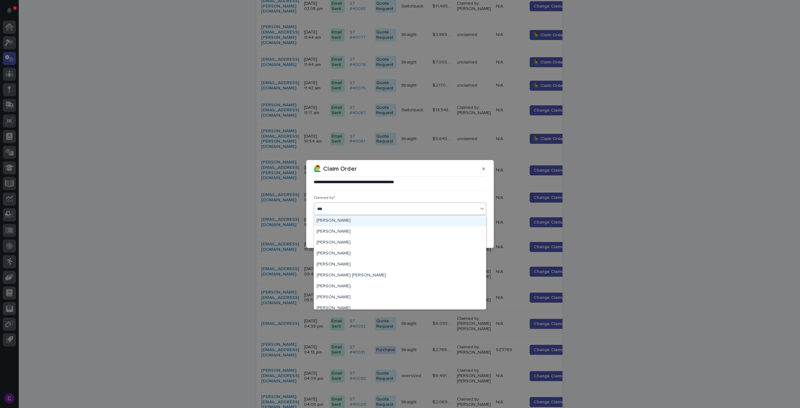
type input "****"
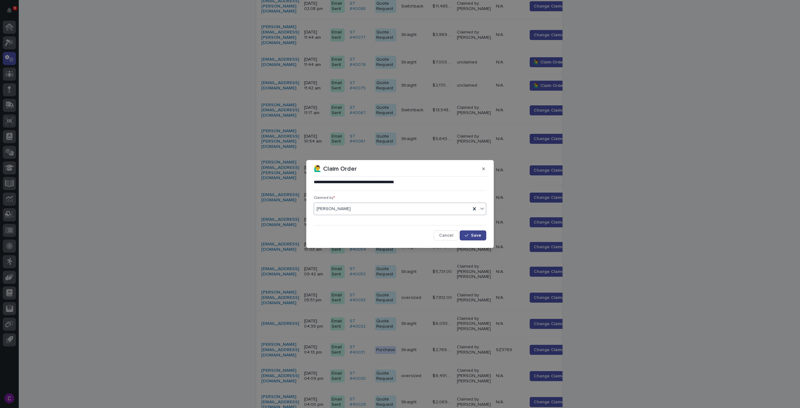
click at [472, 235] on span "Save" at bounding box center [476, 235] width 10 height 4
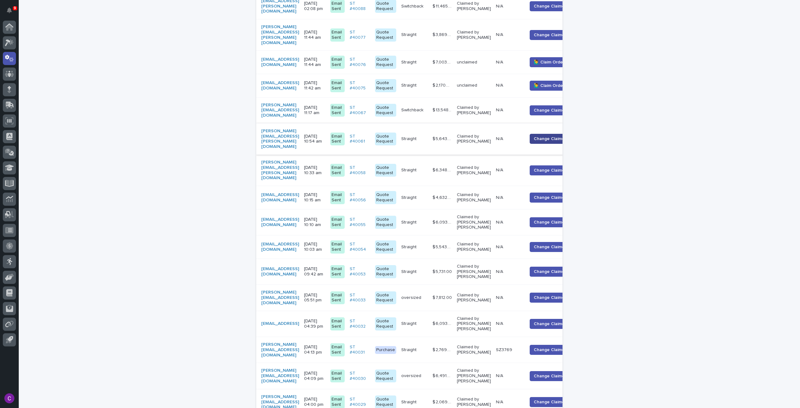
click at [556, 134] on button "Change Claimer" at bounding box center [550, 139] width 41 height 10
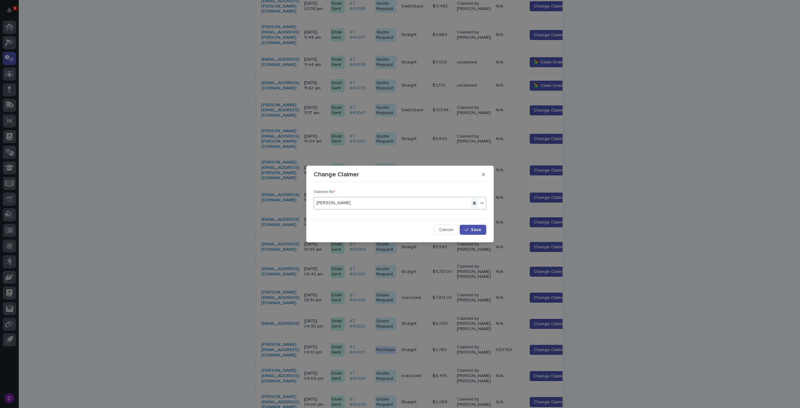
click at [472, 202] on icon at bounding box center [474, 203] width 6 height 6
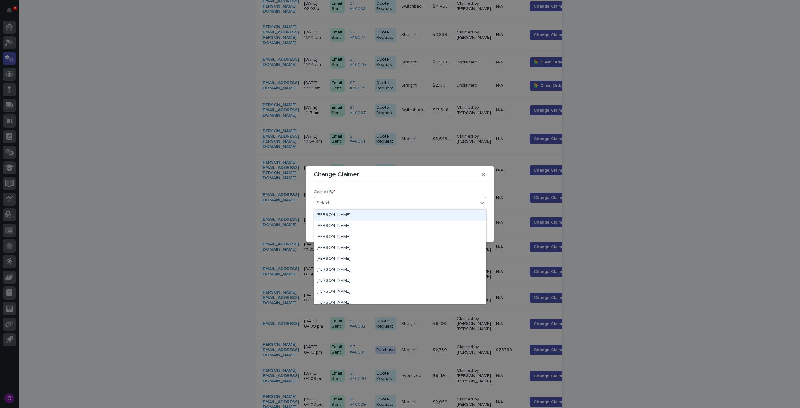
click at [481, 202] on icon at bounding box center [482, 203] width 6 height 6
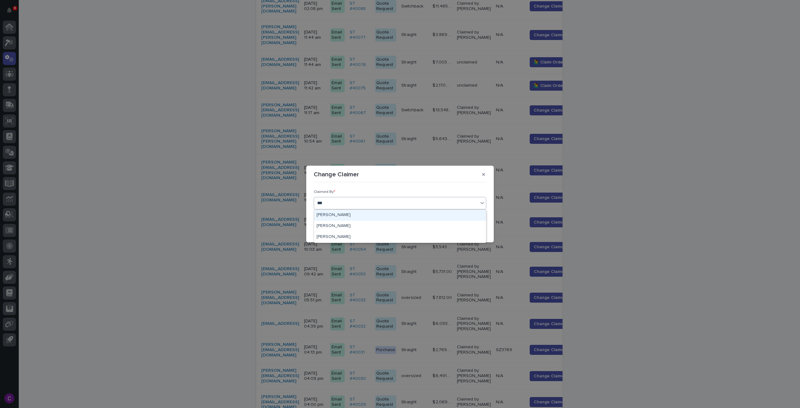
type input "****"
click at [384, 223] on div "Cole Ziegler" at bounding box center [400, 226] width 172 height 11
click at [468, 227] on icon "button" at bounding box center [467, 229] width 4 height 4
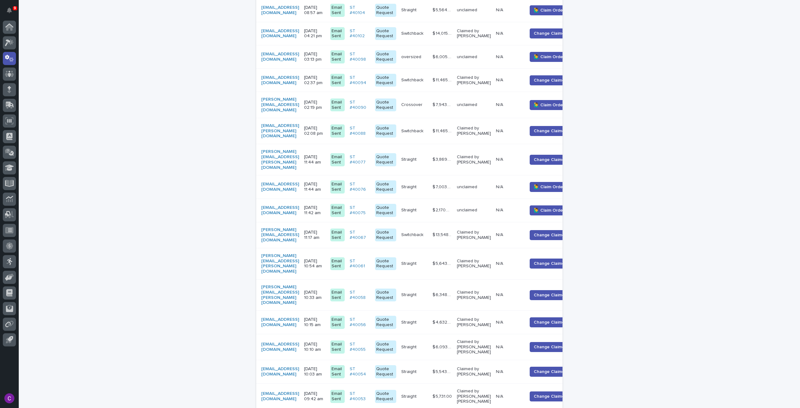
scroll to position [187, 0]
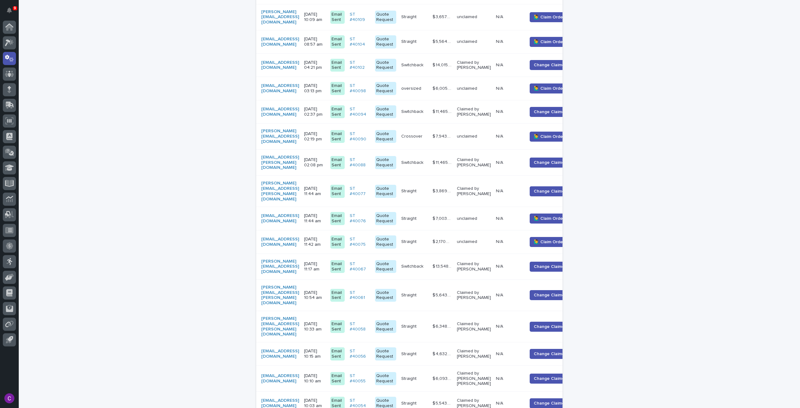
click at [522, 239] on p at bounding box center [509, 241] width 26 height 5
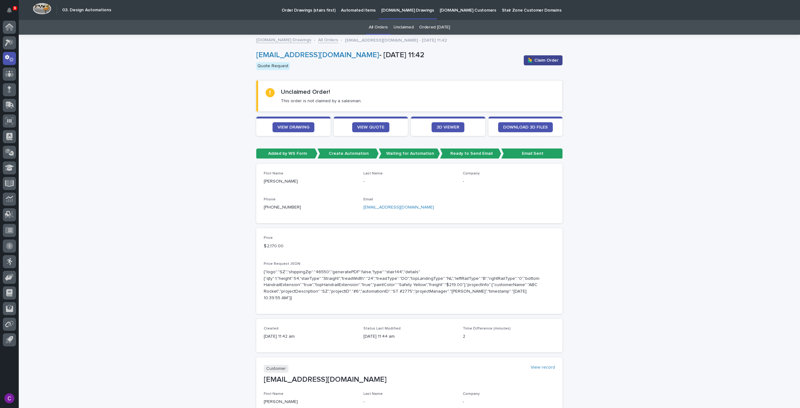
click at [533, 61] on span "🙋‍♂️ Claim Order" at bounding box center [543, 60] width 31 height 6
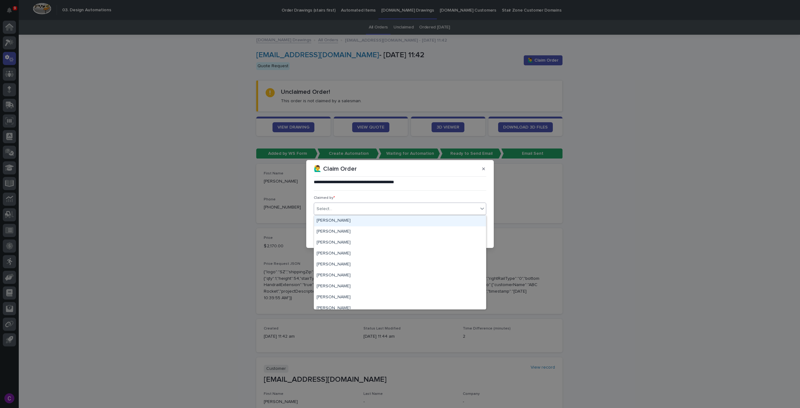
click at [409, 205] on div "Select..." at bounding box center [396, 209] width 164 height 10
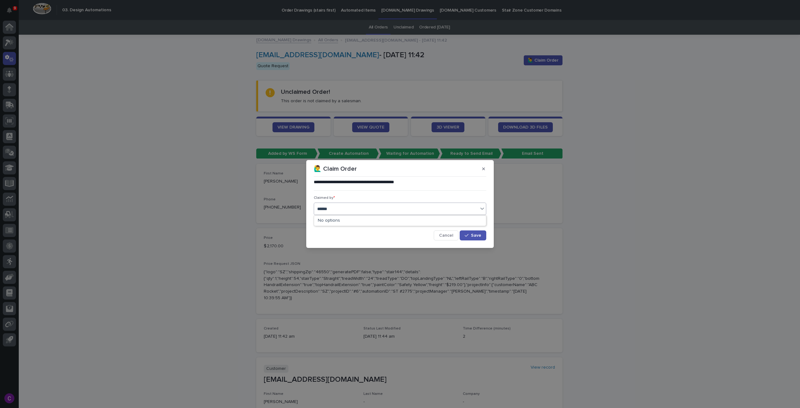
type input "*****"
click at [406, 217] on div "[PERSON_NAME] [PERSON_NAME]" at bounding box center [400, 220] width 172 height 11
click at [474, 237] on button "Save" at bounding box center [473, 235] width 27 height 10
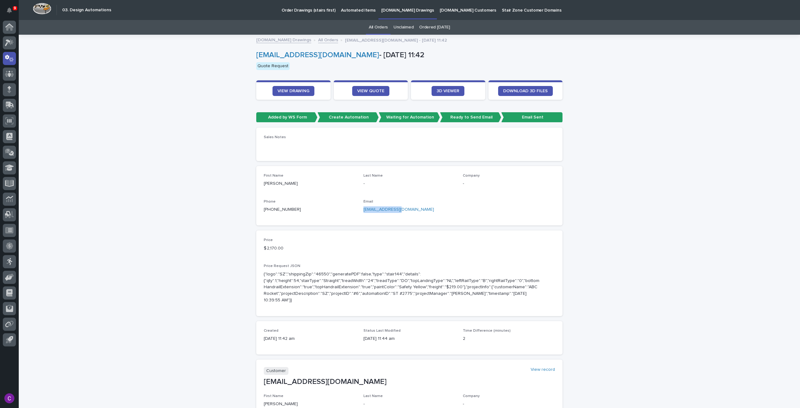
drag, startPoint x: 396, startPoint y: 208, endPoint x: 361, endPoint y: 210, distance: 35.0
click at [363, 210] on p "cbaffes@fnal.gov" at bounding box center [409, 209] width 92 height 7
copy link "cbaffes@fnal.gov"
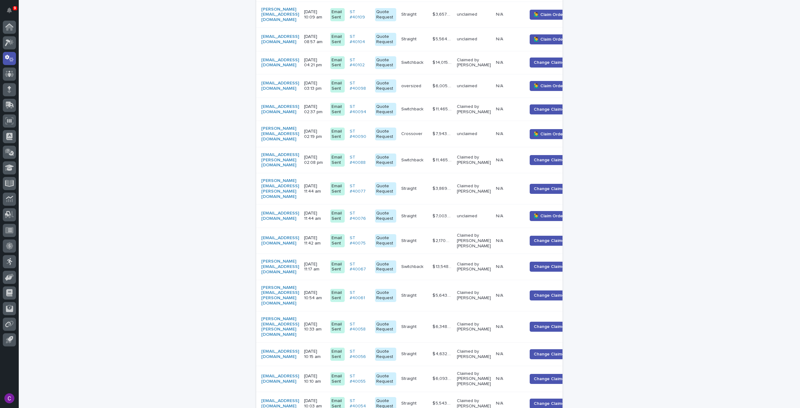
scroll to position [176, 0]
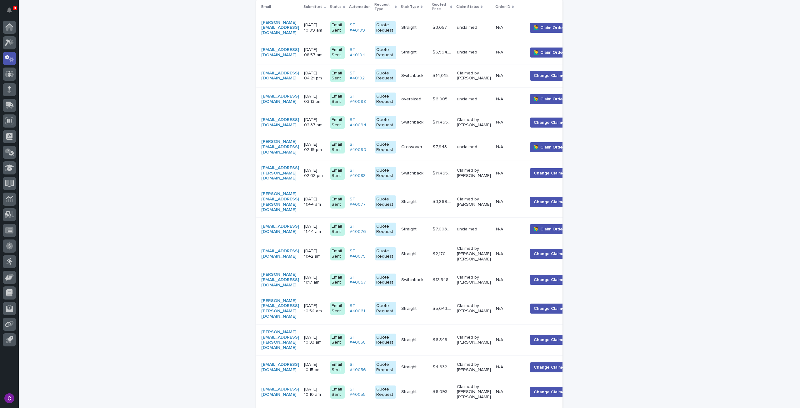
click at [491, 227] on p "unclaimed" at bounding box center [474, 229] width 34 height 5
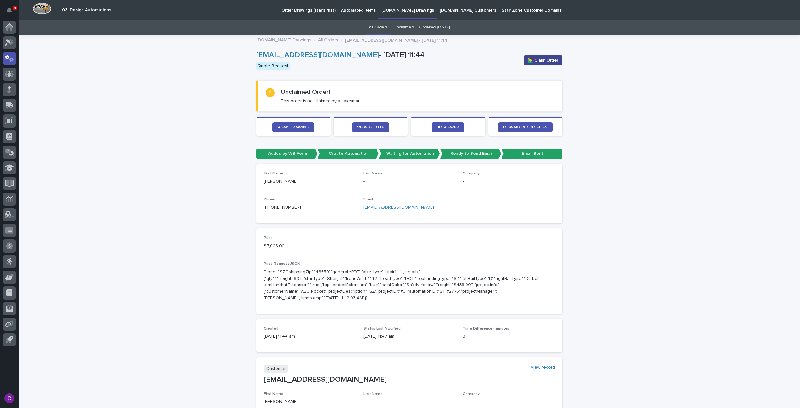
click at [533, 62] on span "🙋‍♂️ Claim Order" at bounding box center [543, 60] width 31 height 6
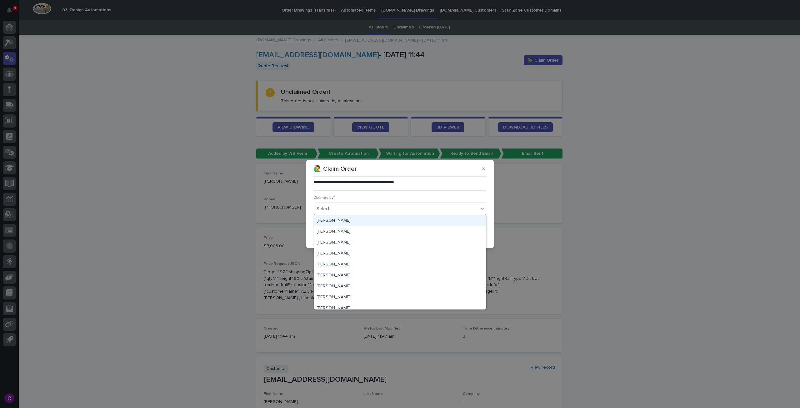
click at [408, 210] on div "Select..." at bounding box center [396, 209] width 164 height 10
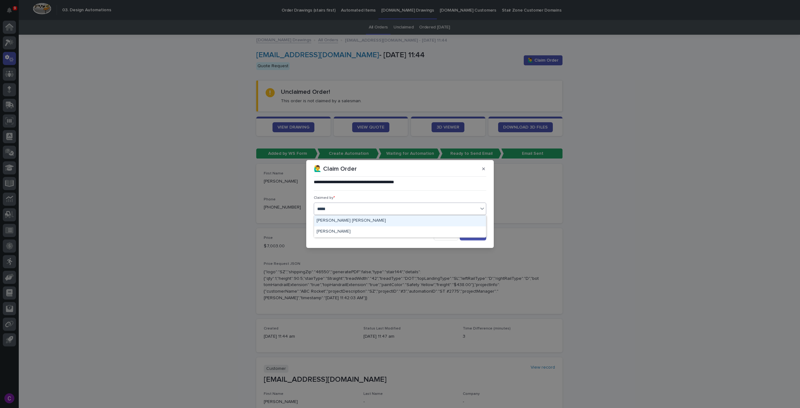
type input "******"
click at [405, 219] on div "[PERSON_NAME] [PERSON_NAME]" at bounding box center [400, 220] width 172 height 11
click at [465, 233] on button "Save" at bounding box center [473, 235] width 27 height 10
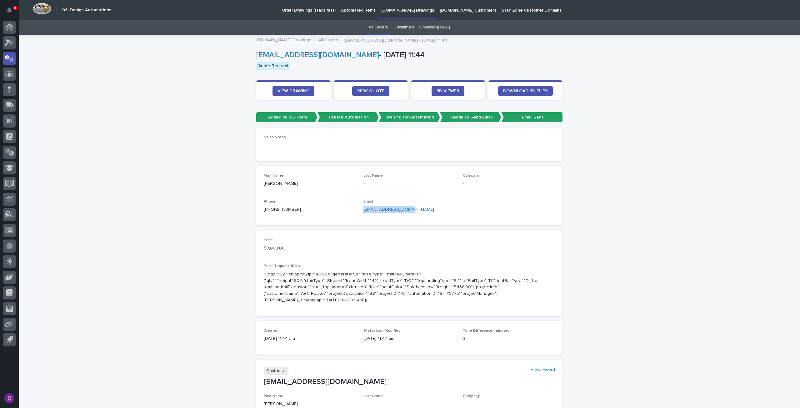
drag, startPoint x: 407, startPoint y: 210, endPoint x: 359, endPoint y: 212, distance: 47.6
click at [359, 212] on div "First Name john Last Name - Company - Phone +1 (978) 968-5140 Email jnmbailey@c…" at bounding box center [409, 195] width 291 height 44
copy link "jnmbailey@comcast.net"
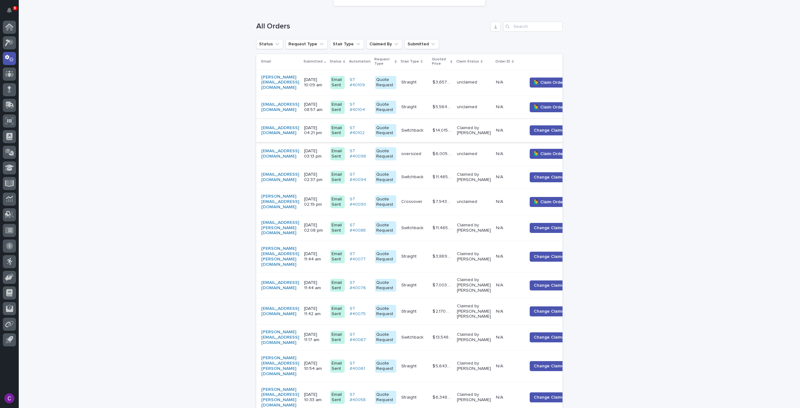
scroll to position [176, 0]
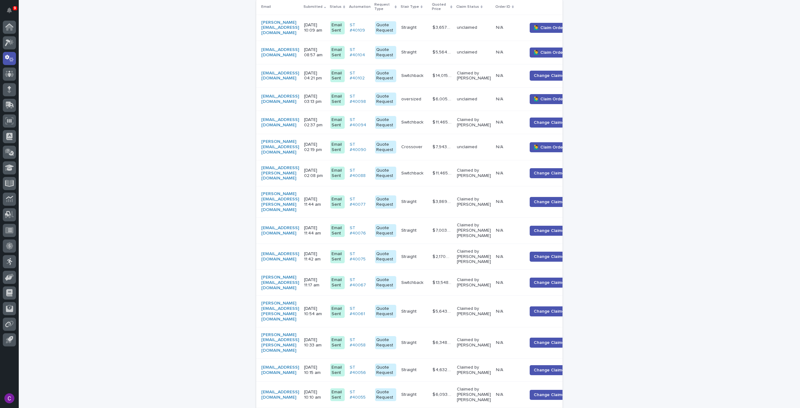
click at [454, 143] on td "$ 7,943.00 $ 7,943.00" at bounding box center [442, 147] width 24 height 26
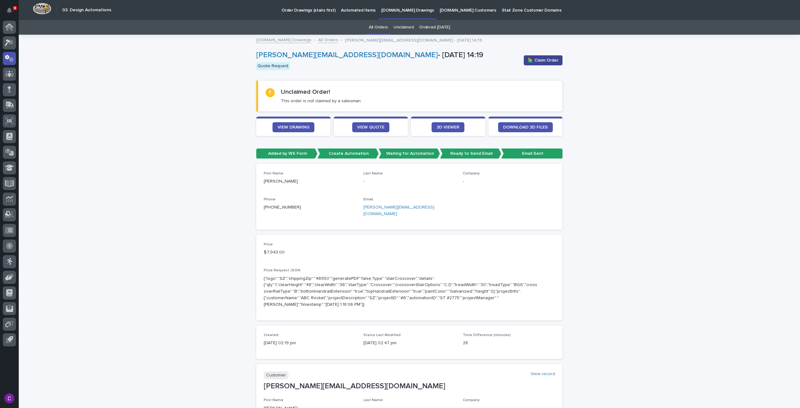
click at [550, 58] on span "🙋‍♂️ Claim Order" at bounding box center [543, 60] width 31 height 6
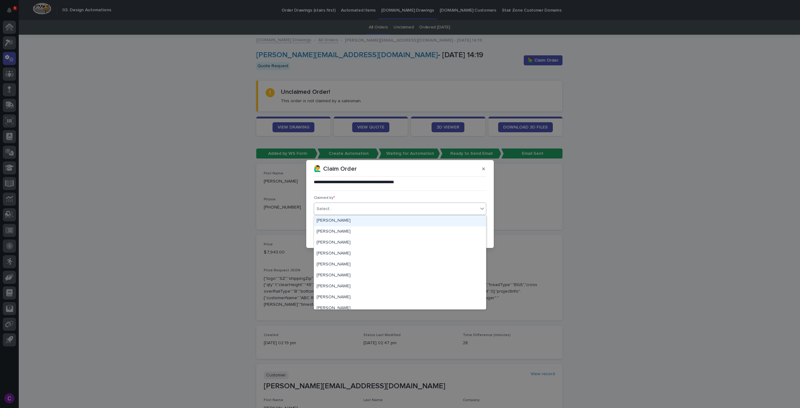
click at [416, 212] on div "Select..." at bounding box center [396, 209] width 164 height 10
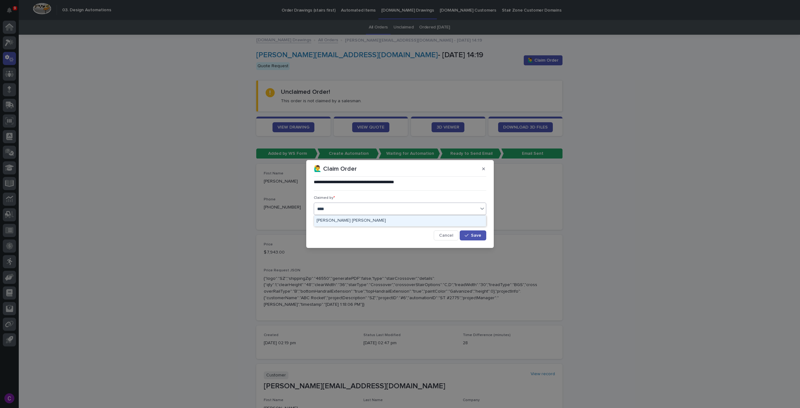
type input "*****"
click at [413, 220] on div "[PERSON_NAME] [PERSON_NAME]" at bounding box center [400, 220] width 172 height 11
click at [466, 233] on icon "button" at bounding box center [467, 235] width 4 height 4
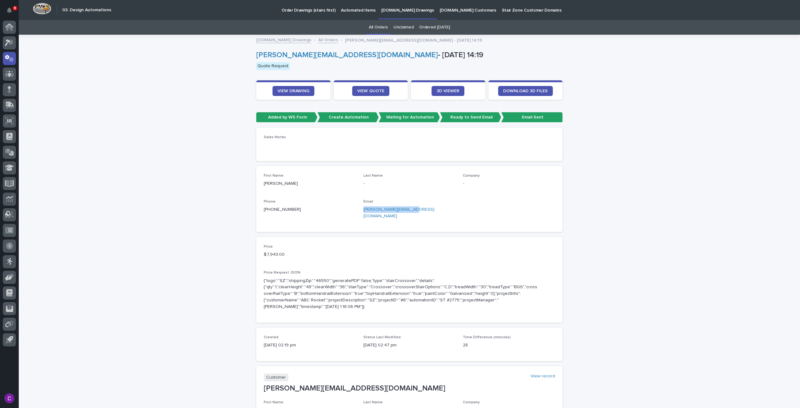
drag, startPoint x: 406, startPoint y: 212, endPoint x: 360, endPoint y: 212, distance: 45.9
click at [360, 212] on div "First Name eric Last Name - Company - Phone +1 (662) 588-2232 Email eric@fioran…" at bounding box center [409, 198] width 291 height 51
copy link "eric@fioranellifab.com"
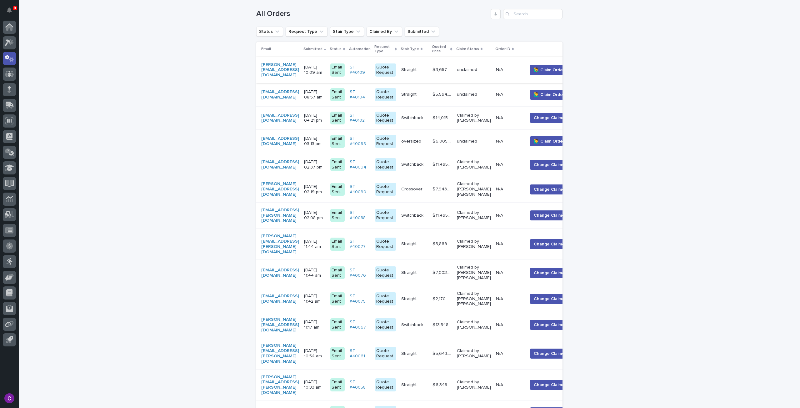
scroll to position [145, 0]
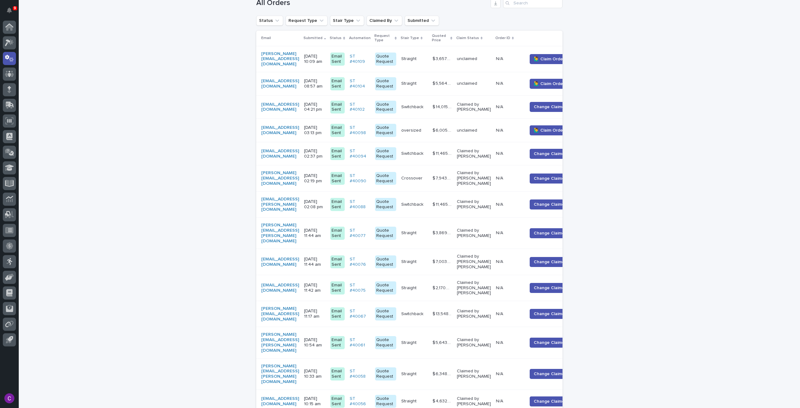
click at [453, 128] on p "$ 6,005.00" at bounding box center [442, 130] width 21 height 7
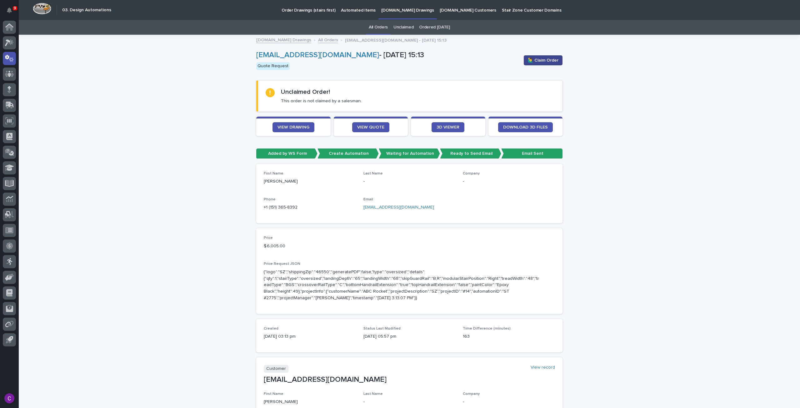
click at [553, 60] on span "🙋‍♂️ Claim Order" at bounding box center [543, 60] width 31 height 6
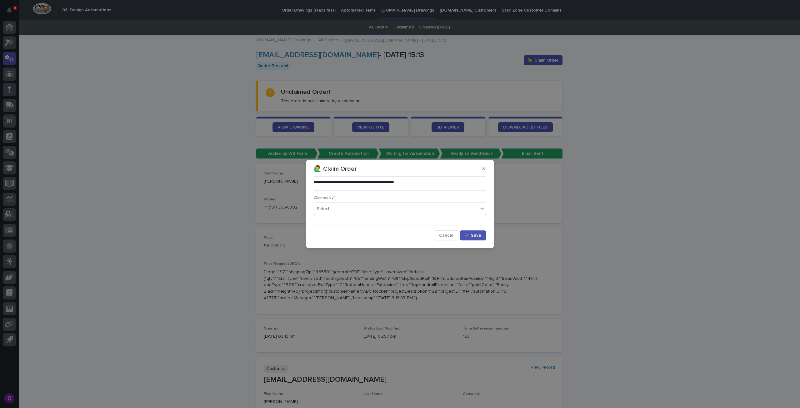
click at [388, 207] on div "Select..." at bounding box center [396, 209] width 164 height 10
type input "*****"
click at [394, 218] on div "[PERSON_NAME] [PERSON_NAME]" at bounding box center [400, 220] width 172 height 11
click at [475, 234] on span "Save" at bounding box center [476, 235] width 10 height 4
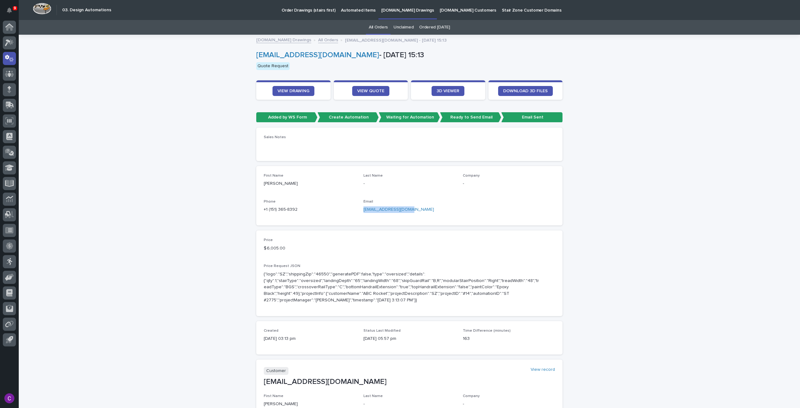
drag, startPoint x: 408, startPoint y: 212, endPoint x: 358, endPoint y: 210, distance: 49.7
click at [358, 210] on div "First Name Cody Last Name - Company - Phone +1 (151) 365-8392 Email ccoffey@tra…" at bounding box center [409, 195] width 291 height 44
copy link "ccoffey@trade-31.com"
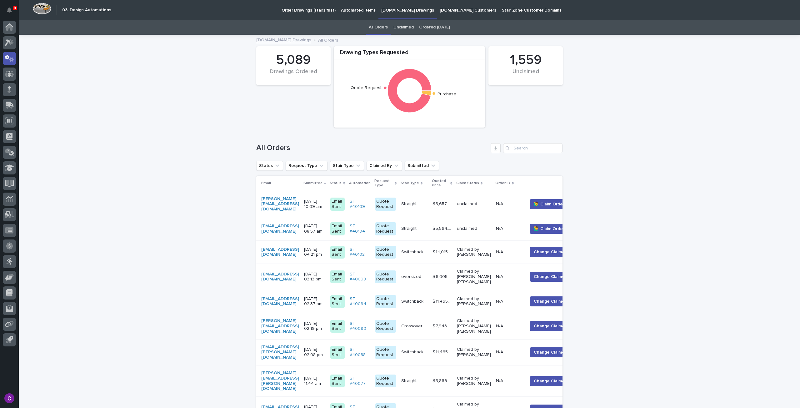
scroll to position [20, 0]
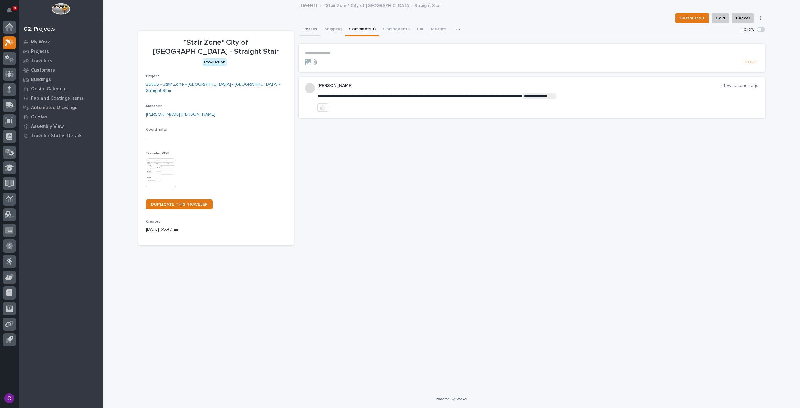
click at [314, 27] on button "Details" at bounding box center [310, 29] width 22 height 13
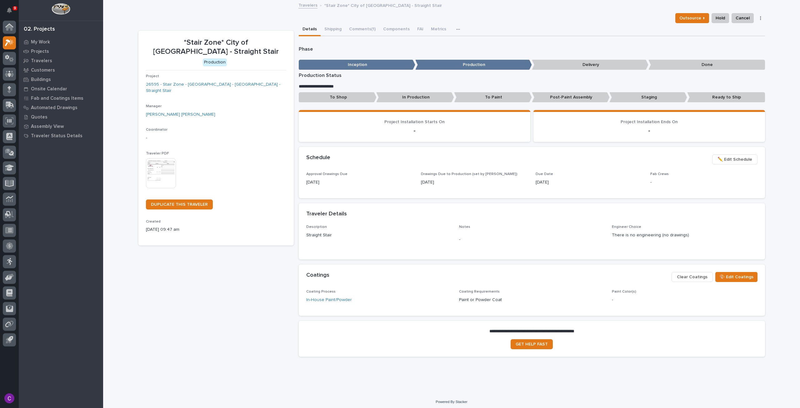
click at [756, 16] on button "button" at bounding box center [760, 18] width 9 height 4
click at [757, 15] on div "Outsource ↑ Hold Cancel Change Traveler Type Regenerate PDF Generate VIP" at bounding box center [719, 18] width 92 height 10
click at [42, 49] on p "Projects" at bounding box center [40, 52] width 18 height 6
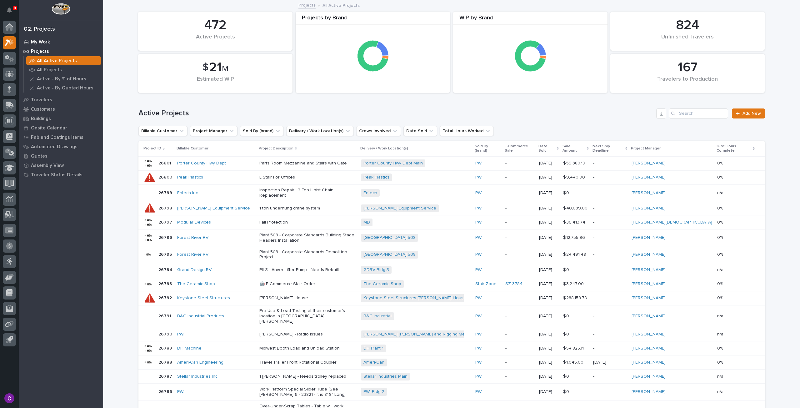
click at [41, 43] on p "My Work" at bounding box center [40, 42] width 19 height 6
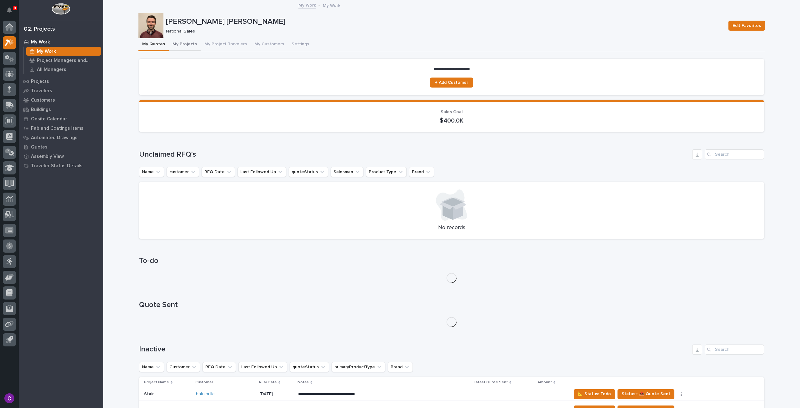
click at [187, 42] on button "My Projects" at bounding box center [185, 44] width 32 height 13
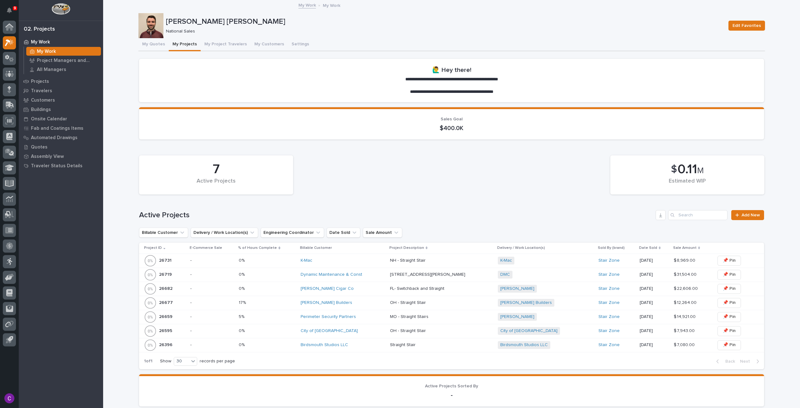
click at [381, 328] on div "City of [GEOGRAPHIC_DATA]" at bounding box center [343, 330] width 84 height 5
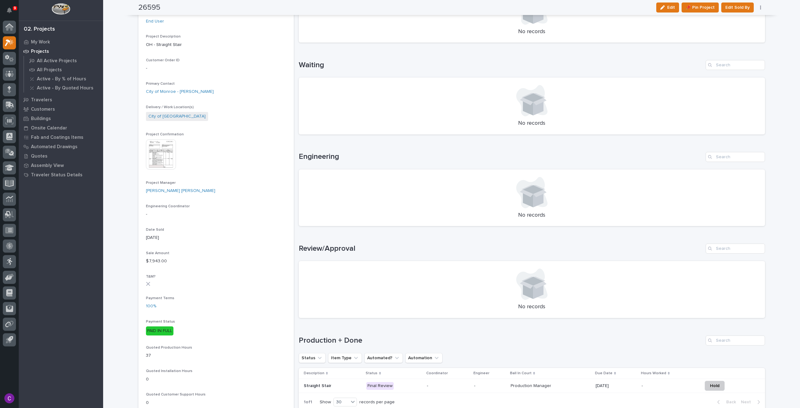
scroll to position [219, 0]
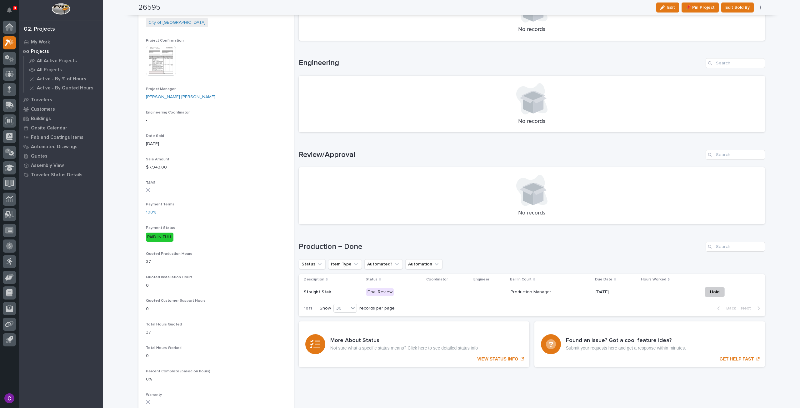
click at [396, 291] on p "Final Review" at bounding box center [394, 292] width 56 height 8
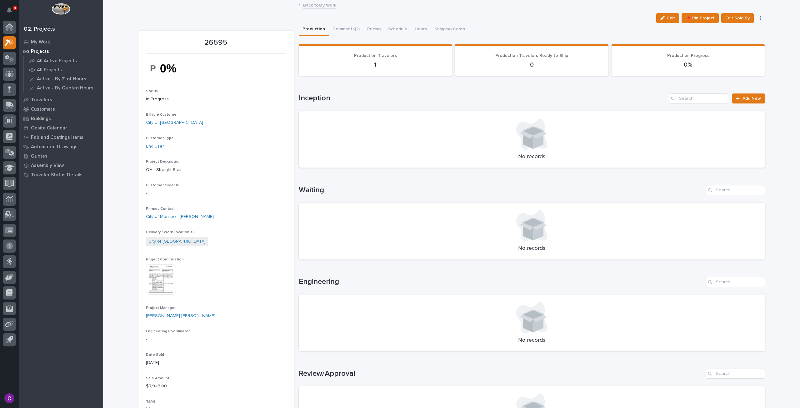
click at [161, 279] on img at bounding box center [161, 279] width 30 height 30
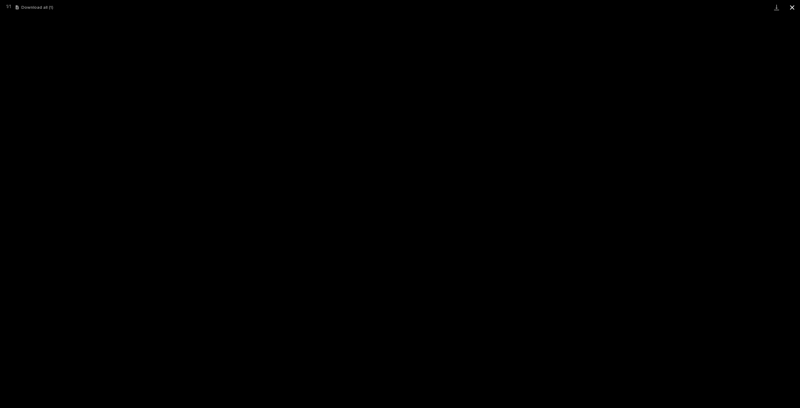
click at [796, 8] on button "Close gallery" at bounding box center [792, 7] width 16 height 15
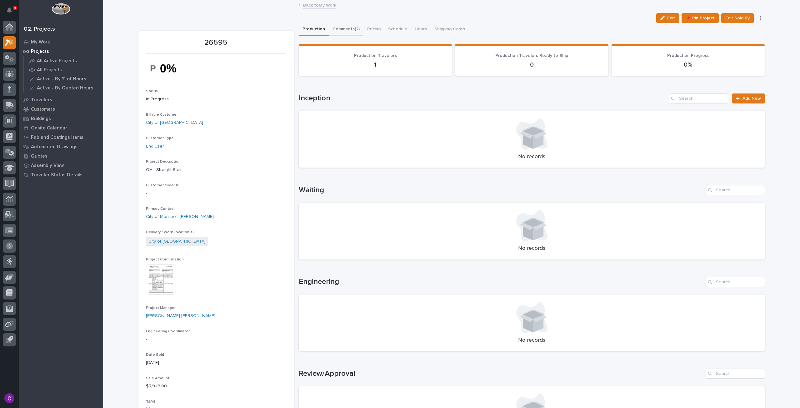
click at [346, 29] on button "Comments (2)" at bounding box center [346, 29] width 35 height 13
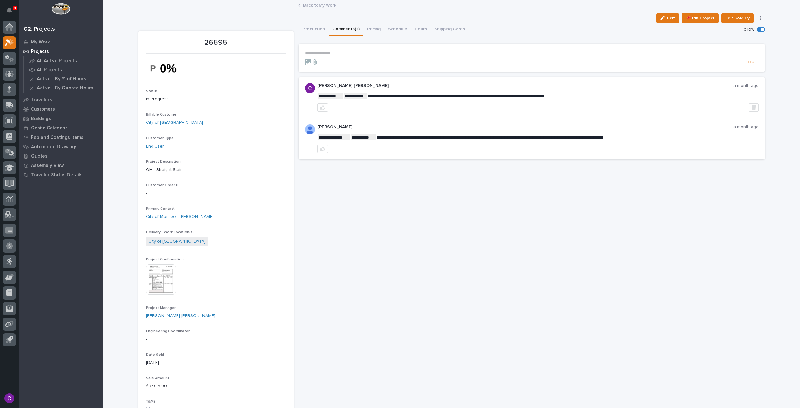
click at [309, 4] on link "Back to My Work" at bounding box center [319, 4] width 33 height 7
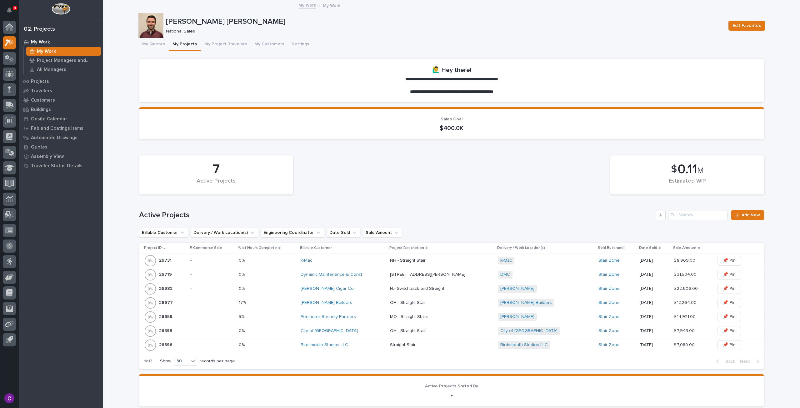
click at [355, 331] on div "City of [GEOGRAPHIC_DATA]" at bounding box center [343, 330] width 84 height 5
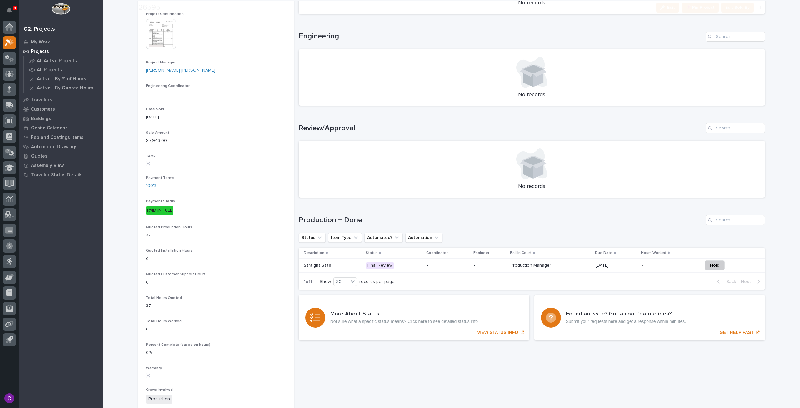
scroll to position [465, 0]
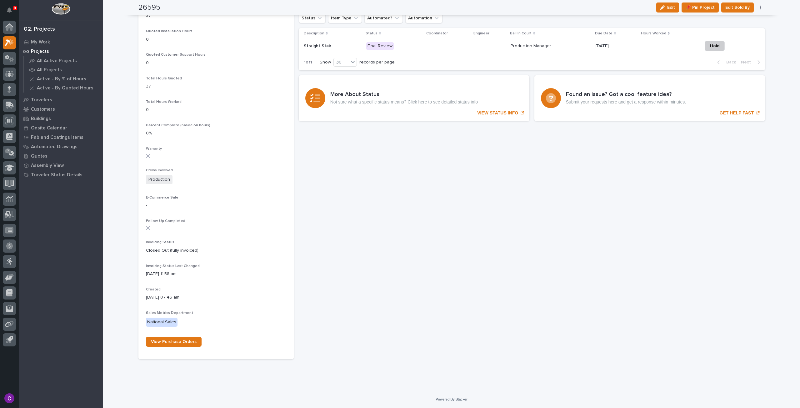
click at [443, 49] on div "-" at bounding box center [448, 46] width 42 height 10
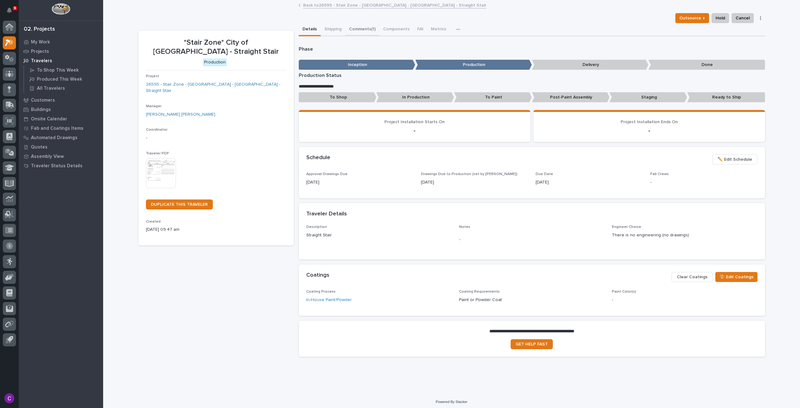
click at [356, 27] on button "Comments (1)" at bounding box center [362, 29] width 34 height 13
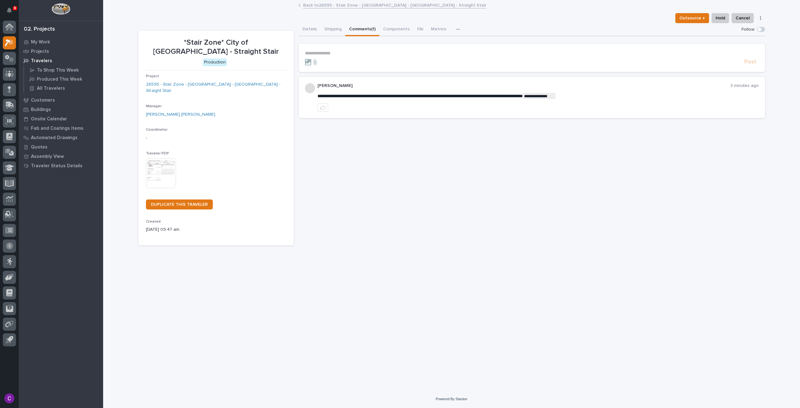
click at [334, 7] on link "Back to 26595 - Stair Zone - [GEOGRAPHIC_DATA] - [GEOGRAPHIC_DATA] - Straight S…" at bounding box center [394, 4] width 183 height 7
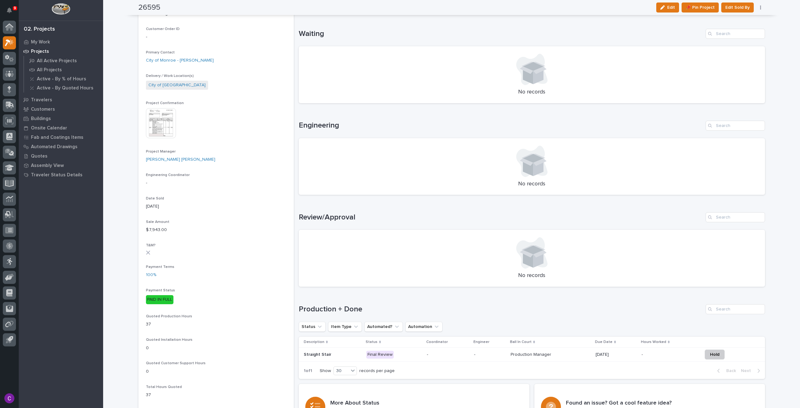
scroll to position [187, 0]
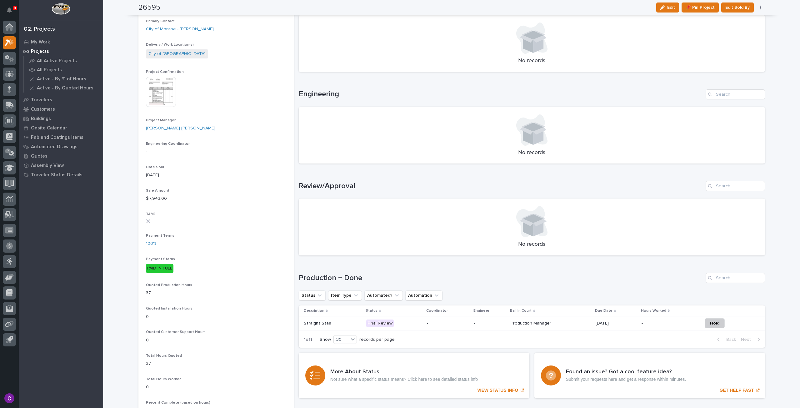
click at [644, 325] on p at bounding box center [668, 323] width 55 height 5
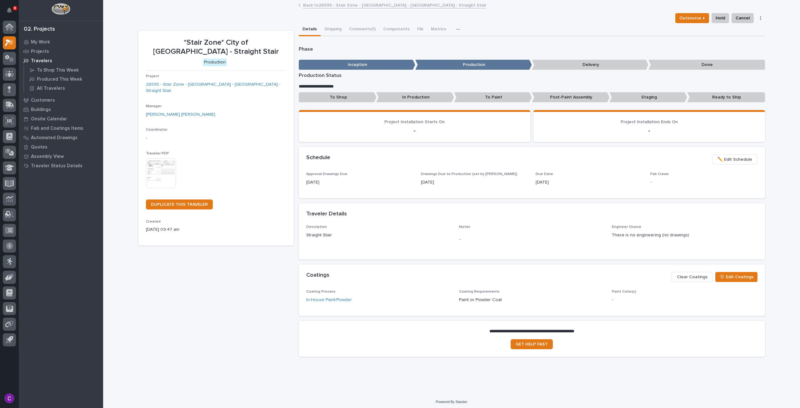
click at [726, 218] on div "Traveler Details" at bounding box center [532, 214] width 466 height 22
click at [729, 247] on span "Engineer Choice There is no engineering (no drawings)" at bounding box center [684, 238] width 145 height 27
